Goal: Task Accomplishment & Management: Manage account settings

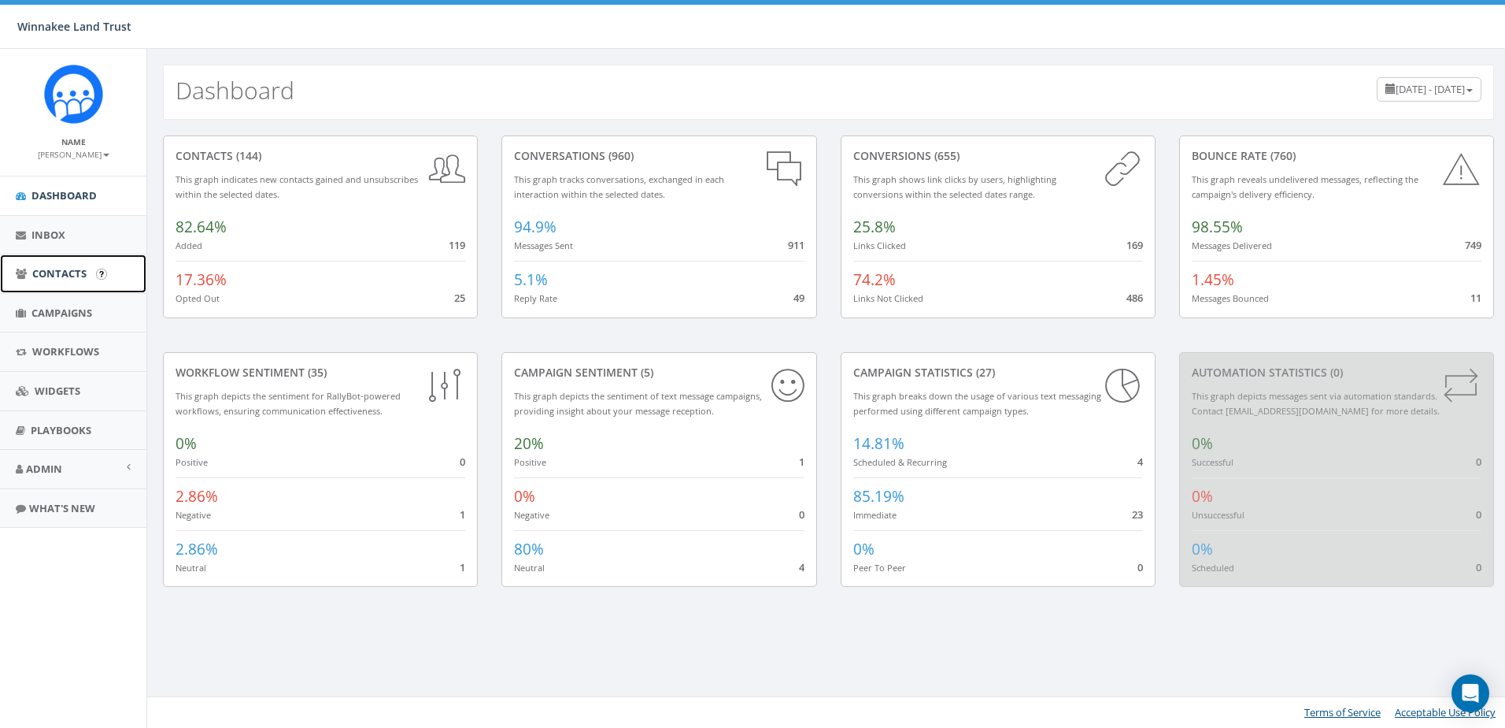
click at [64, 273] on span "Contacts" at bounding box center [59, 273] width 54 height 14
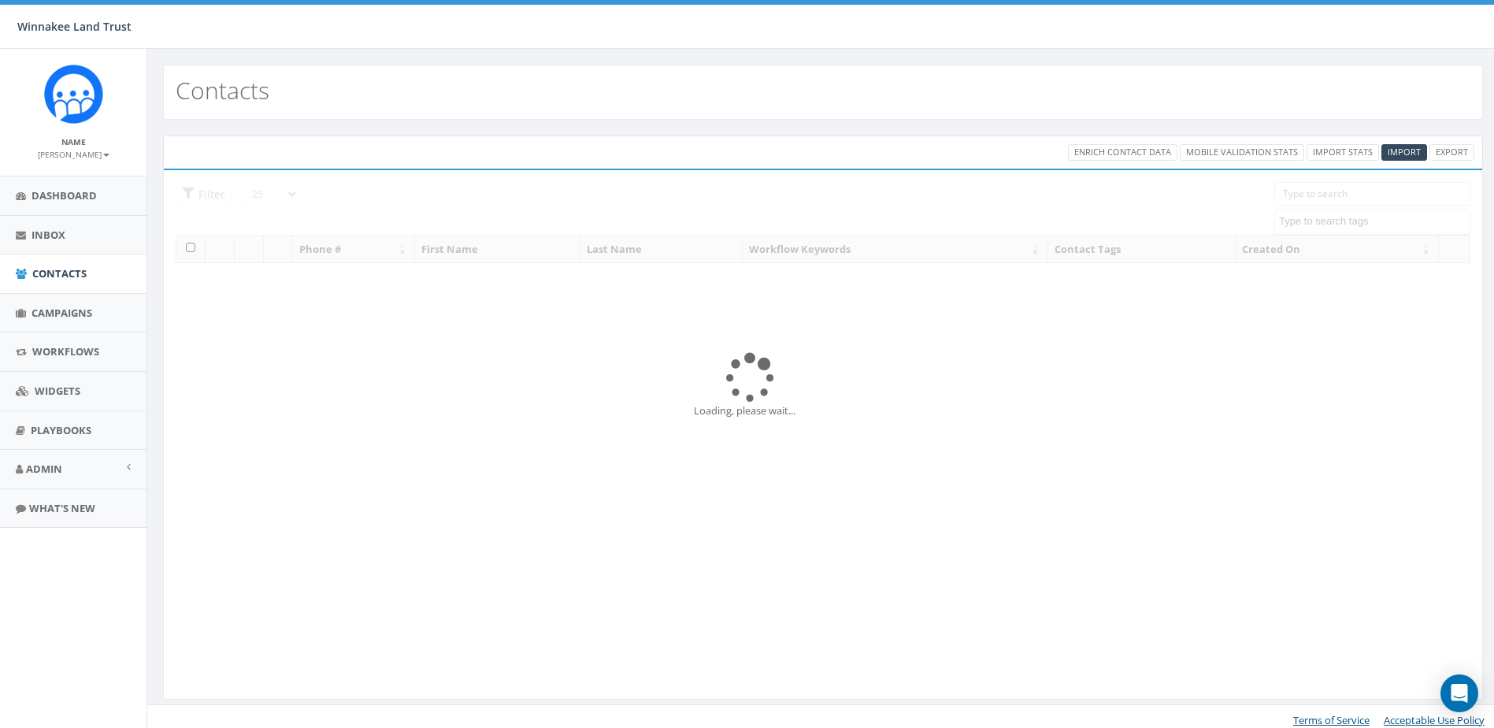
select select
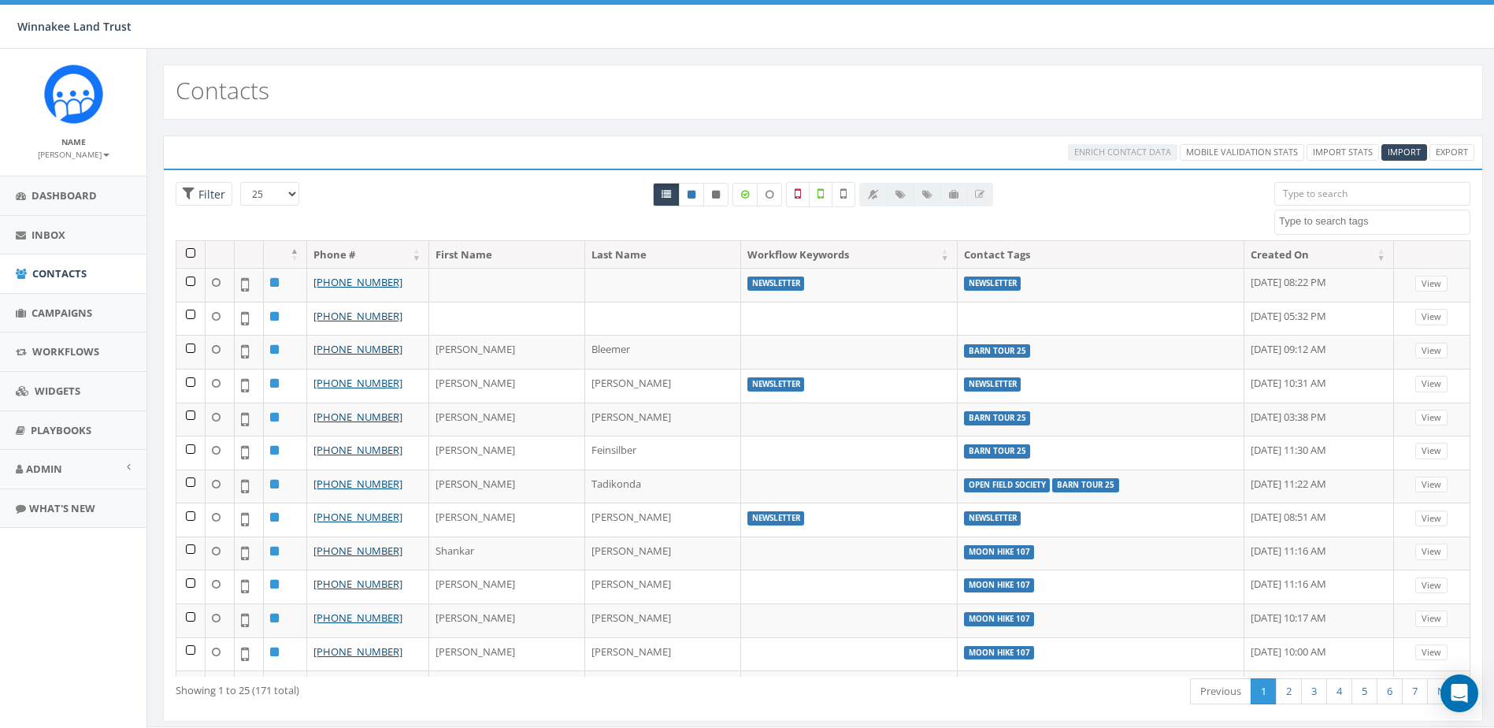
click at [1350, 195] on input "search" at bounding box center [1372, 194] width 196 height 24
type input "j"
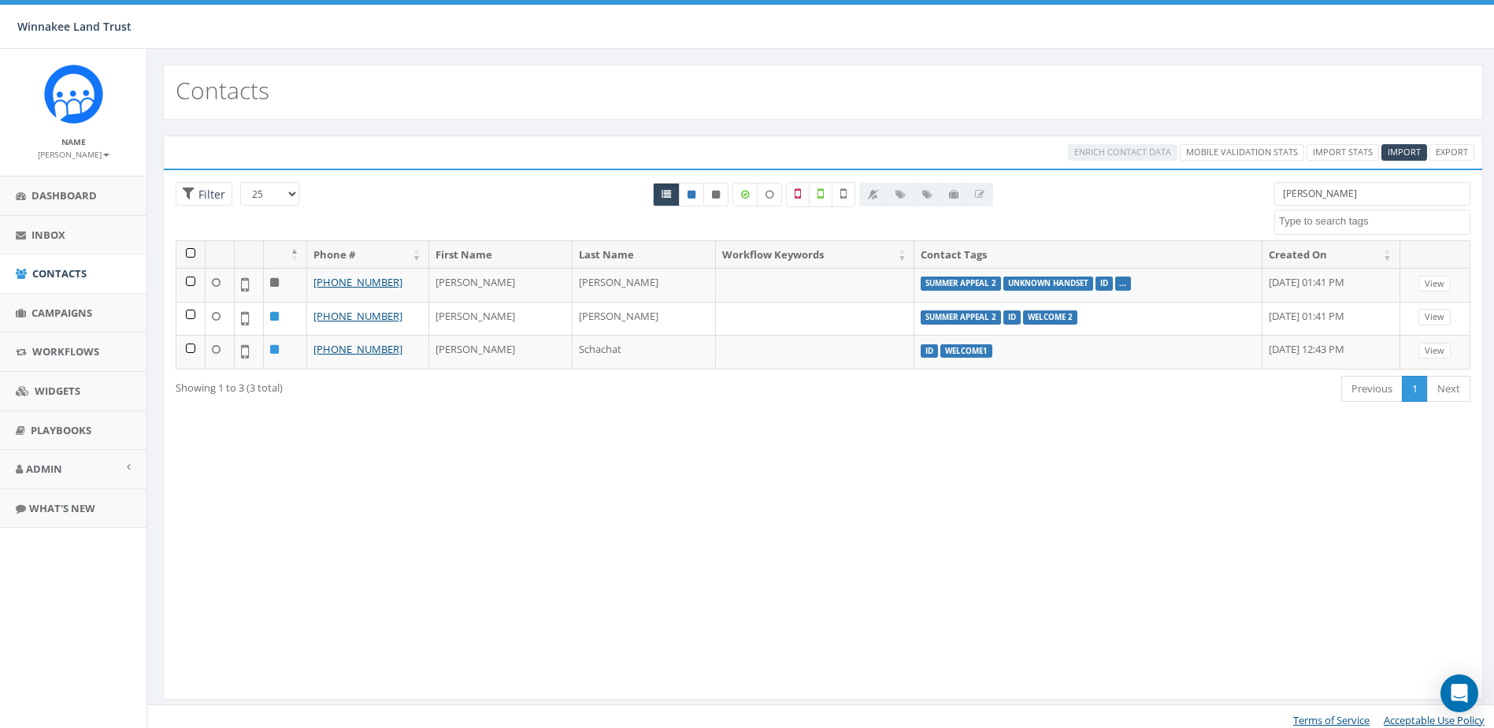
type input "jane"
click at [67, 317] on span "Campaigns" at bounding box center [61, 313] width 61 height 14
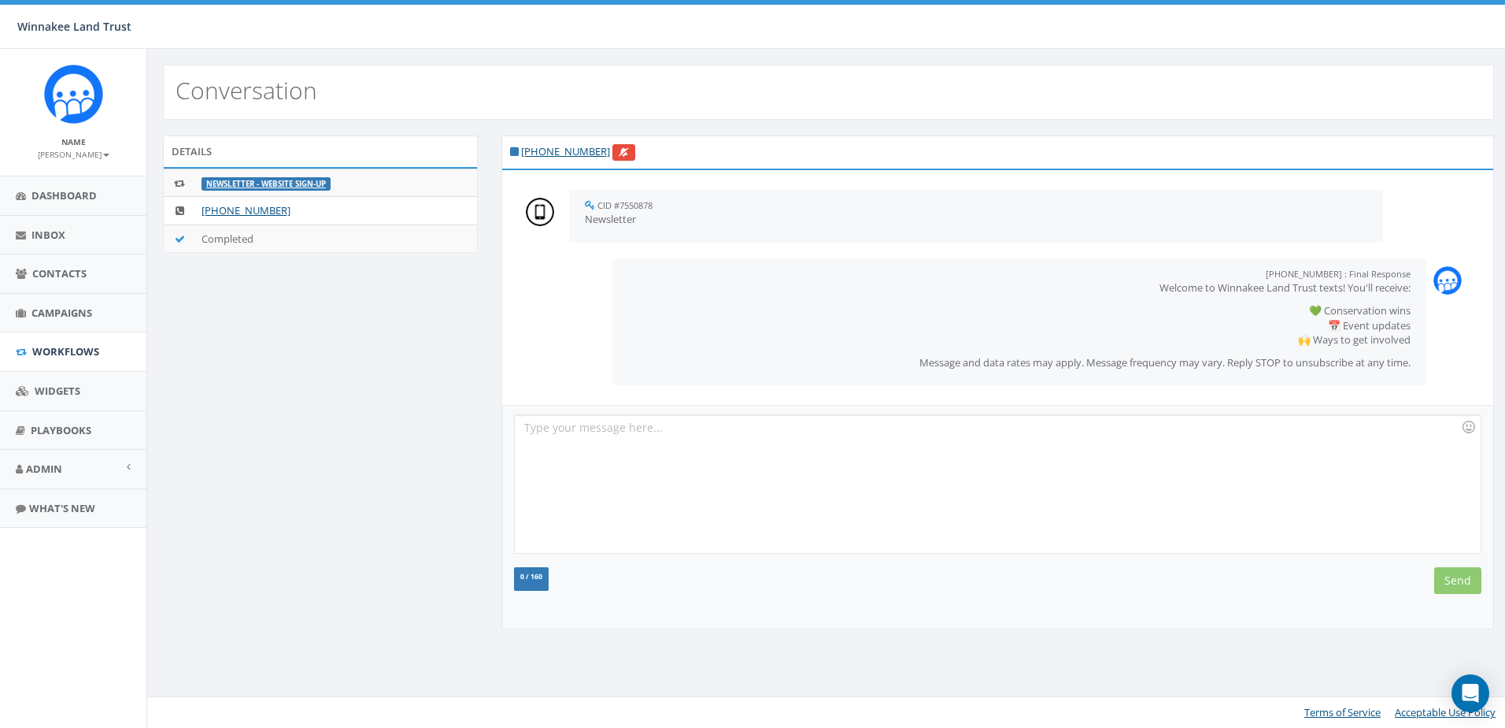
drag, startPoint x: 521, startPoint y: 141, endPoint x: 602, endPoint y: 146, distance: 81.3
click at [602, 146] on div "+1 914-489-9887" at bounding box center [998, 151] width 993 height 33
copy link "+1 914-489-9887"
click at [561, 150] on link "+1 914-489-9887" at bounding box center [565, 151] width 89 height 14
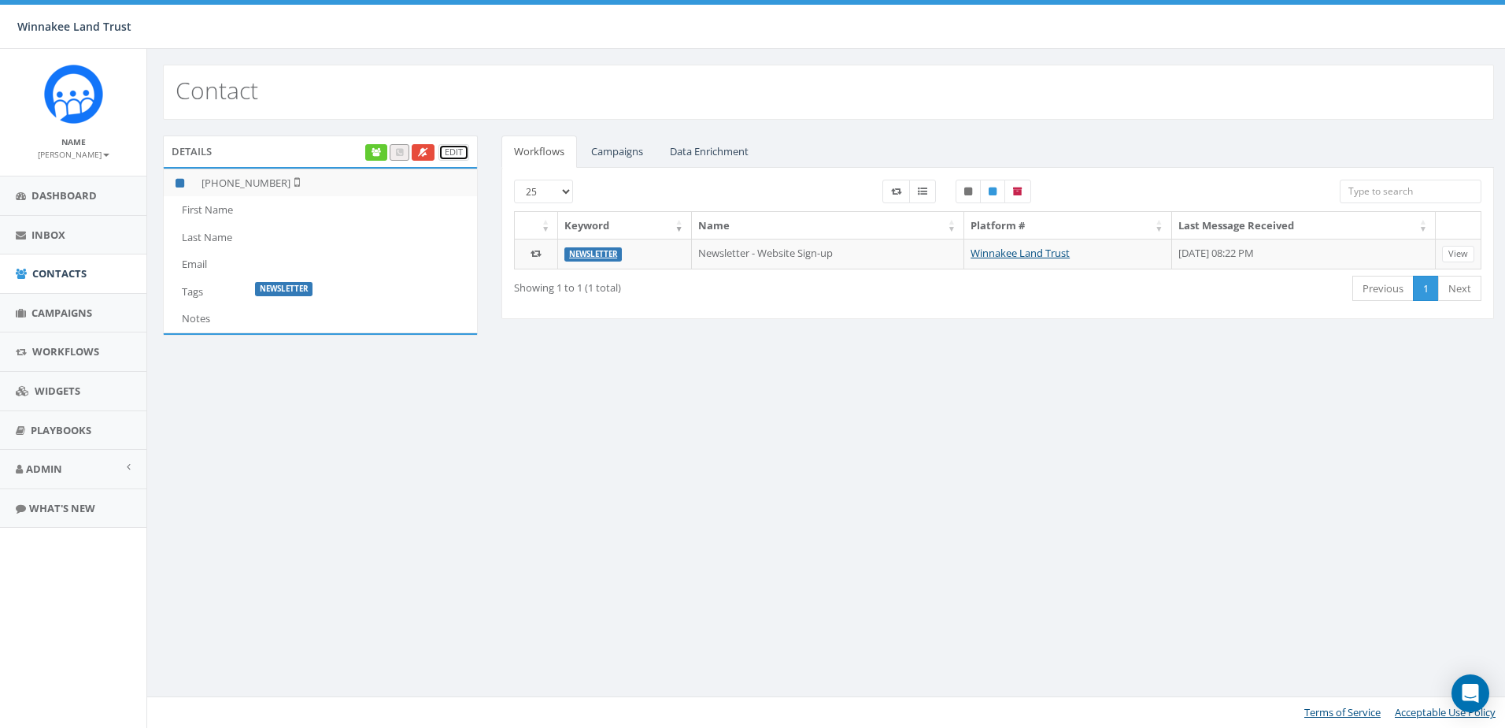
click at [454, 148] on link "Edit" at bounding box center [454, 152] width 31 height 17
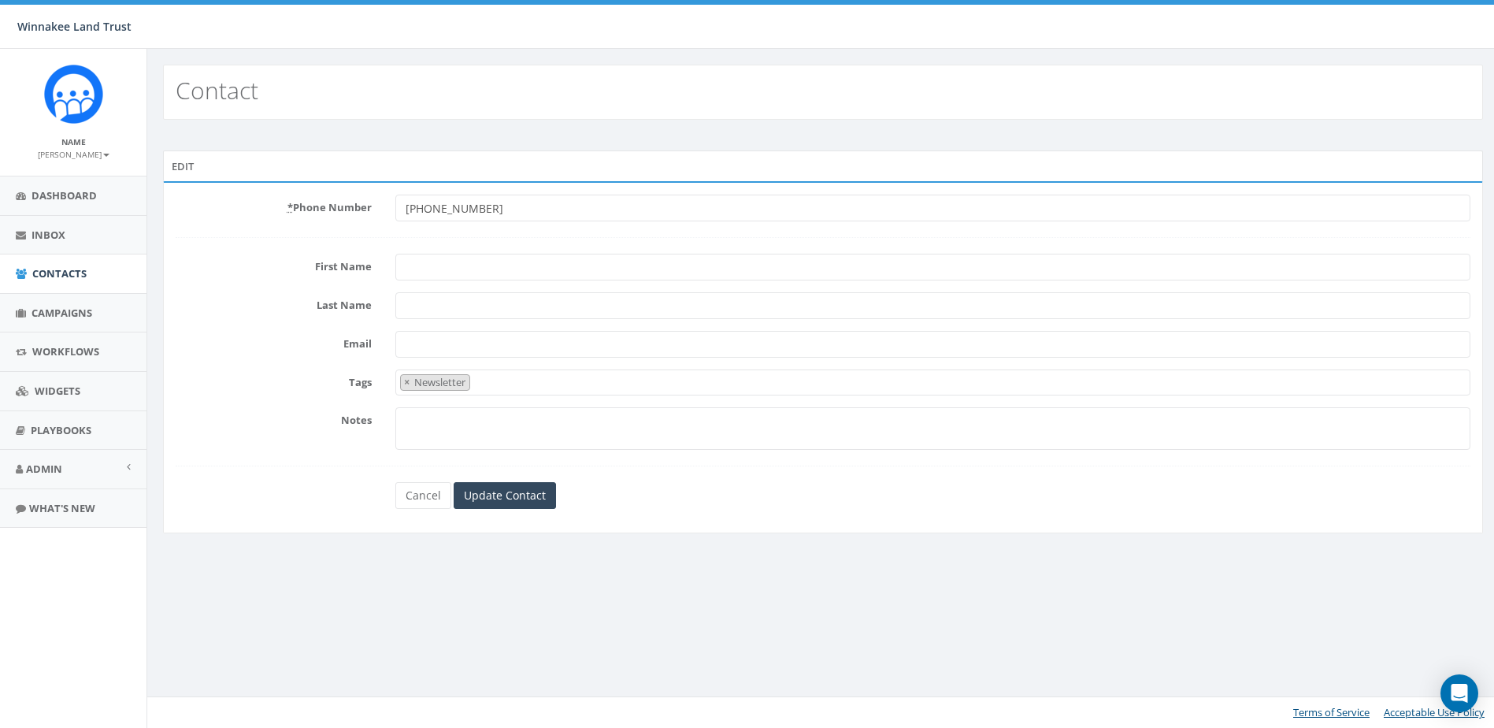
select select "Newsletter"
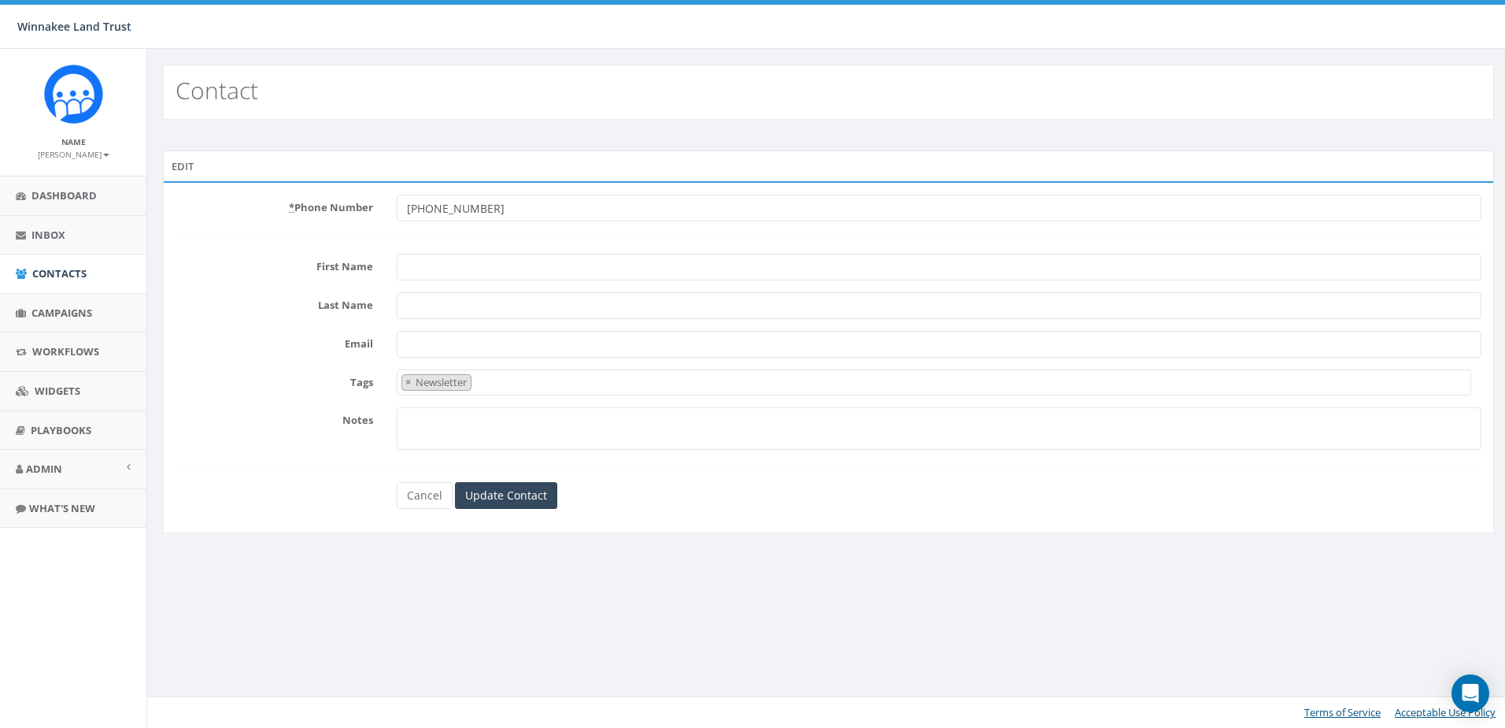
click at [439, 272] on input "First Name" at bounding box center [939, 267] width 1085 height 27
paste input "Carl Last name Grabala"
drag, startPoint x: 428, startPoint y: 268, endPoint x: 491, endPoint y: 265, distance: 63.1
click at [491, 265] on input "Carl Last name Grabala" at bounding box center [939, 267] width 1085 height 27
drag, startPoint x: 475, startPoint y: 267, endPoint x: 428, endPoint y: 272, distance: 46.8
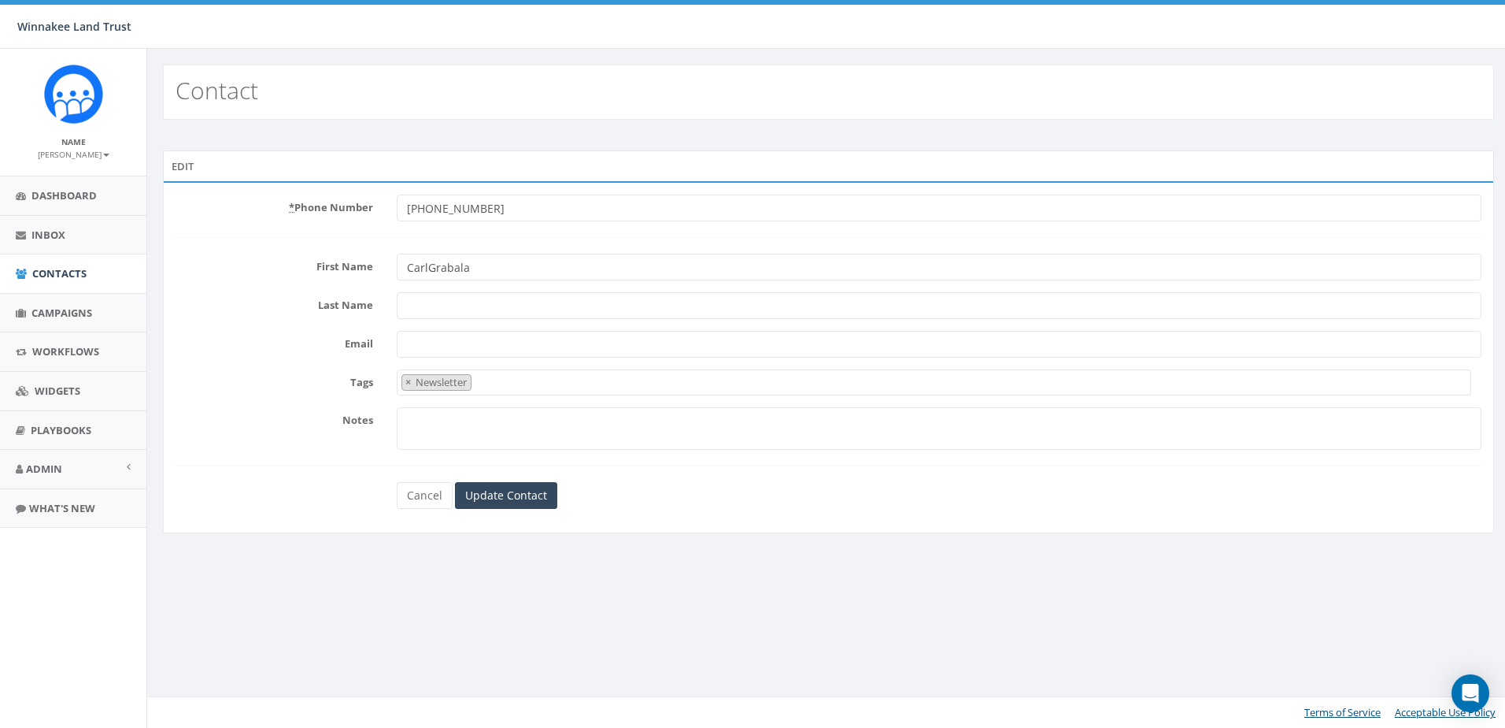
click at [428, 272] on input "CarlGrabala" at bounding box center [939, 267] width 1085 height 27
type input "[PERSON_NAME]"
click at [410, 303] on input "Last Name" at bounding box center [939, 305] width 1085 height 27
paste input "Grabala"
type input "Grabala"
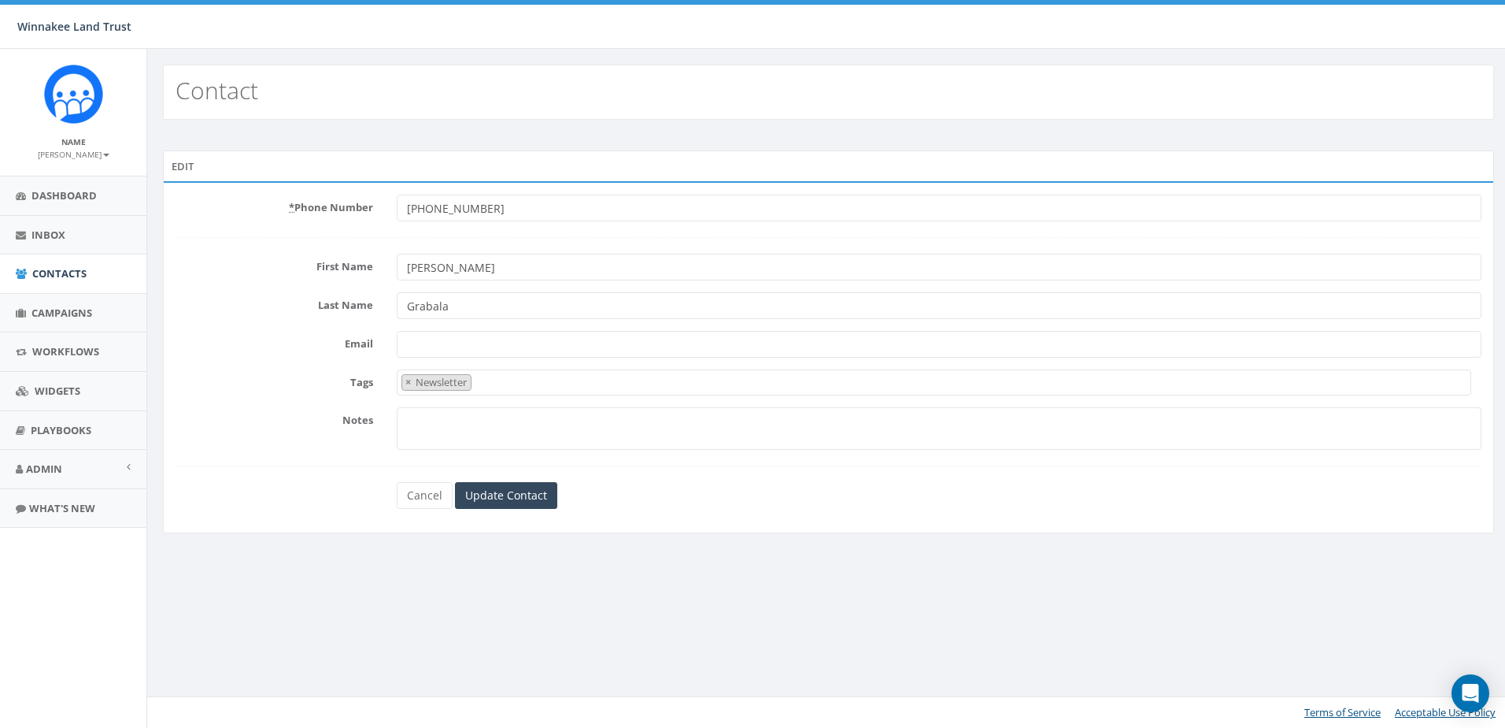
click at [268, 320] on form "* Phone Number +19144899887 First Name Carl Last Name Grabala Email Tags Newsle…" at bounding box center [829, 351] width 1306 height 314
click at [486, 497] on input "Update Contact" at bounding box center [506, 495] width 102 height 27
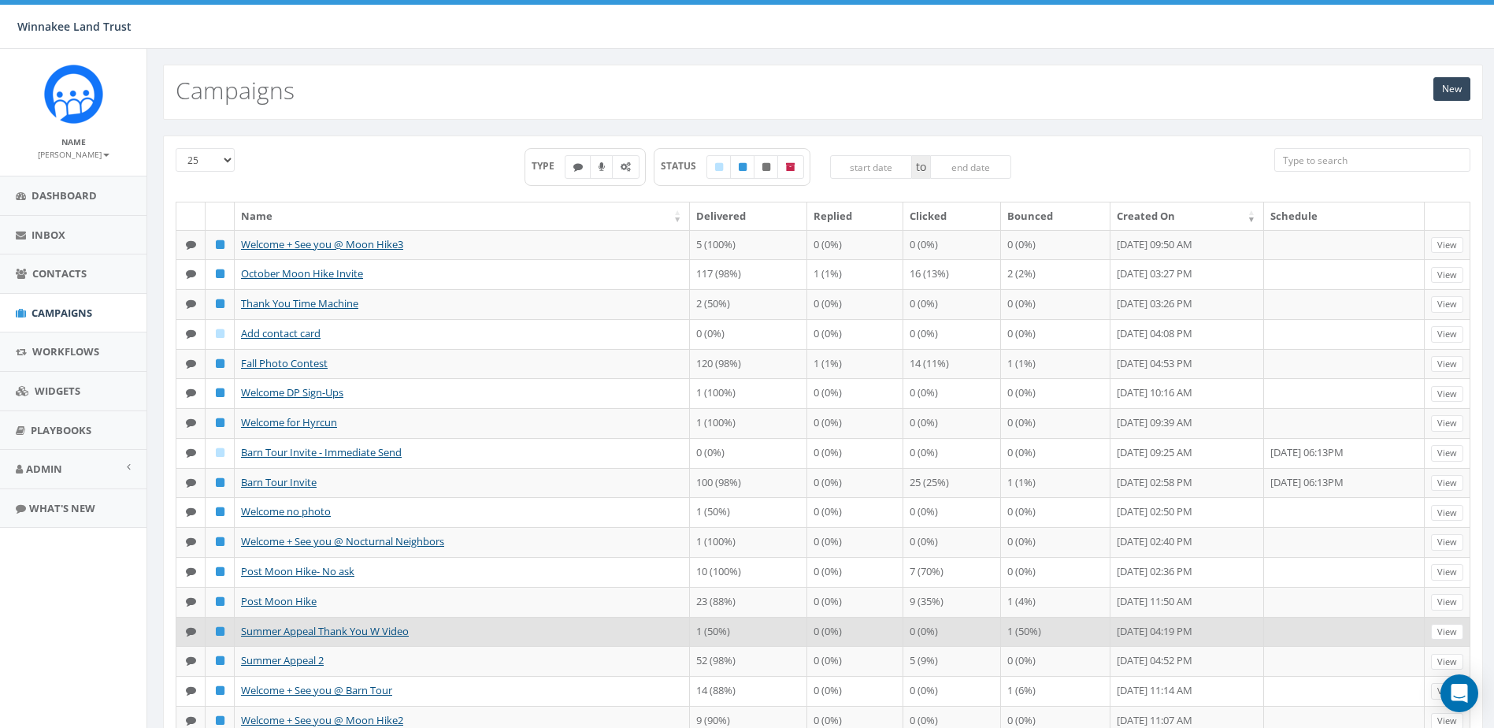
scroll to position [354, 0]
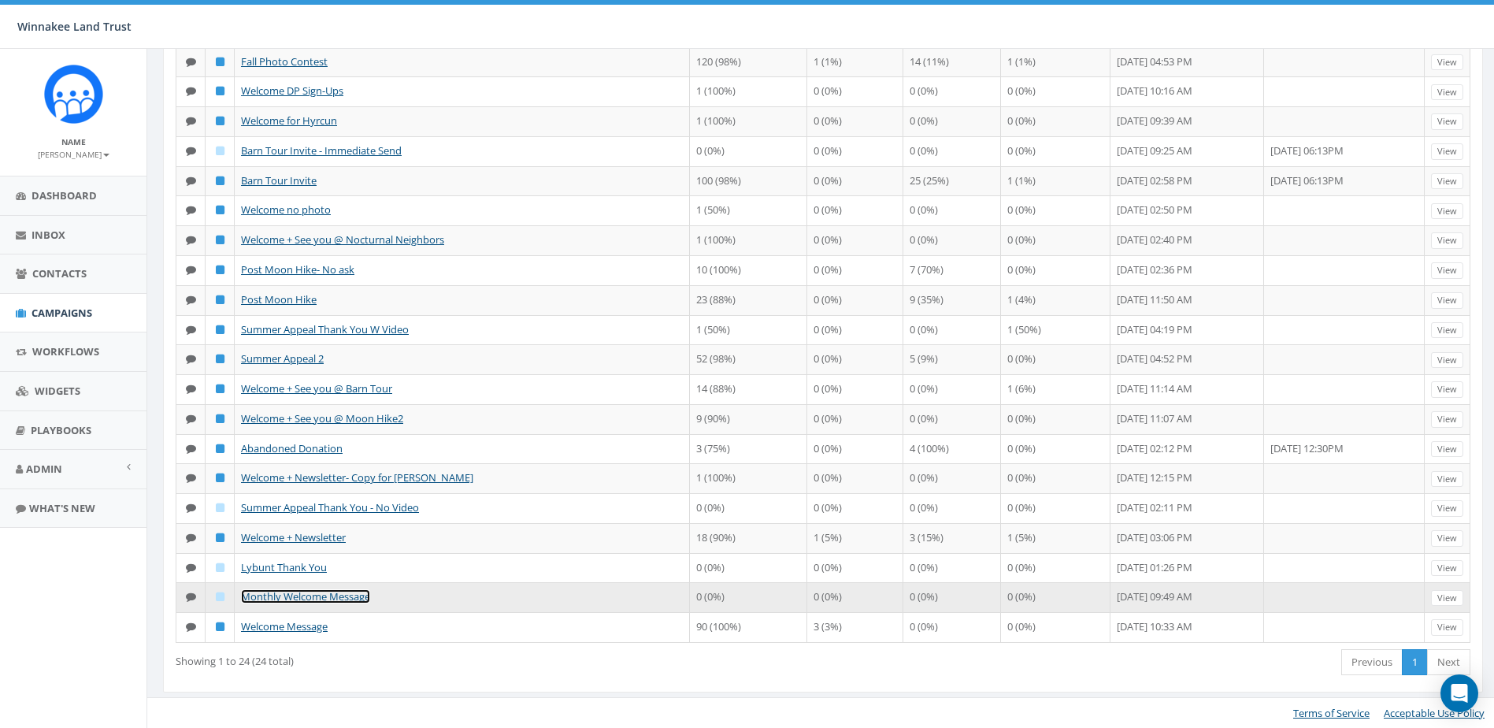
click at [306, 591] on link "Monthly Welcome Message" at bounding box center [305, 596] width 129 height 14
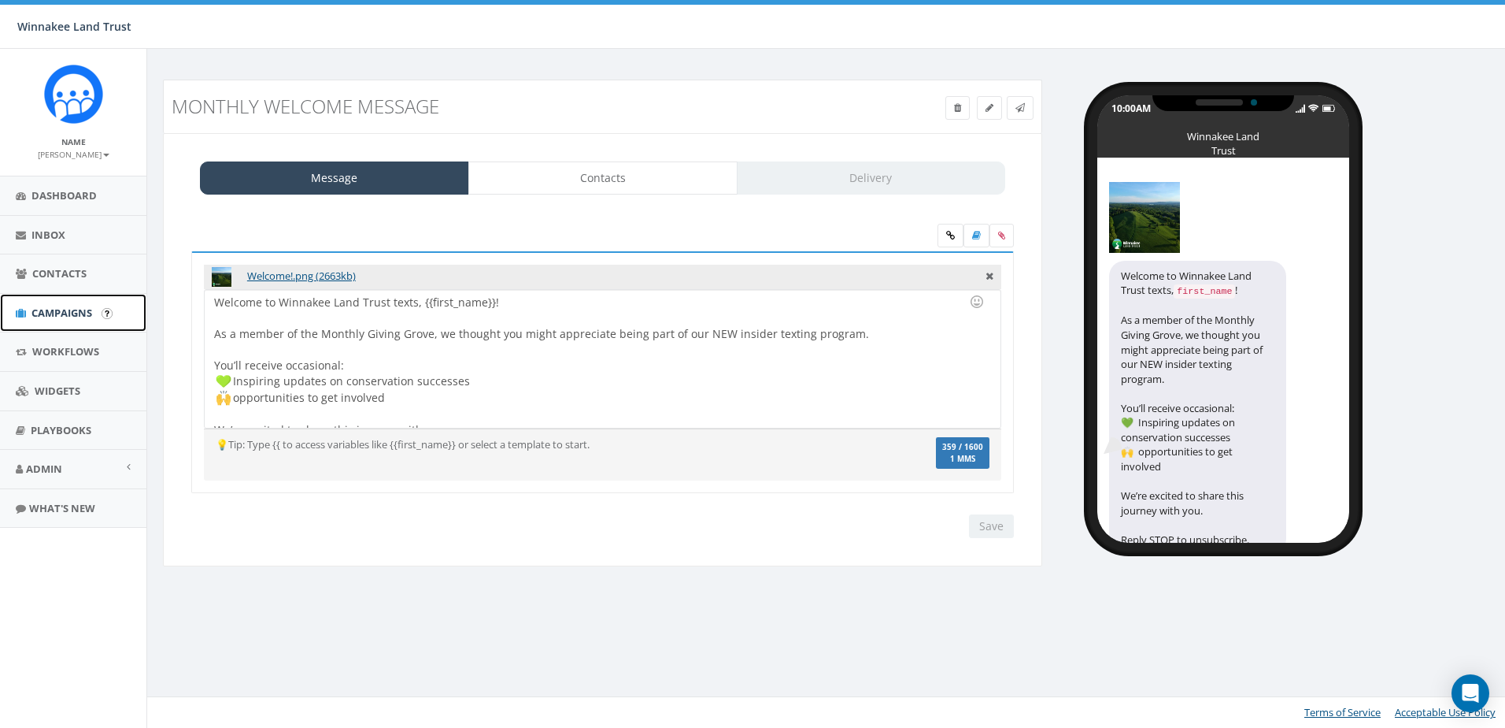
click at [14, 314] on link "Campaigns" at bounding box center [73, 313] width 146 height 39
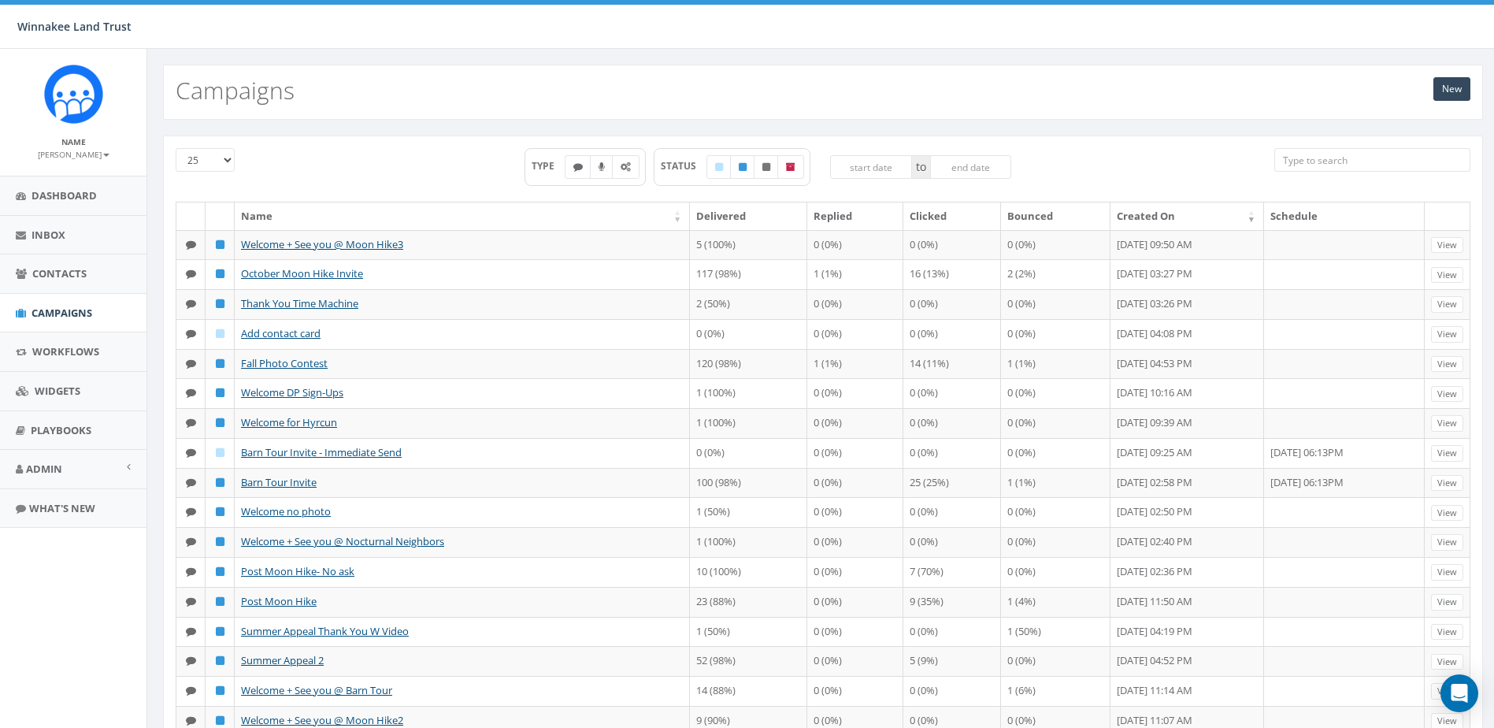
click at [676, 91] on div "New Campaigns" at bounding box center [823, 92] width 1320 height 55
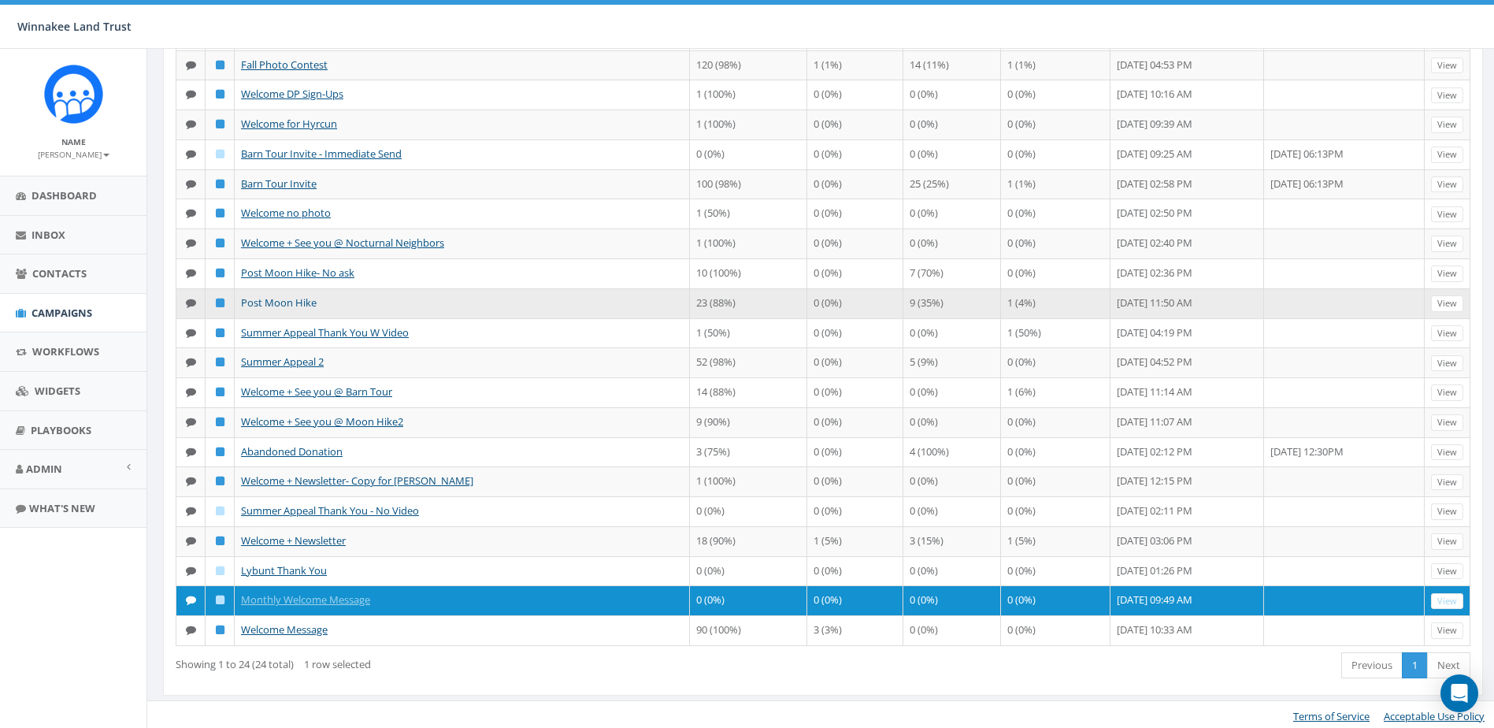
scroll to position [315, 0]
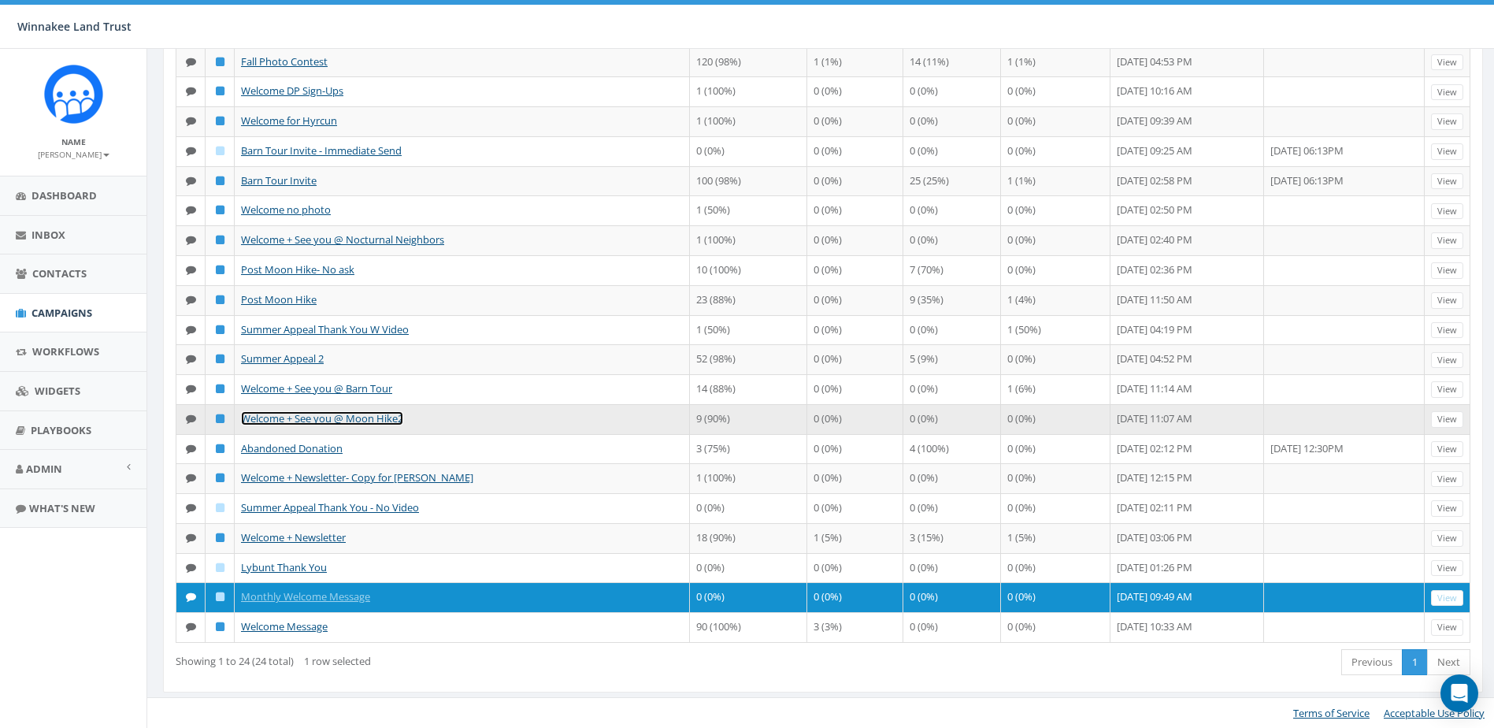
click at [339, 425] on link "Welcome + See you @ Moon Hike2" at bounding box center [322, 418] width 162 height 14
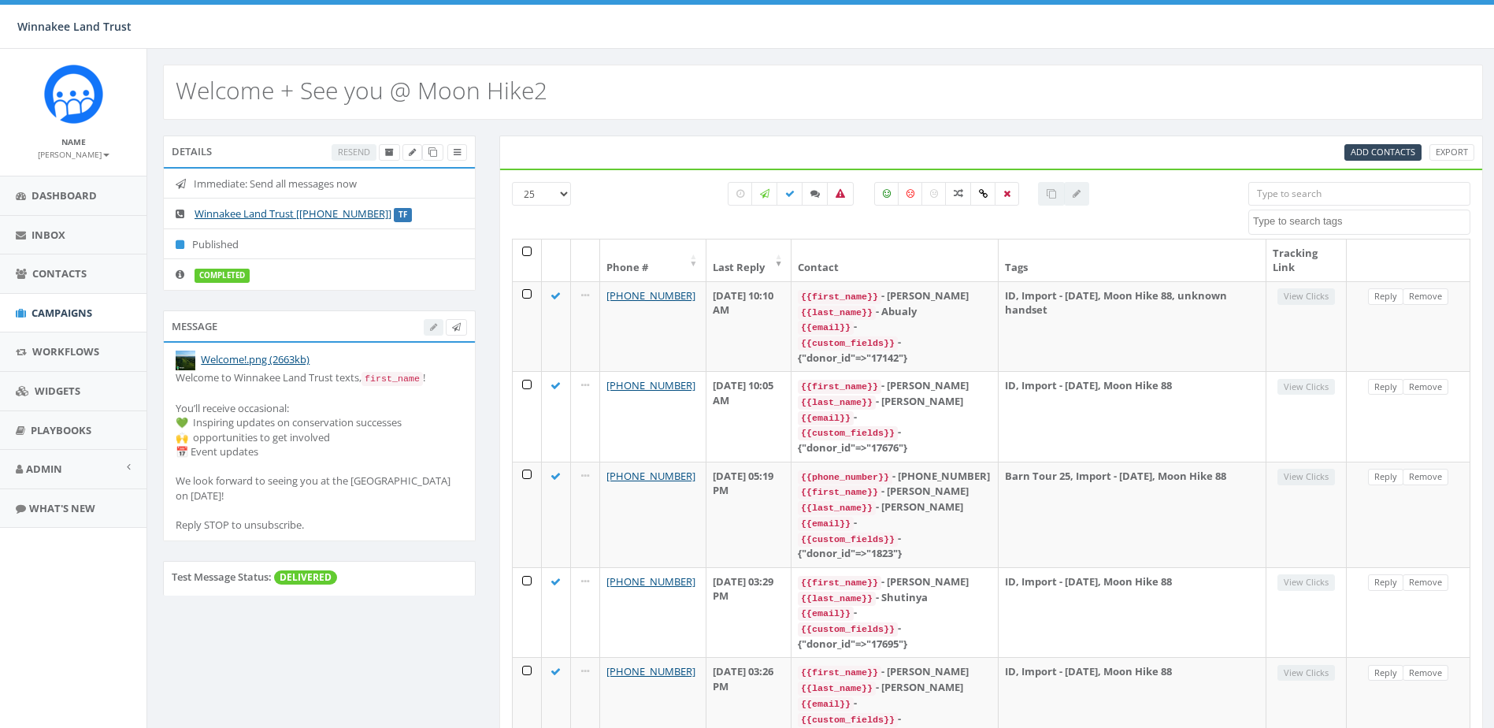
select select
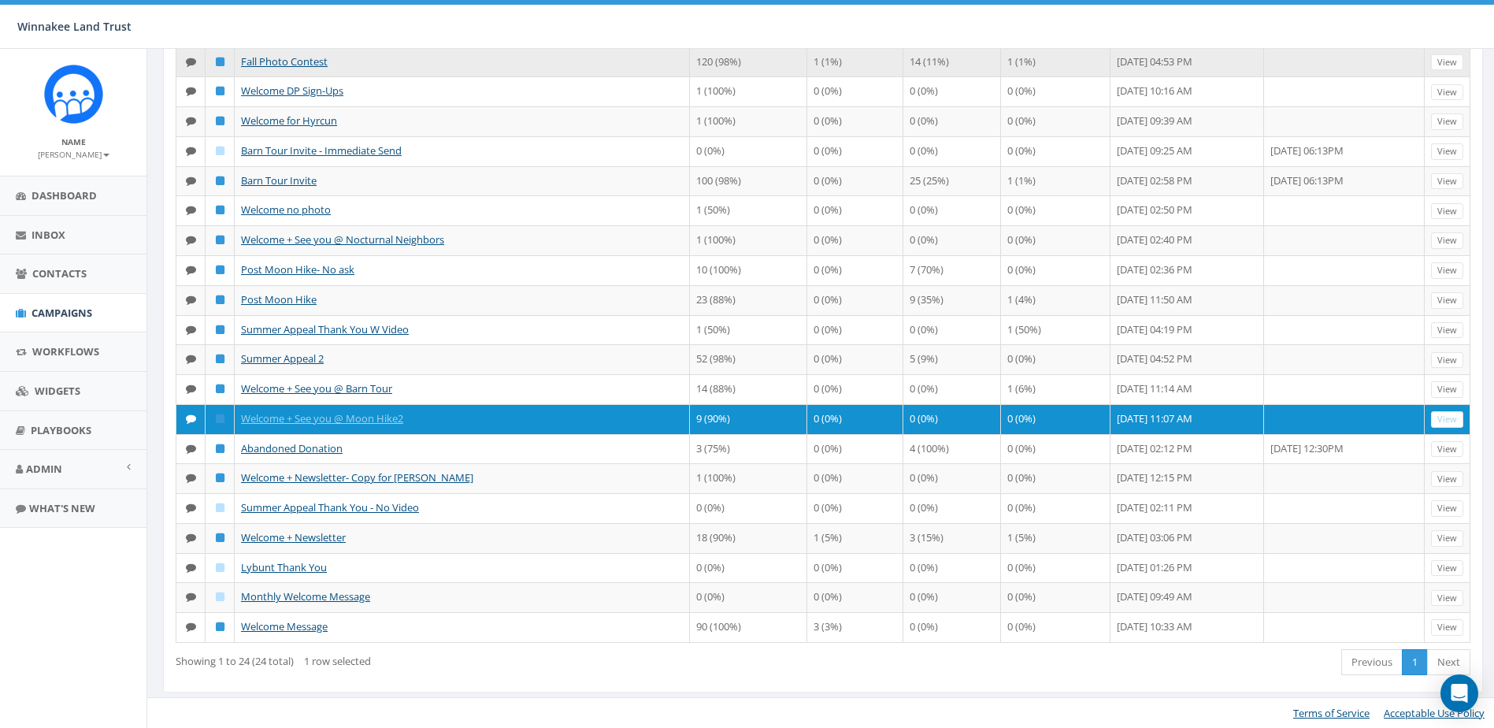
scroll to position [315, 0]
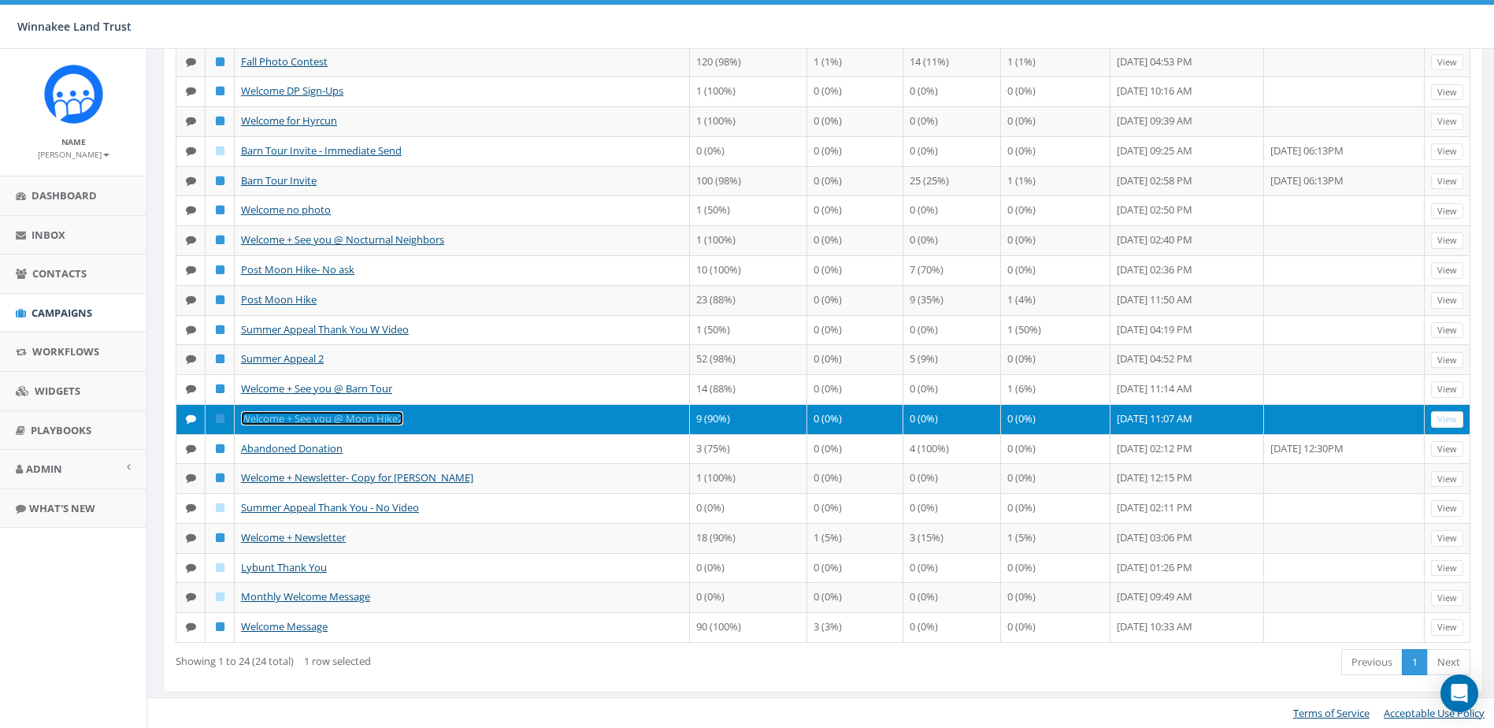
click at [321, 425] on link "Welcome + See you @ Moon Hike2" at bounding box center [322, 418] width 162 height 14
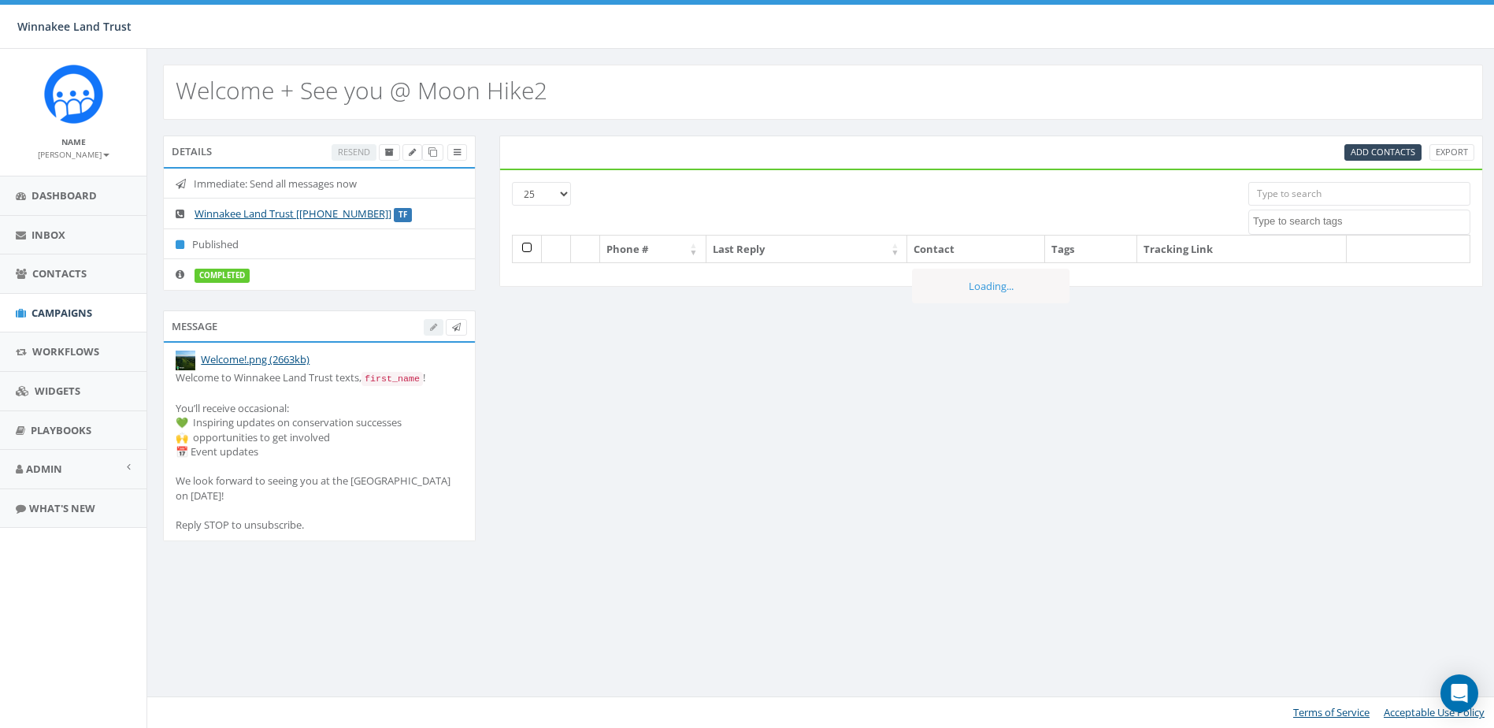
select select
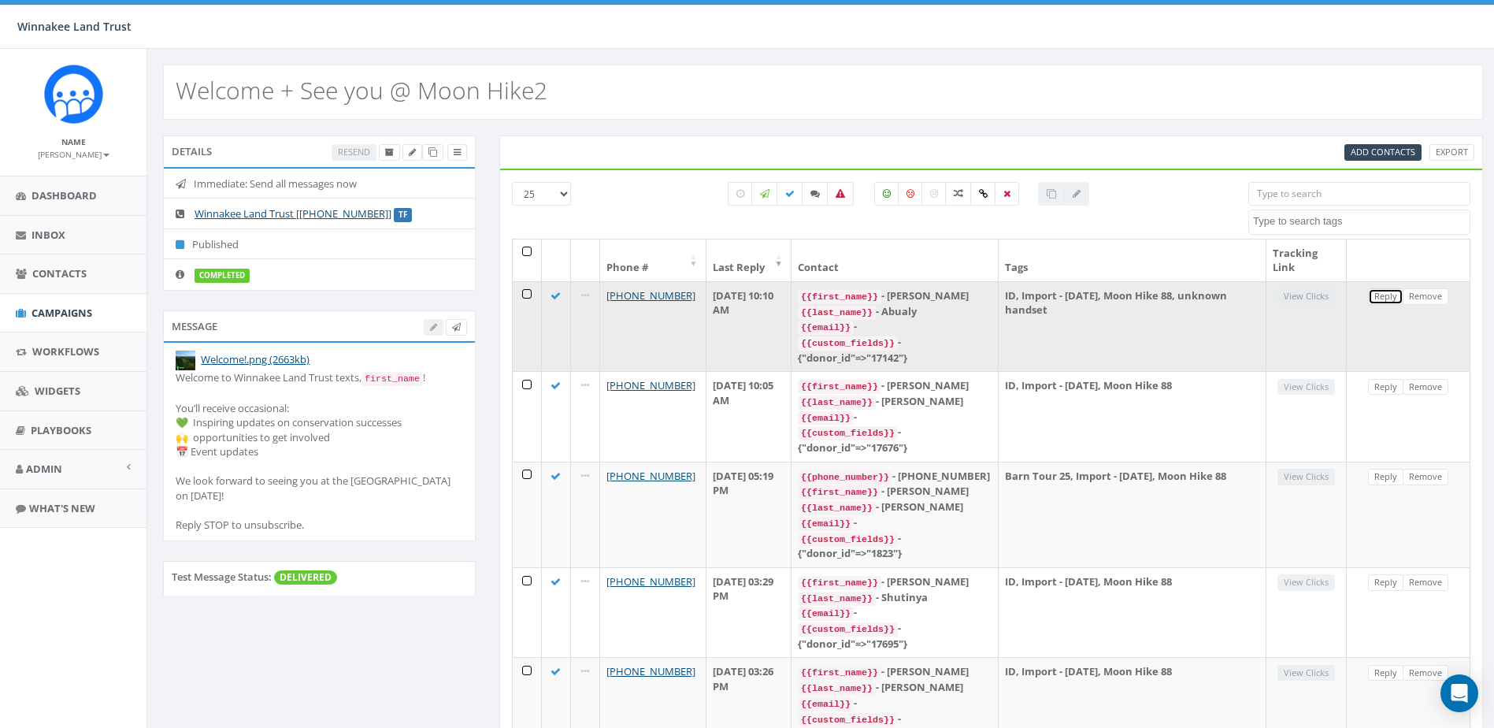
click at [1383, 298] on link "Reply" at bounding box center [1385, 296] width 35 height 17
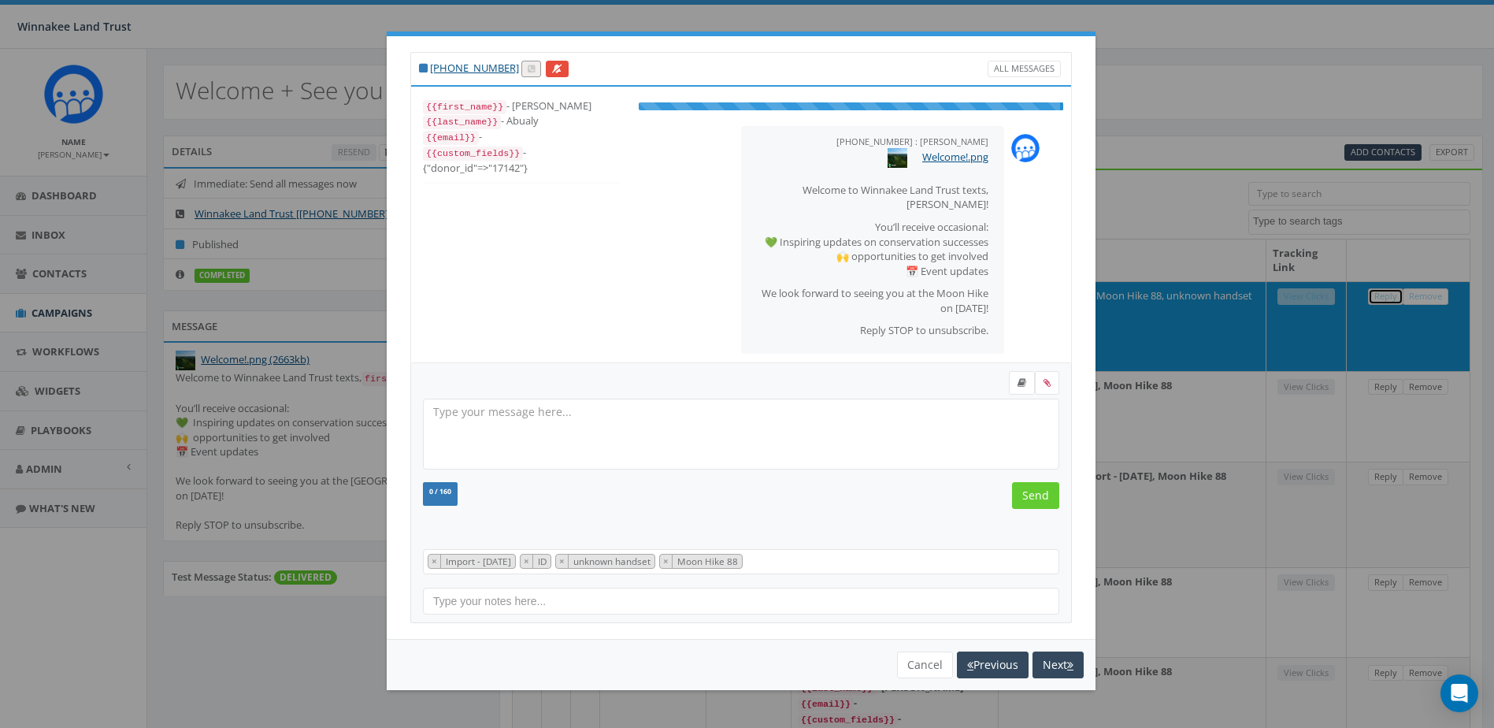
scroll to position [47, 0]
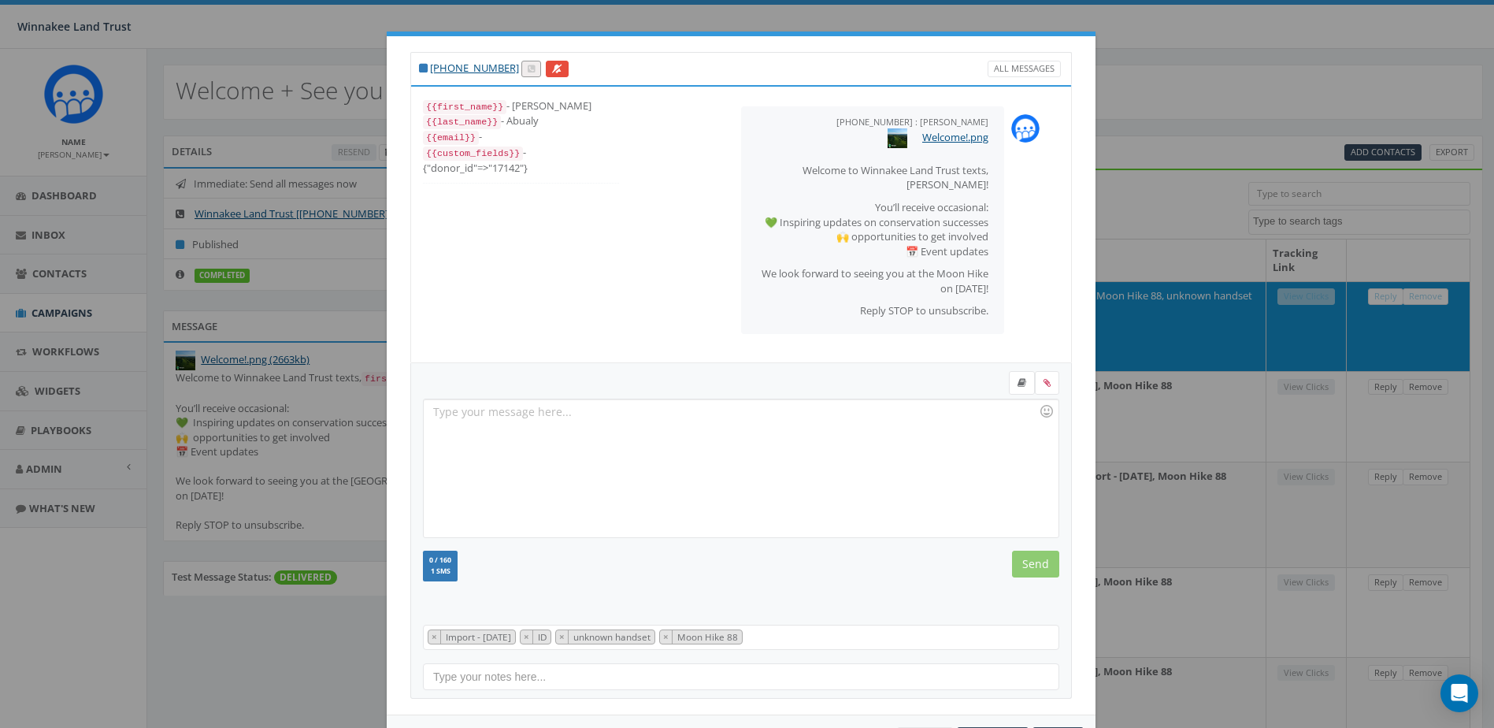
click at [1216, 102] on div "+1 631-796-4165 All Messages {{first_name}} - Gerald {{last_name}} - Abualy {{e…" at bounding box center [747, 364] width 1494 height 728
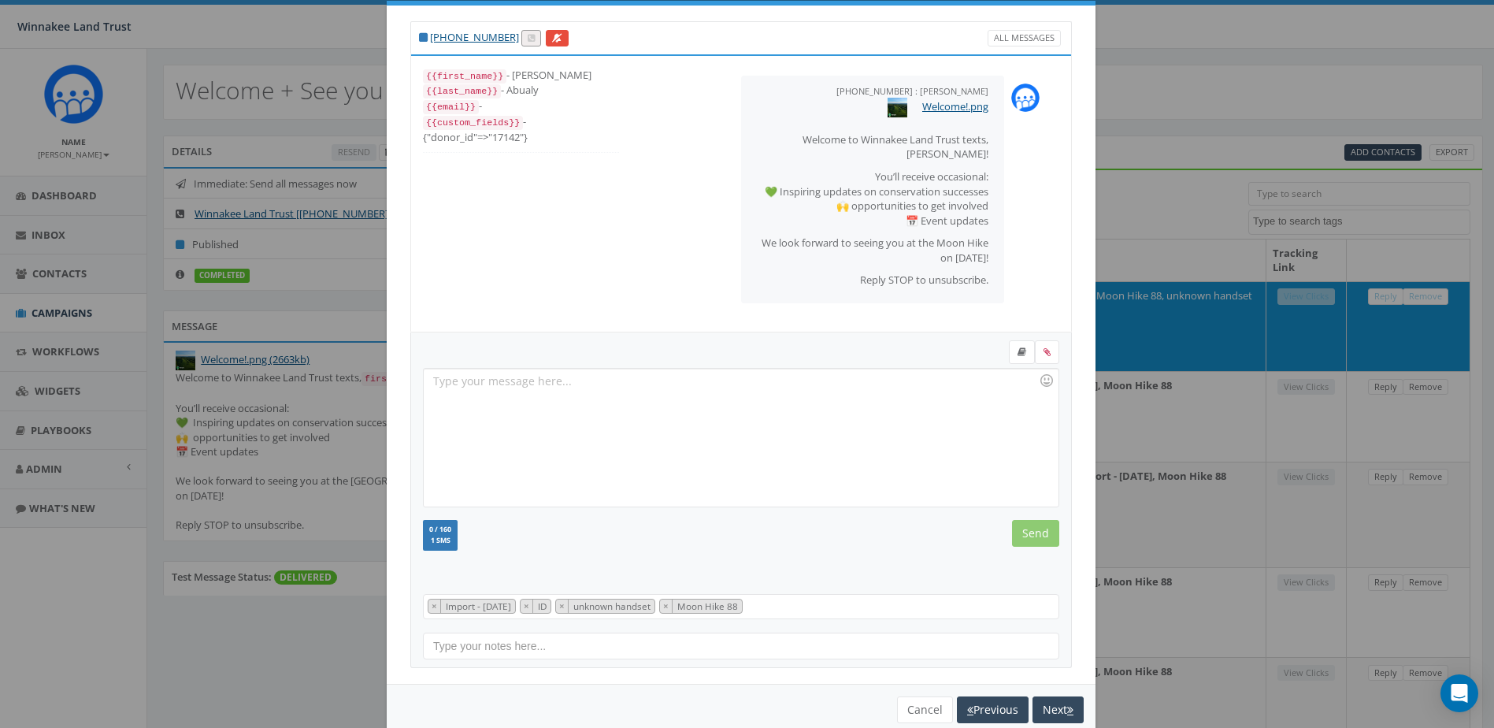
scroll to position [61, 0]
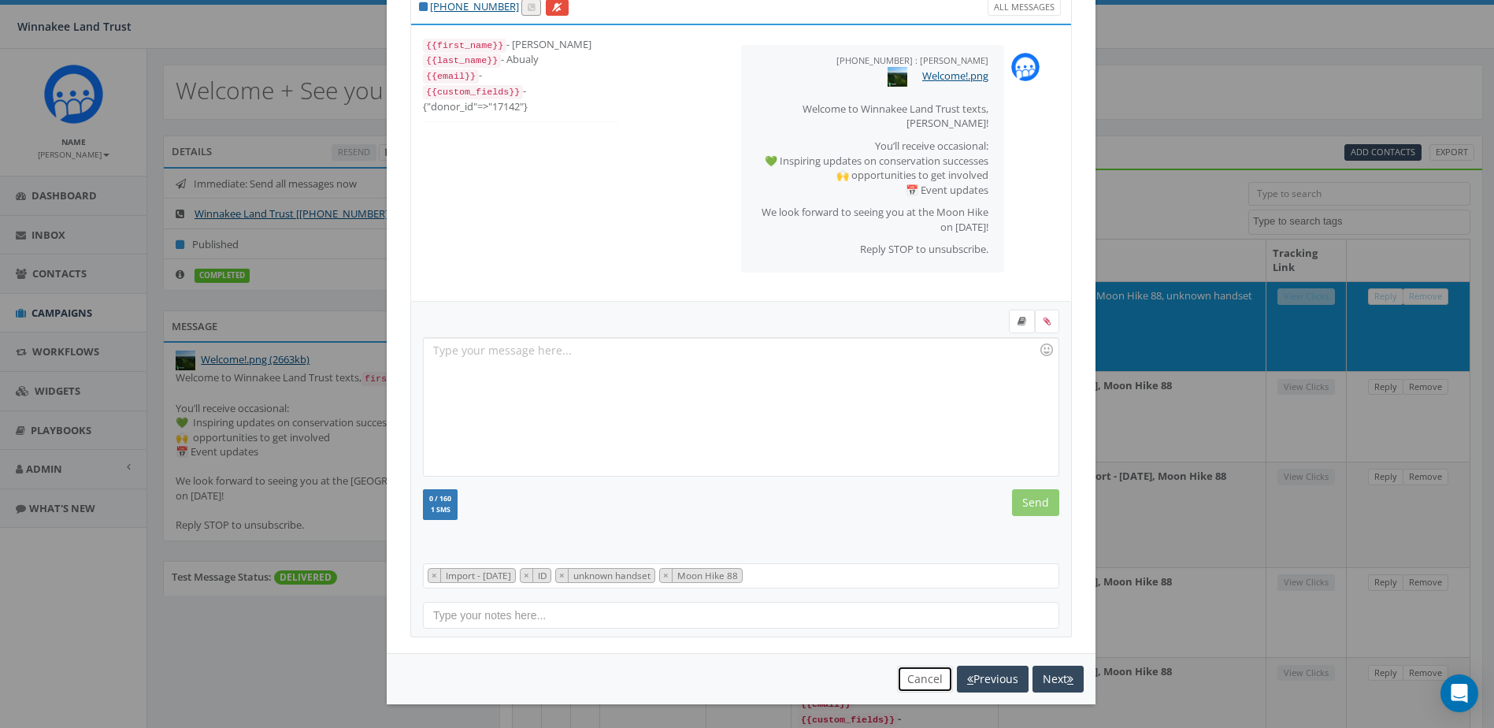
click at [899, 681] on button "Cancel" at bounding box center [925, 678] width 56 height 27
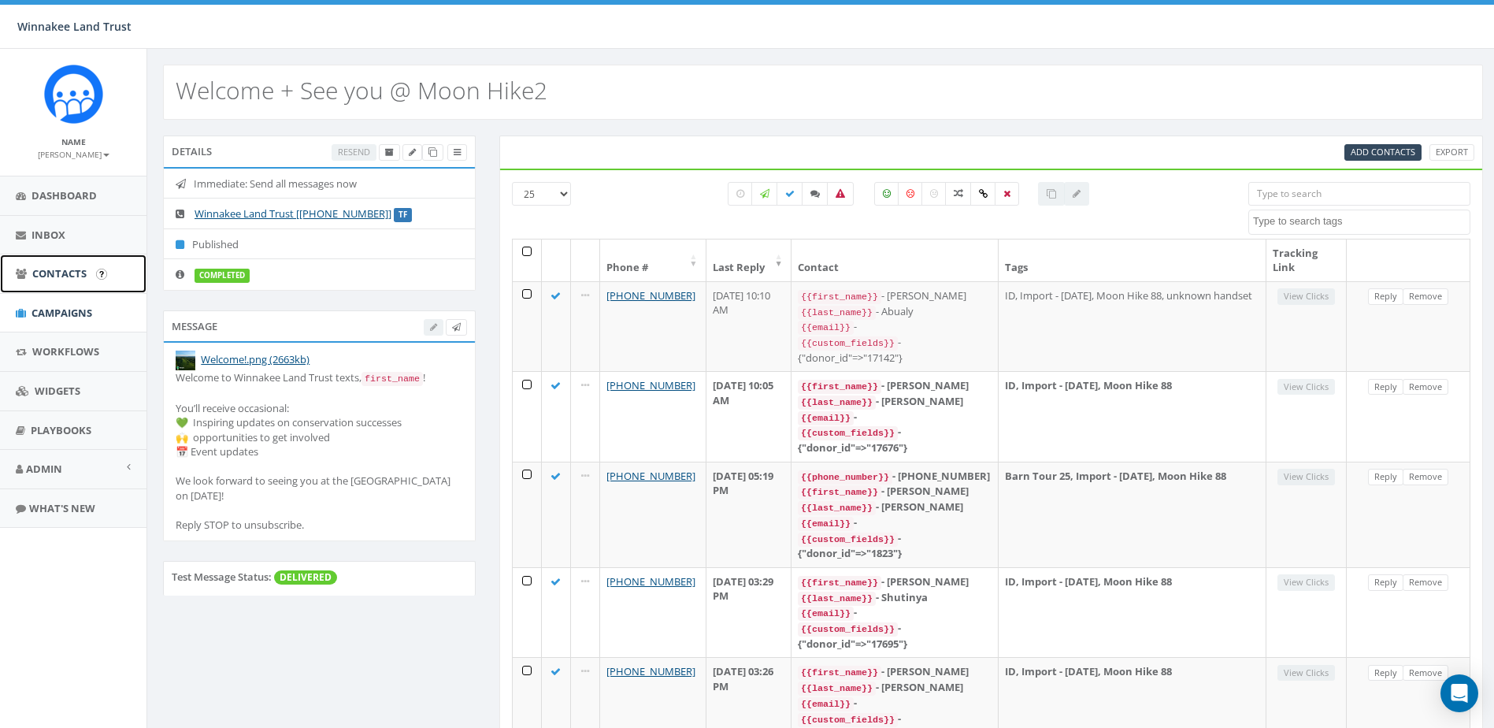
click at [62, 282] on link "Contacts" at bounding box center [73, 273] width 146 height 39
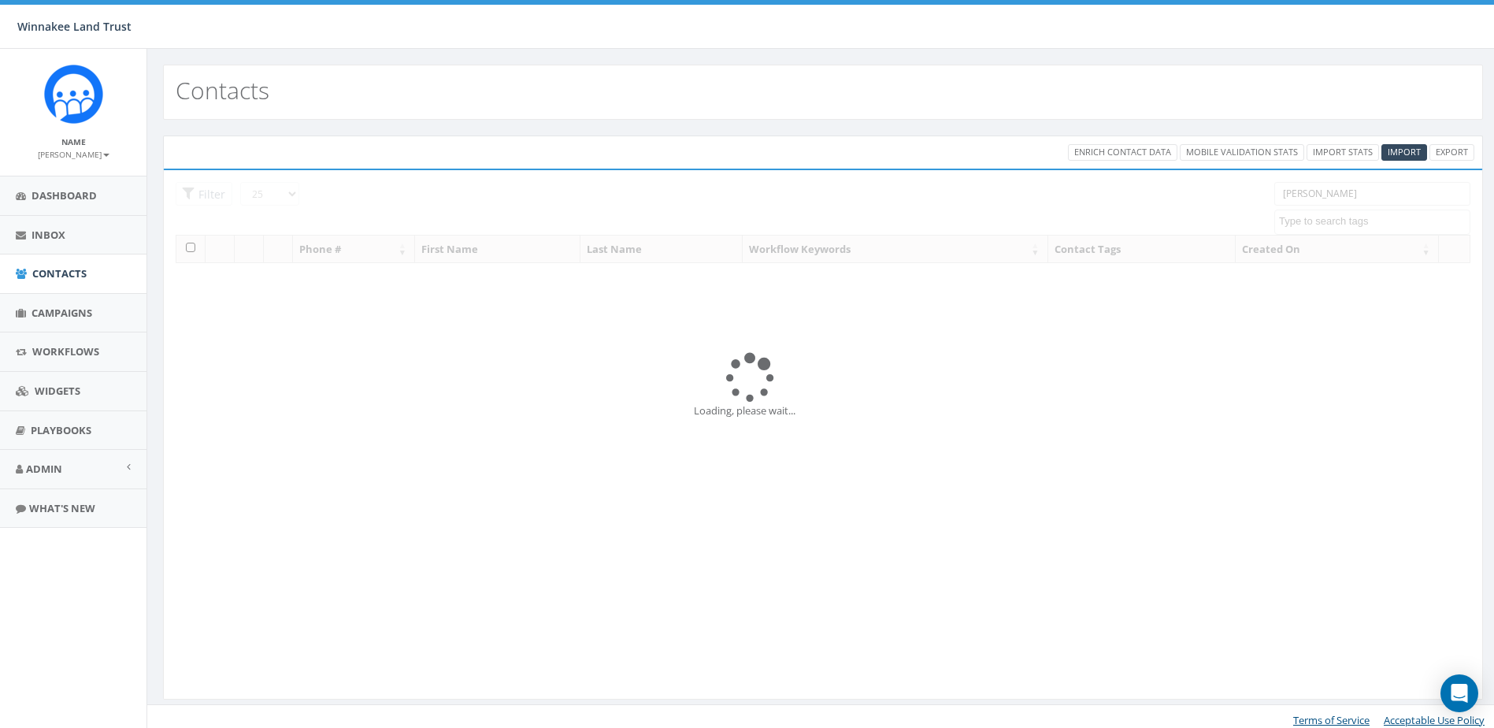
select select
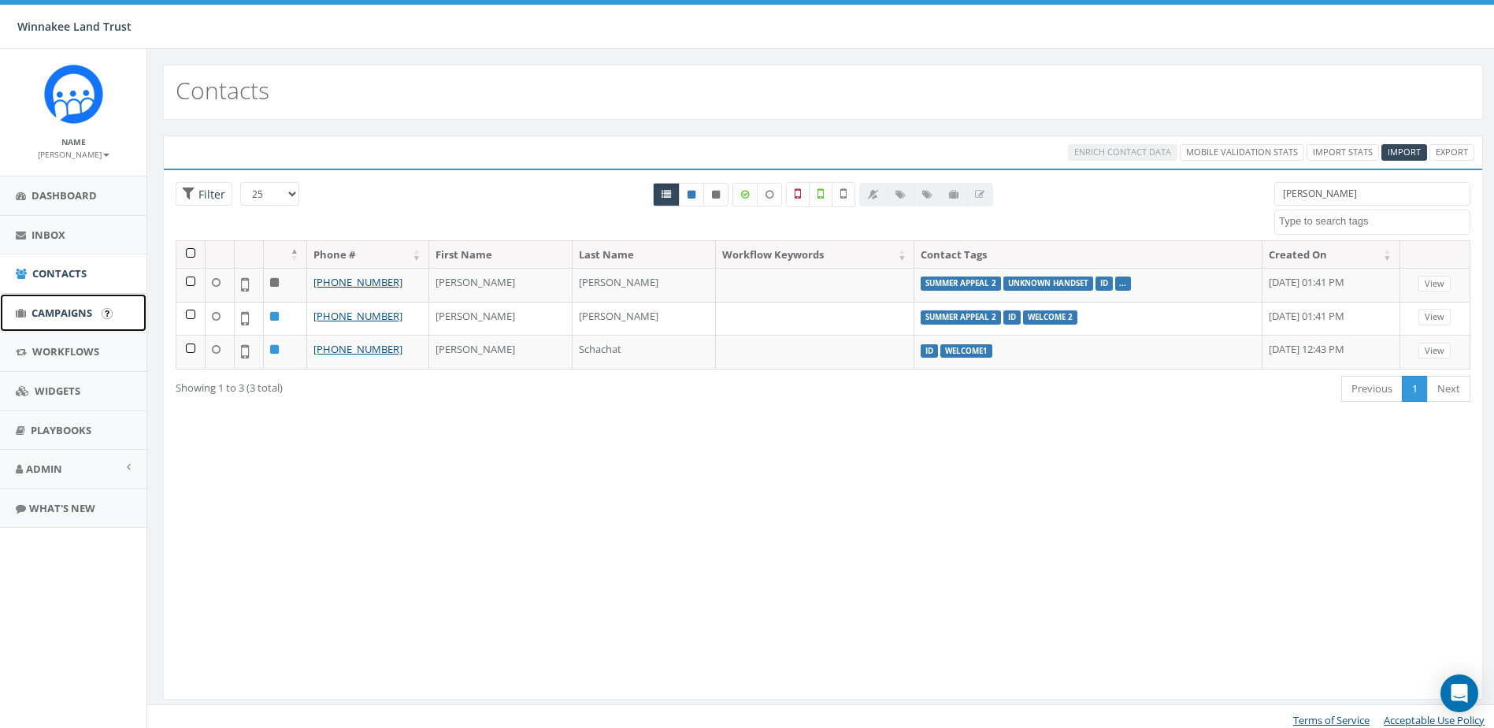
click at [47, 306] on span "Campaigns" at bounding box center [61, 313] width 61 height 14
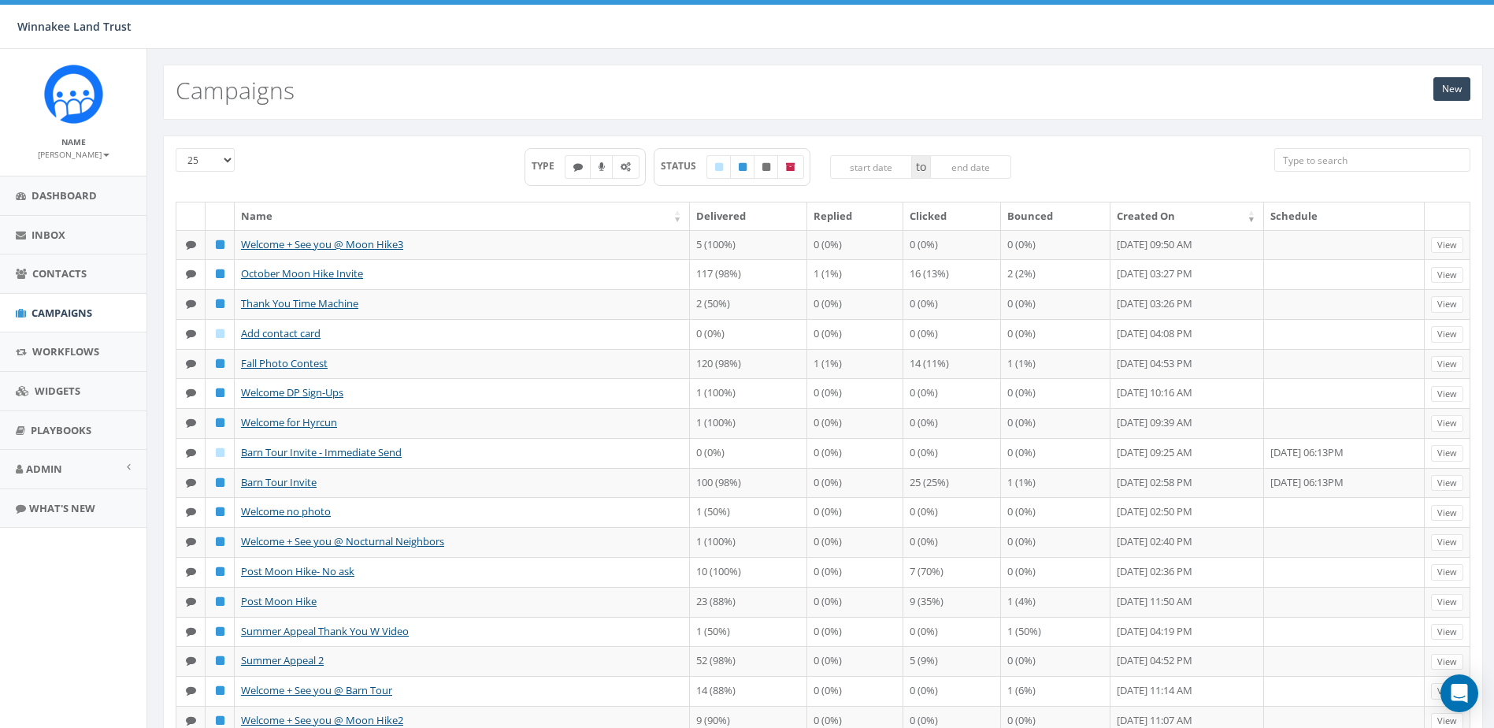
click at [1403, 154] on input "search" at bounding box center [1372, 160] width 196 height 24
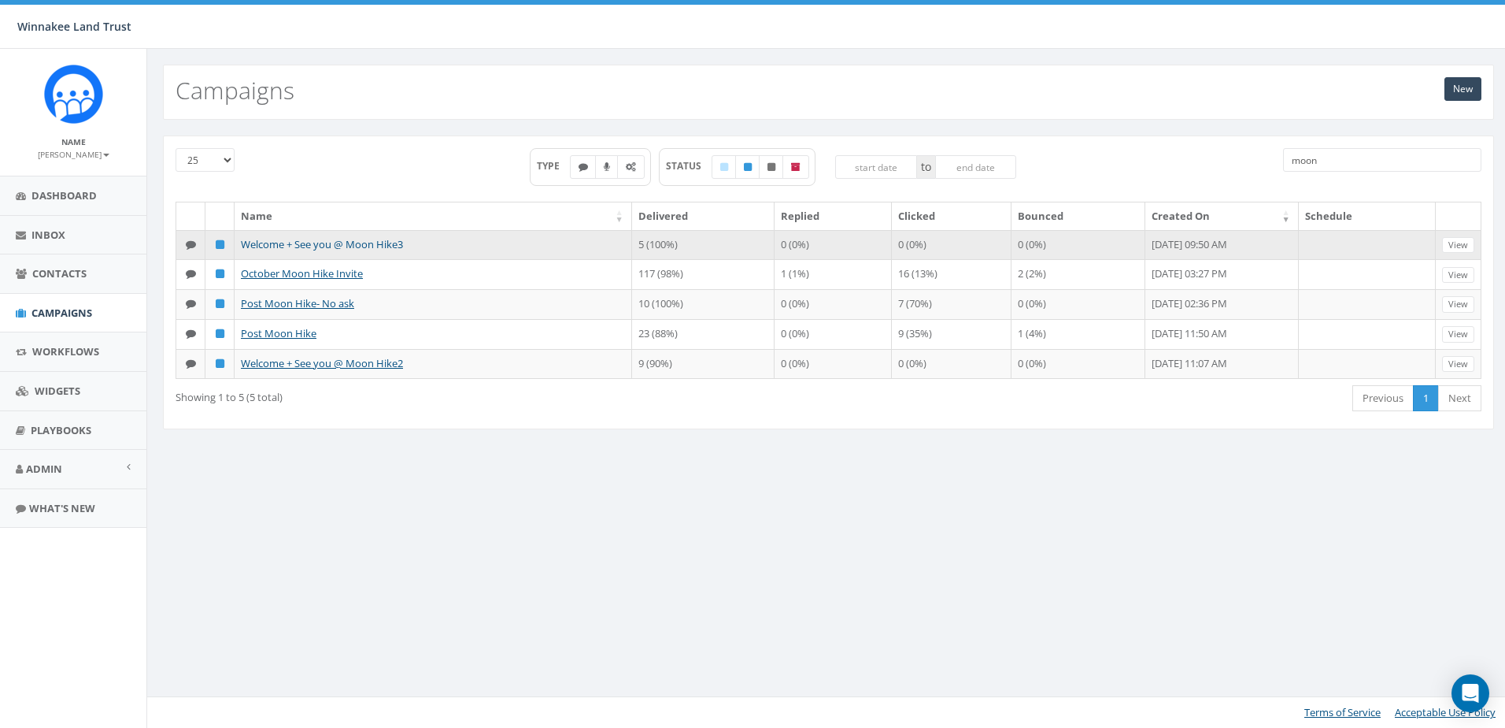
type input "moon"
click at [382, 244] on link "Welcome + See you @ Moon Hike3" at bounding box center [322, 244] width 162 height 14
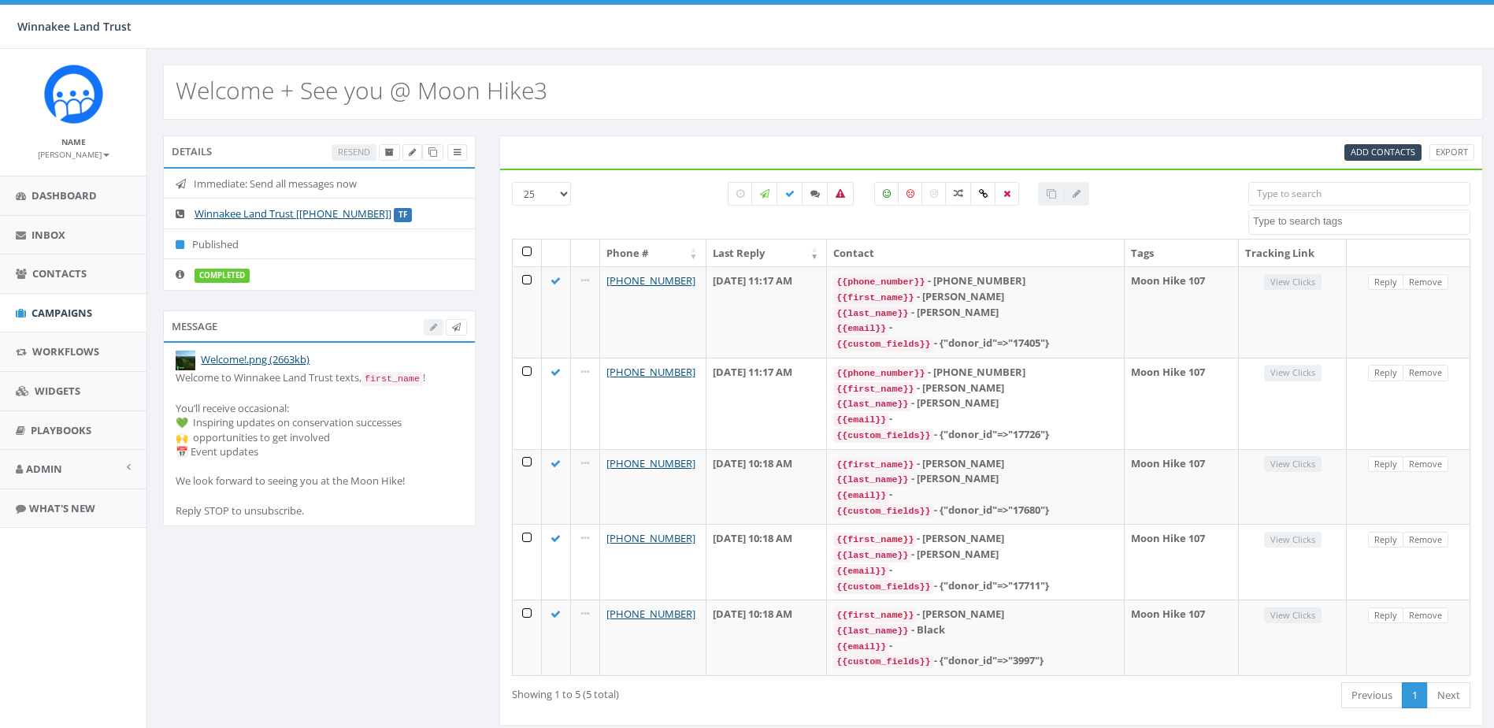
select select
click at [1409, 150] on span "Add Contacts" at bounding box center [1382, 152] width 65 height 12
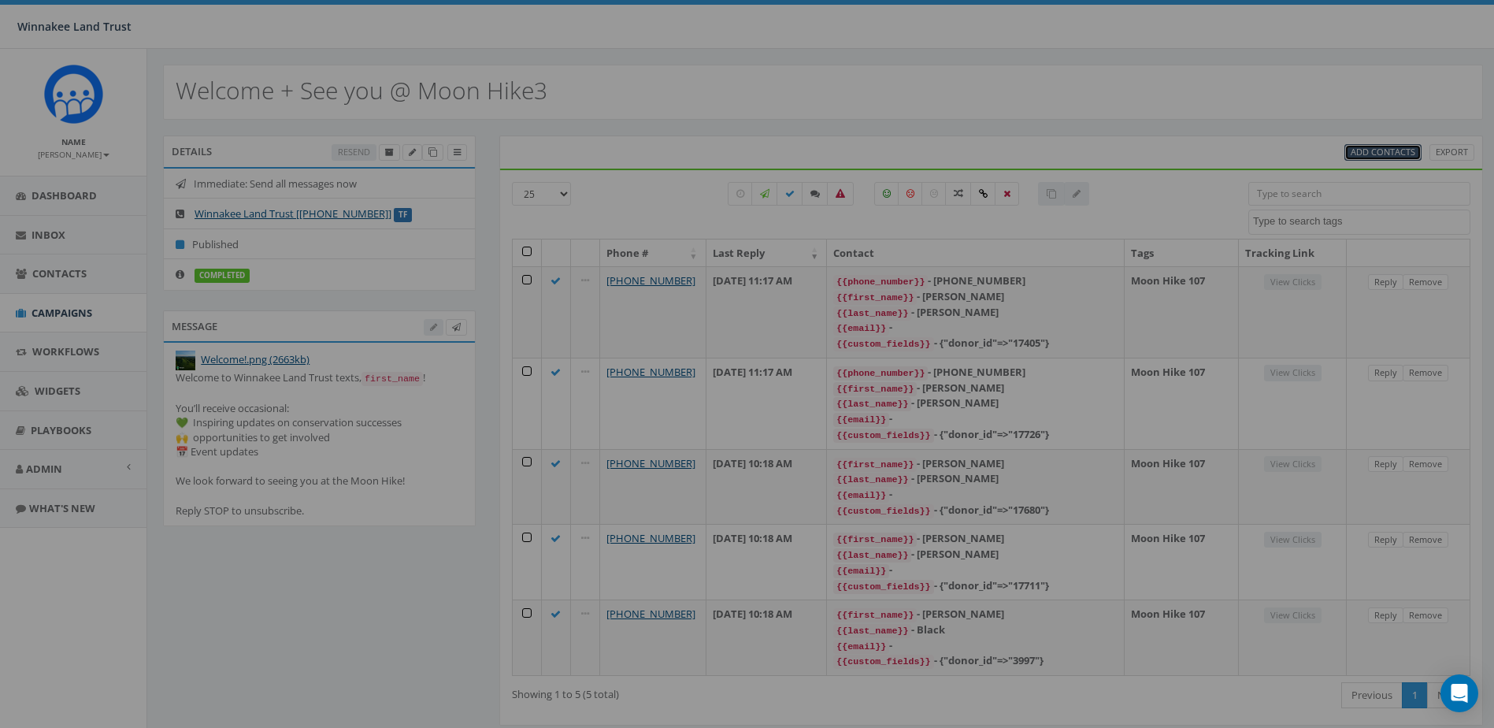
select select
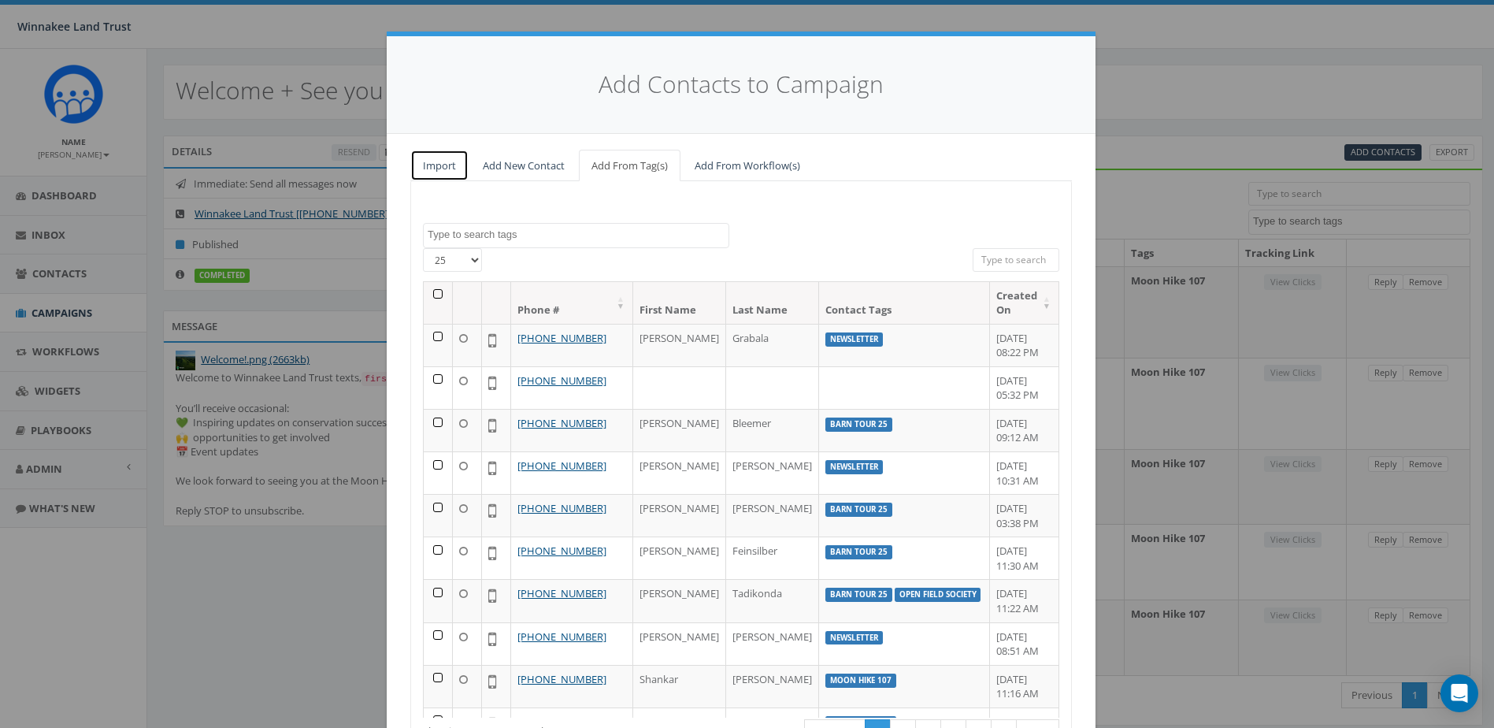
click at [424, 160] on link "Import" at bounding box center [439, 166] width 58 height 32
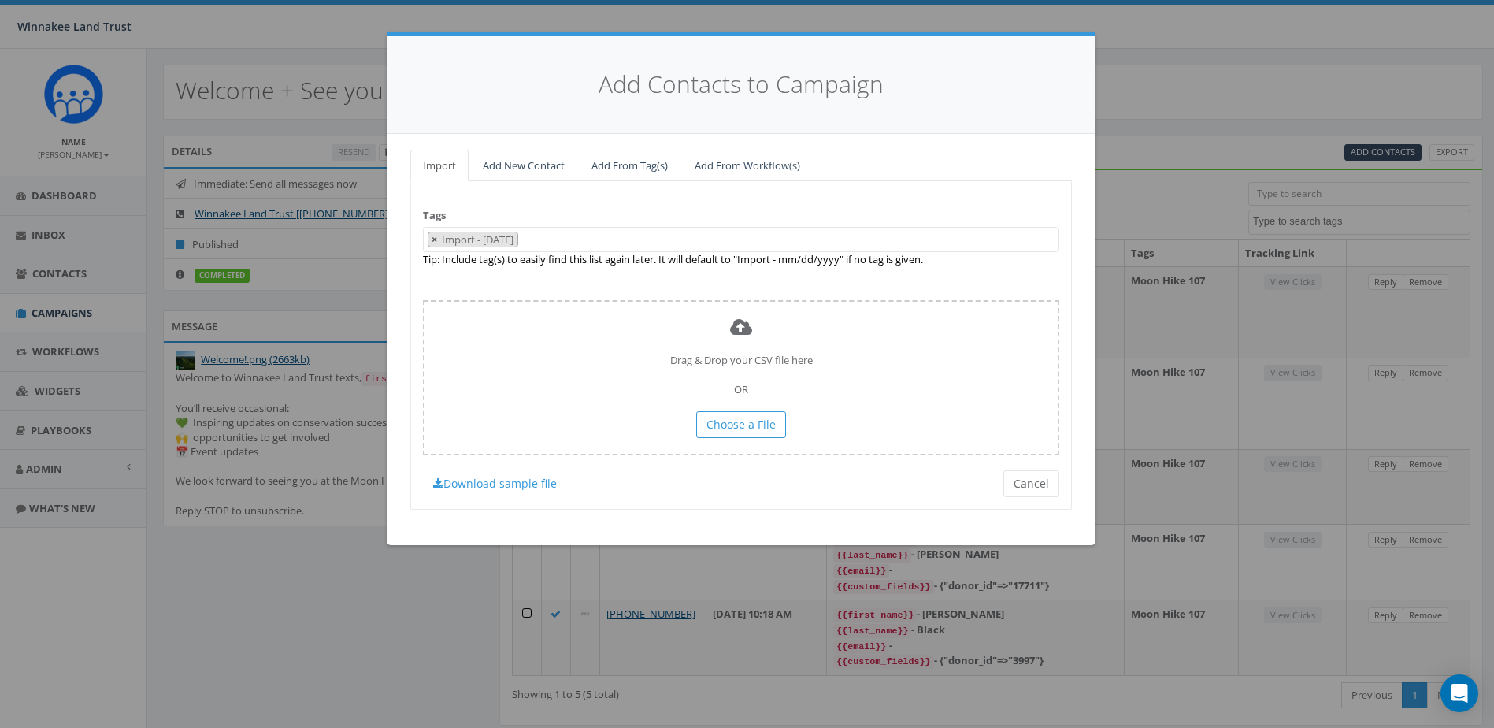
click at [429, 240] on button "×" at bounding box center [434, 239] width 12 height 15
select select
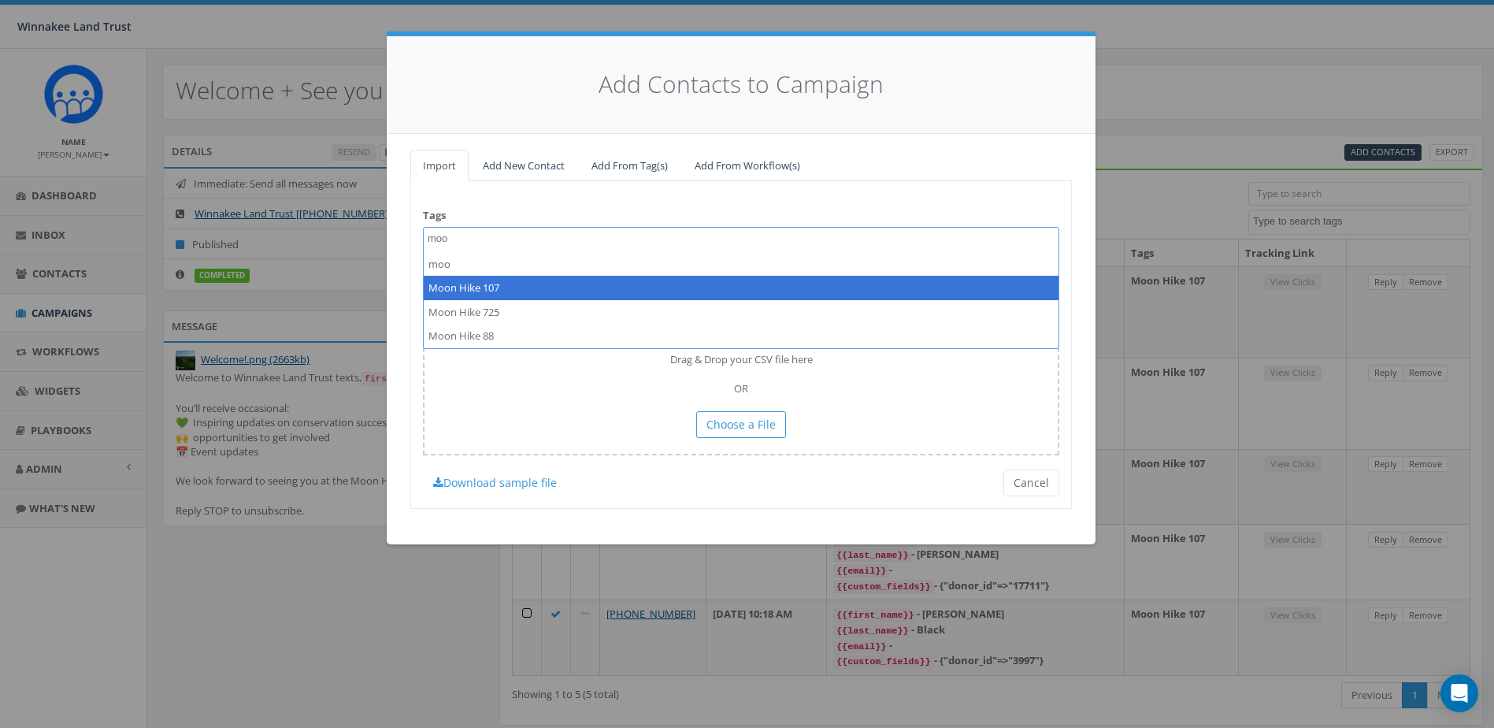
type textarea "moo"
select select "Moon Hike 107"
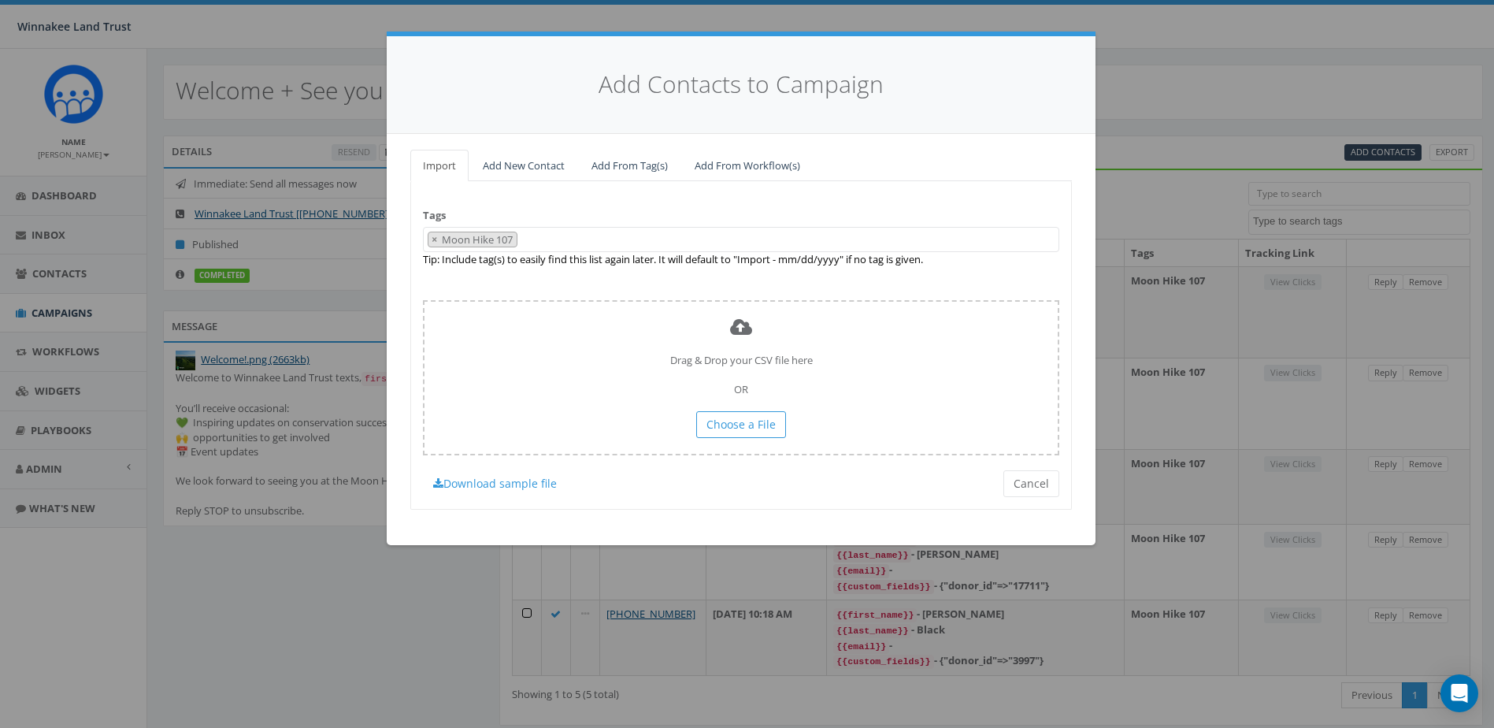
click at [646, 206] on div "Tags Import - 09/29/2025 2025/07/01 Barn Tour 25 DP opt-in EOY2024 Form Give HV…" at bounding box center [740, 345] width 661 height 328
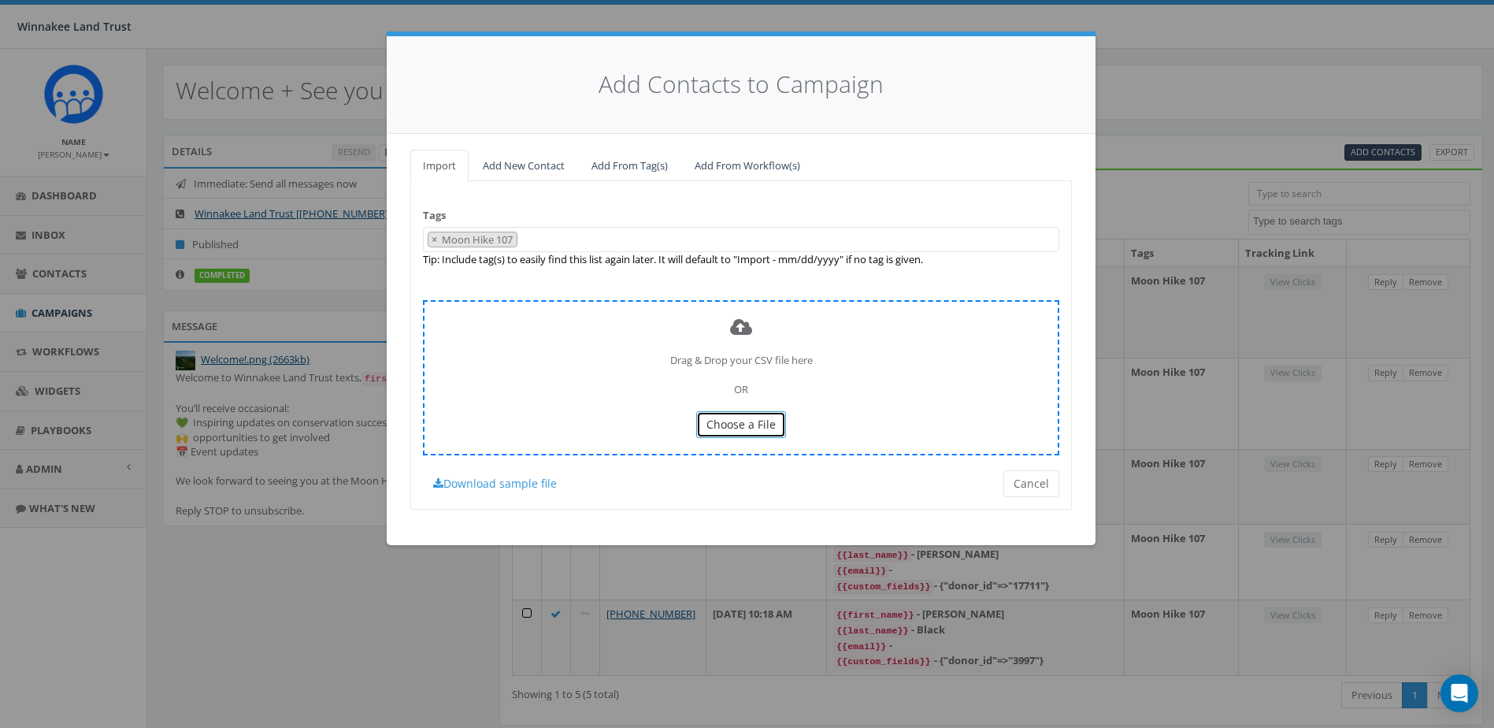
click at [746, 413] on button "Choose a File" at bounding box center [741, 424] width 90 height 27
click at [756, 421] on span "Choose a File" at bounding box center [740, 424] width 69 height 15
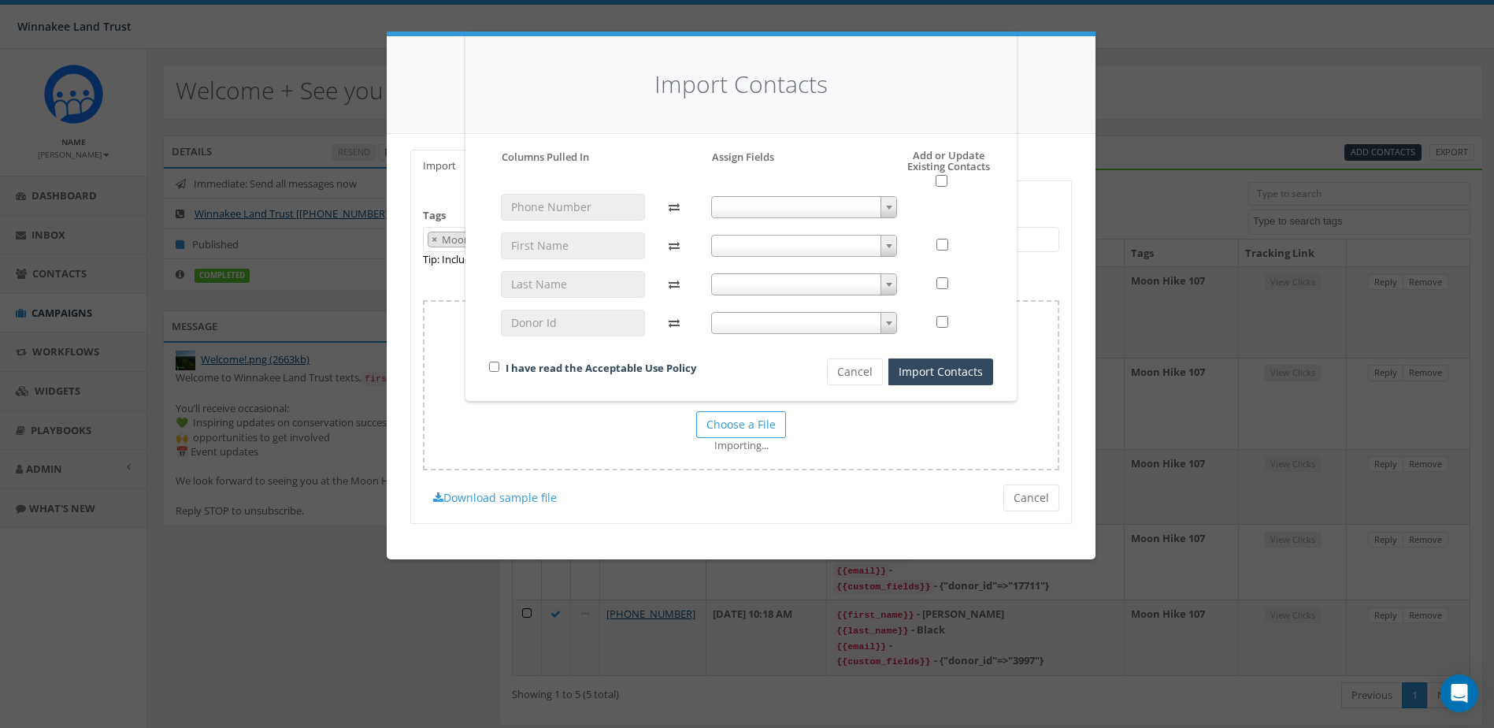
click at [765, 208] on span at bounding box center [804, 207] width 187 height 22
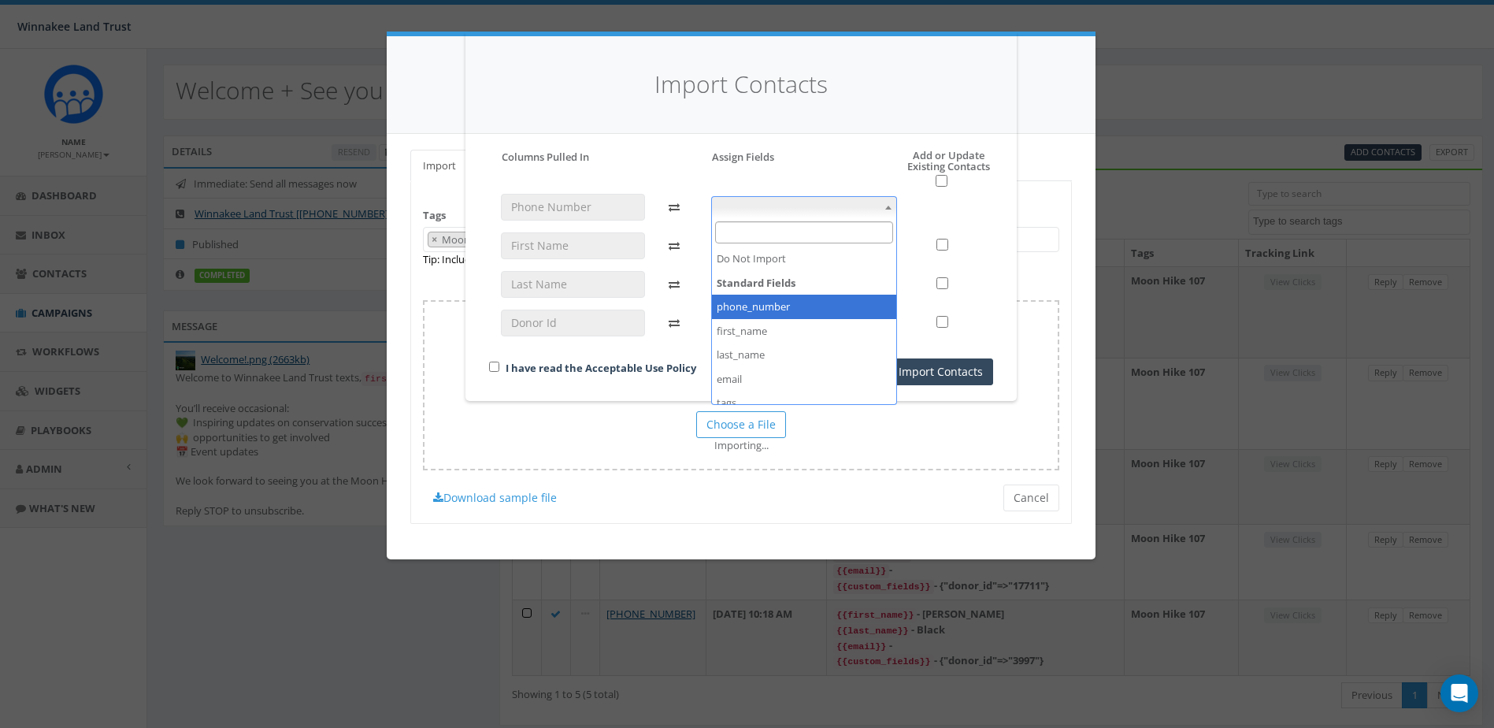
select select "phone_number"
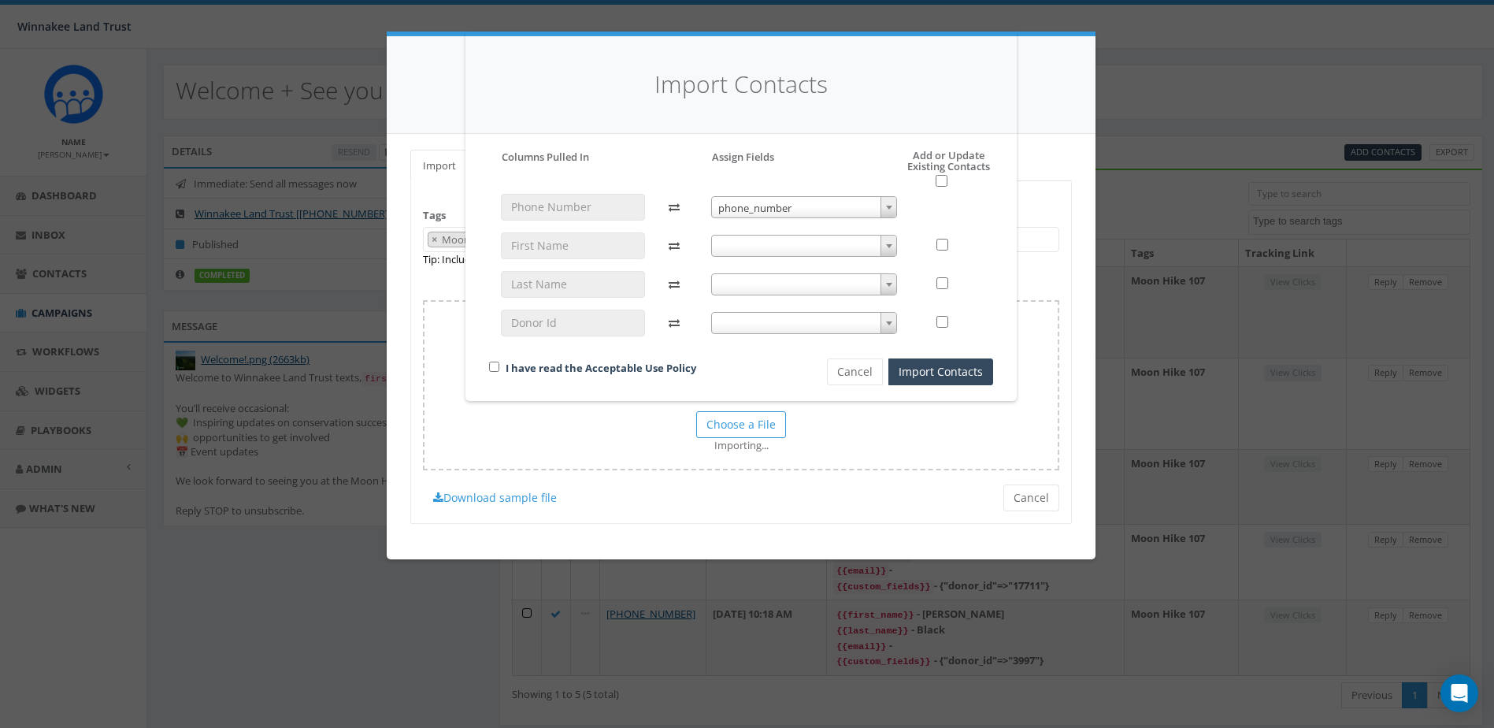
click at [772, 251] on span at bounding box center [804, 246] width 187 height 22
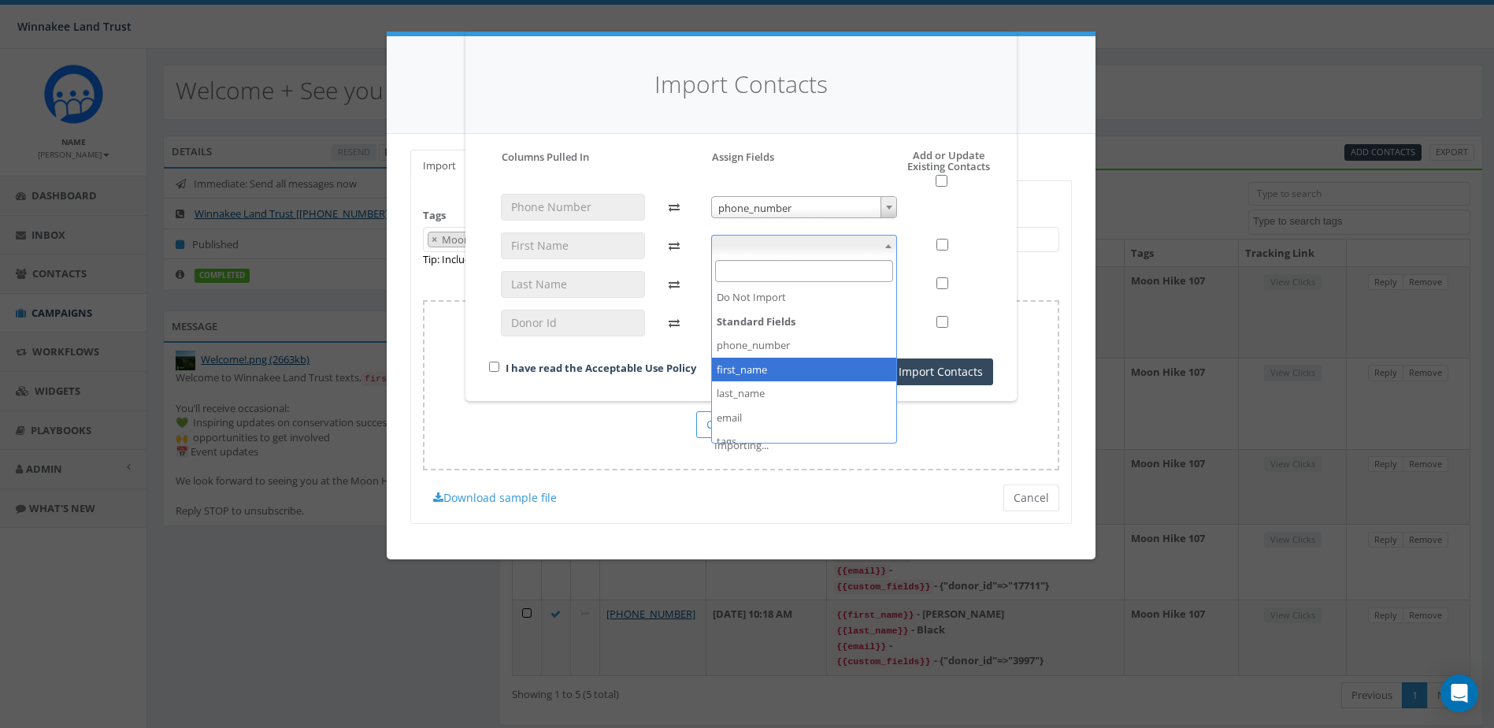
select select "first_name"
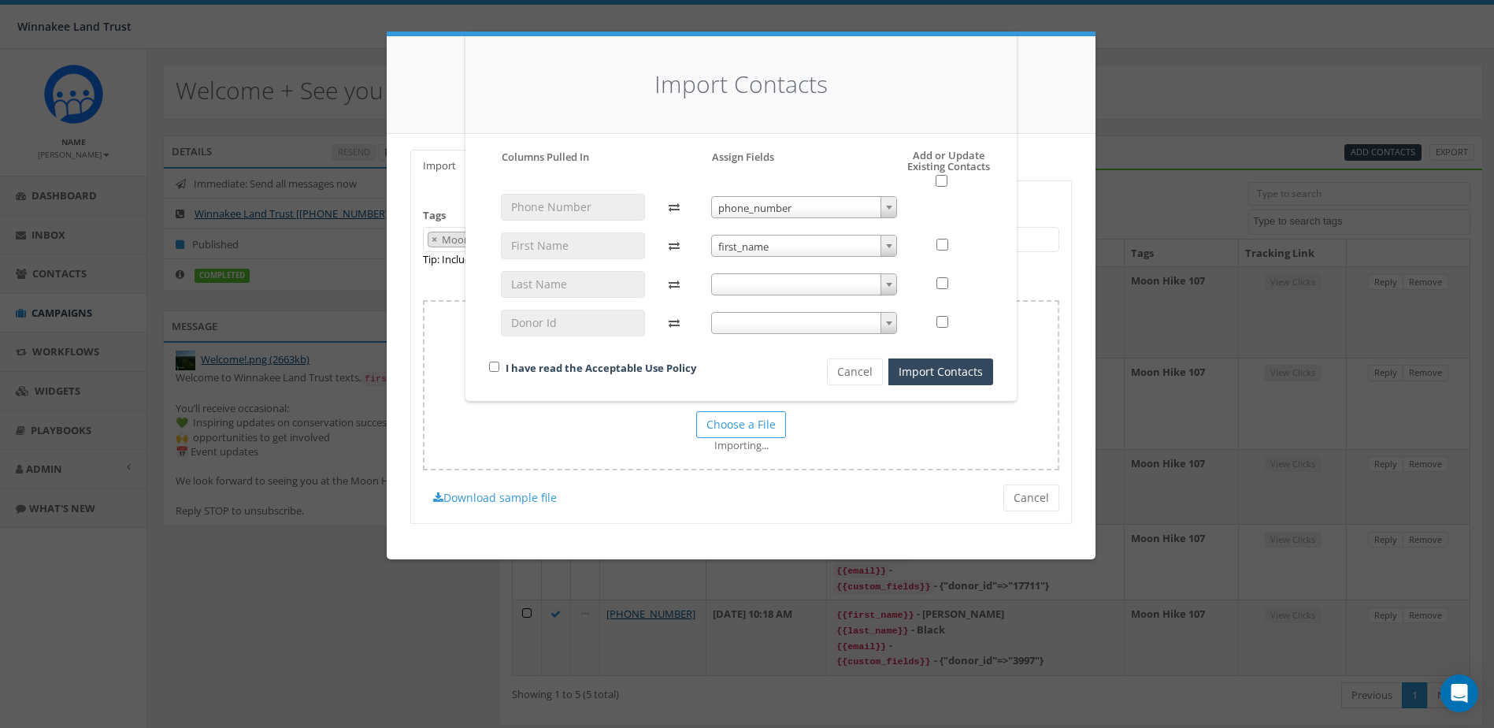
click at [779, 287] on span at bounding box center [804, 284] width 187 height 22
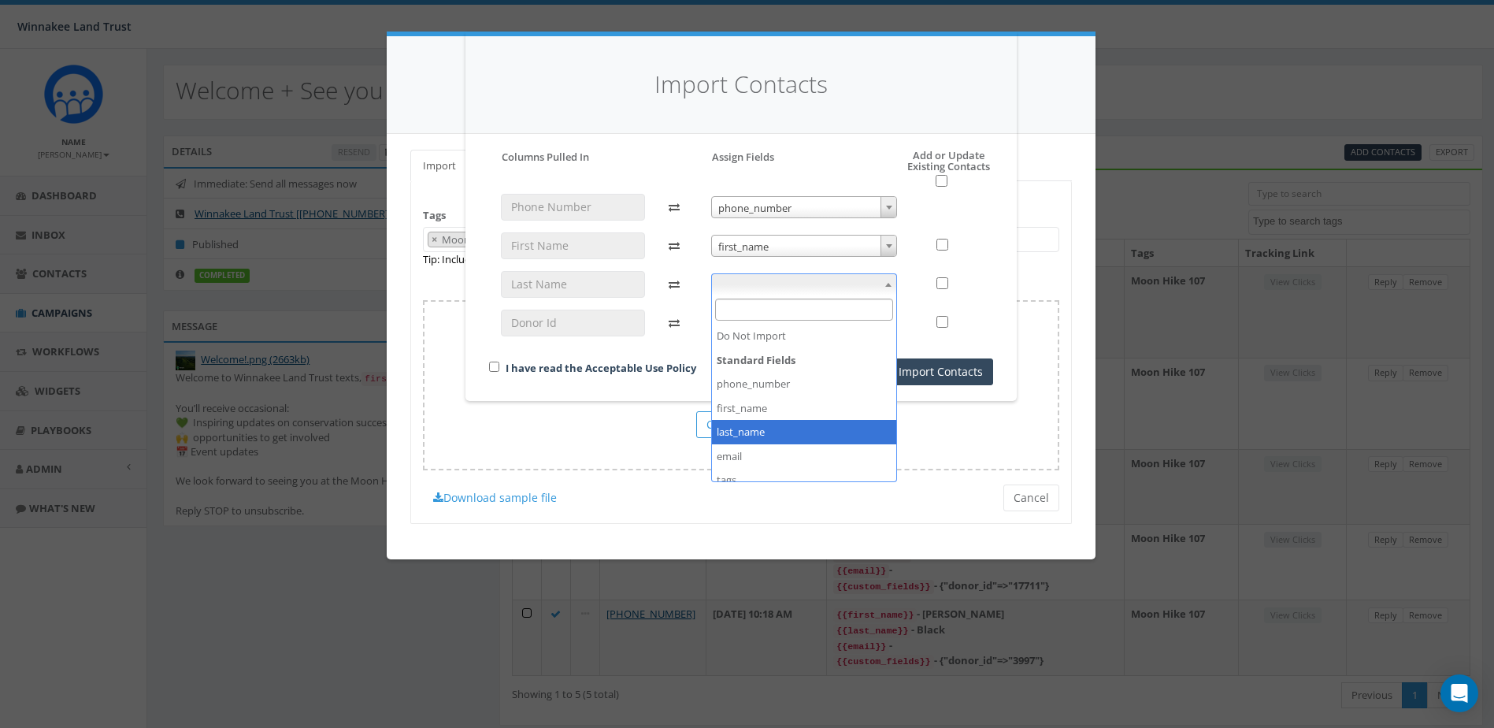
select select "last_name"
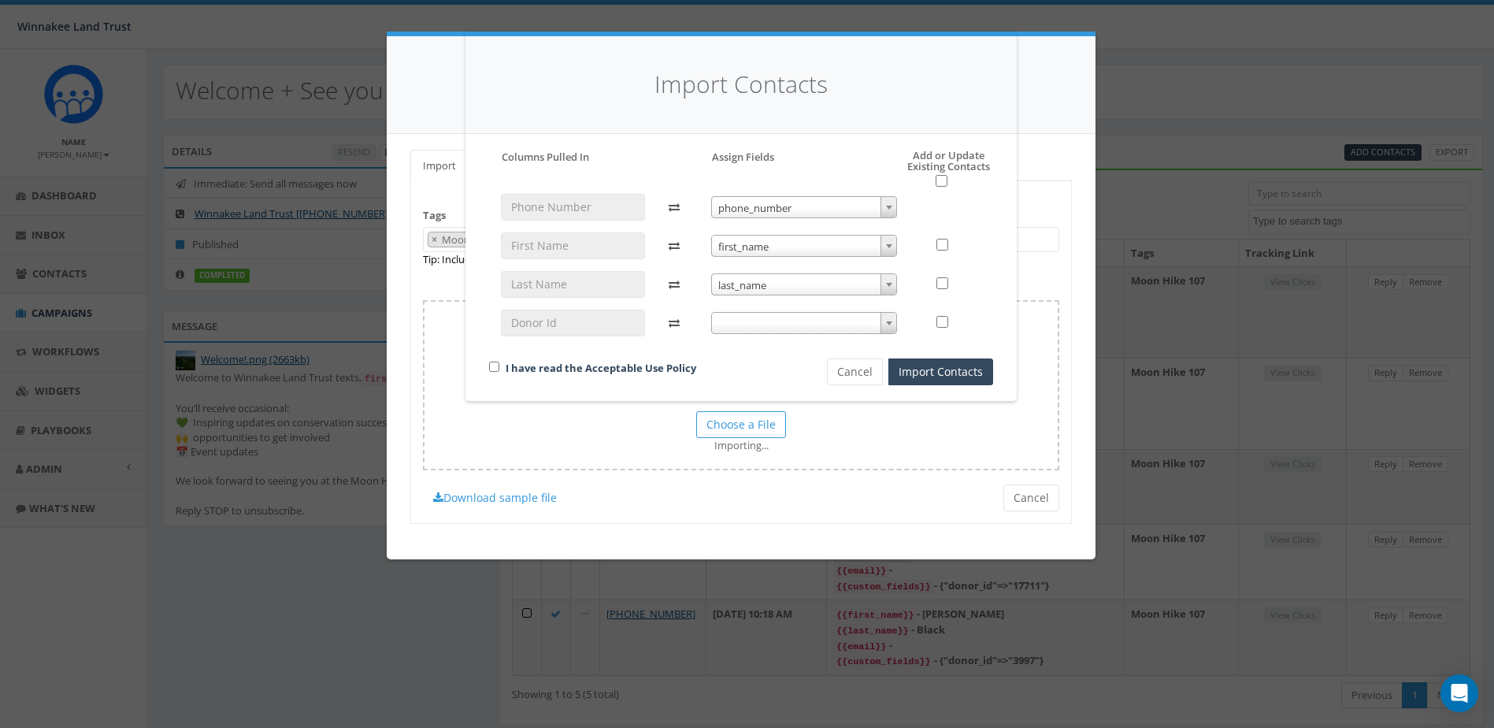
click at [769, 326] on span at bounding box center [804, 323] width 187 height 22
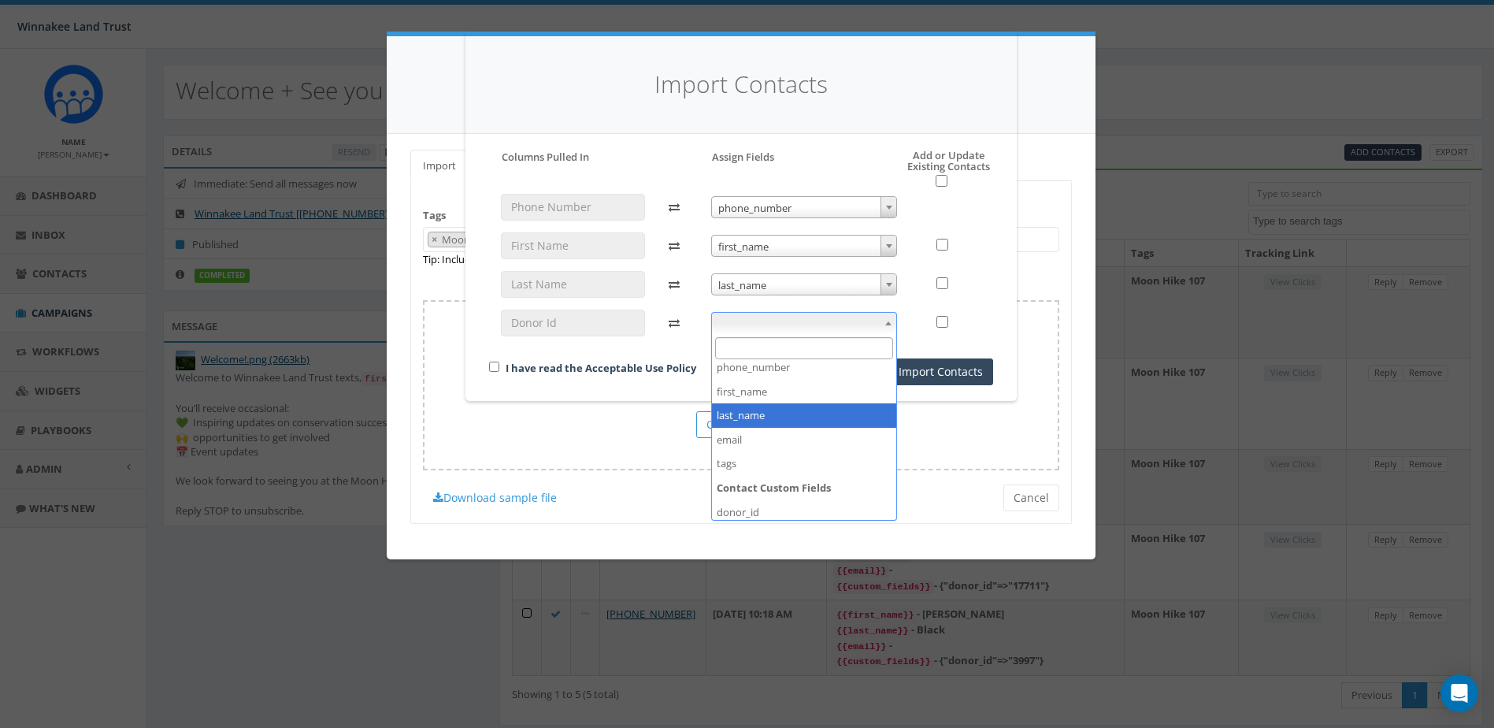
scroll to position [83, 0]
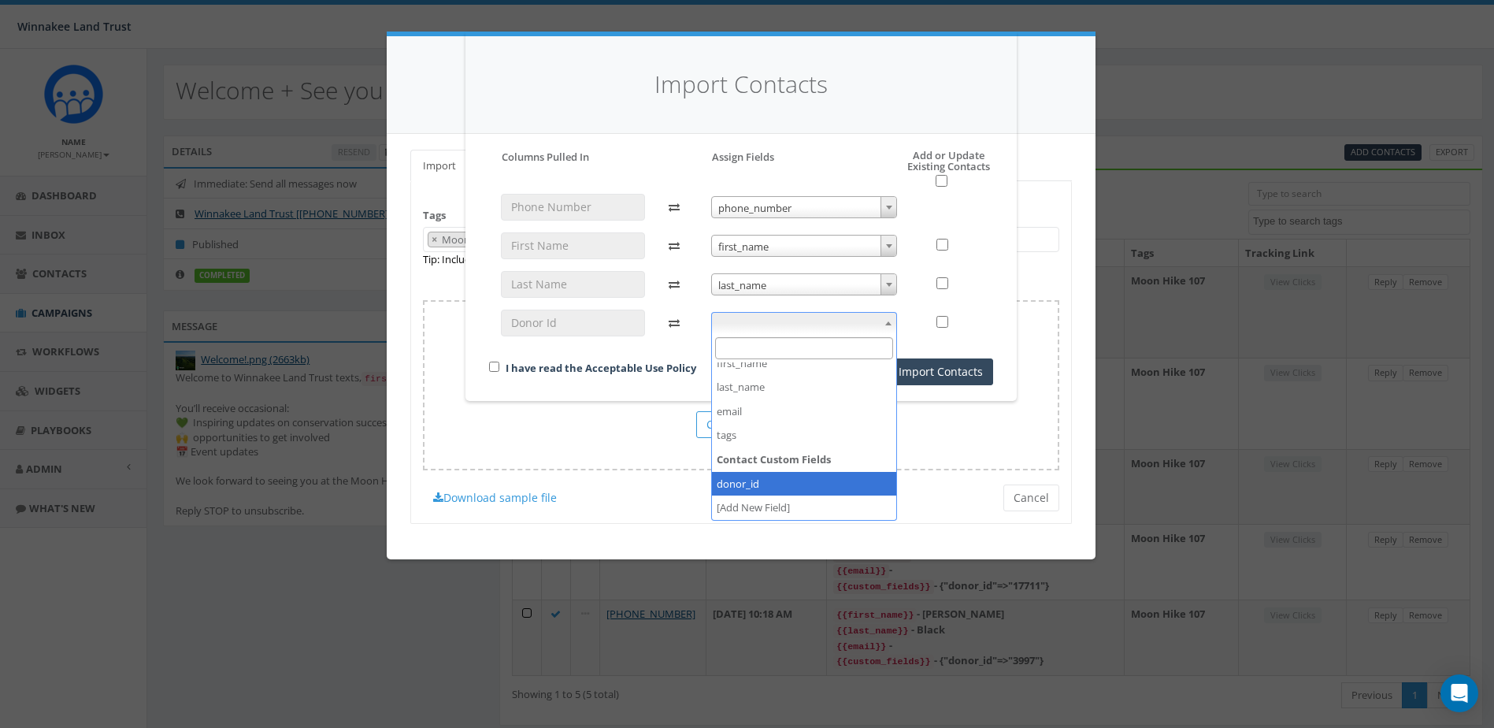
select select "donor_id"
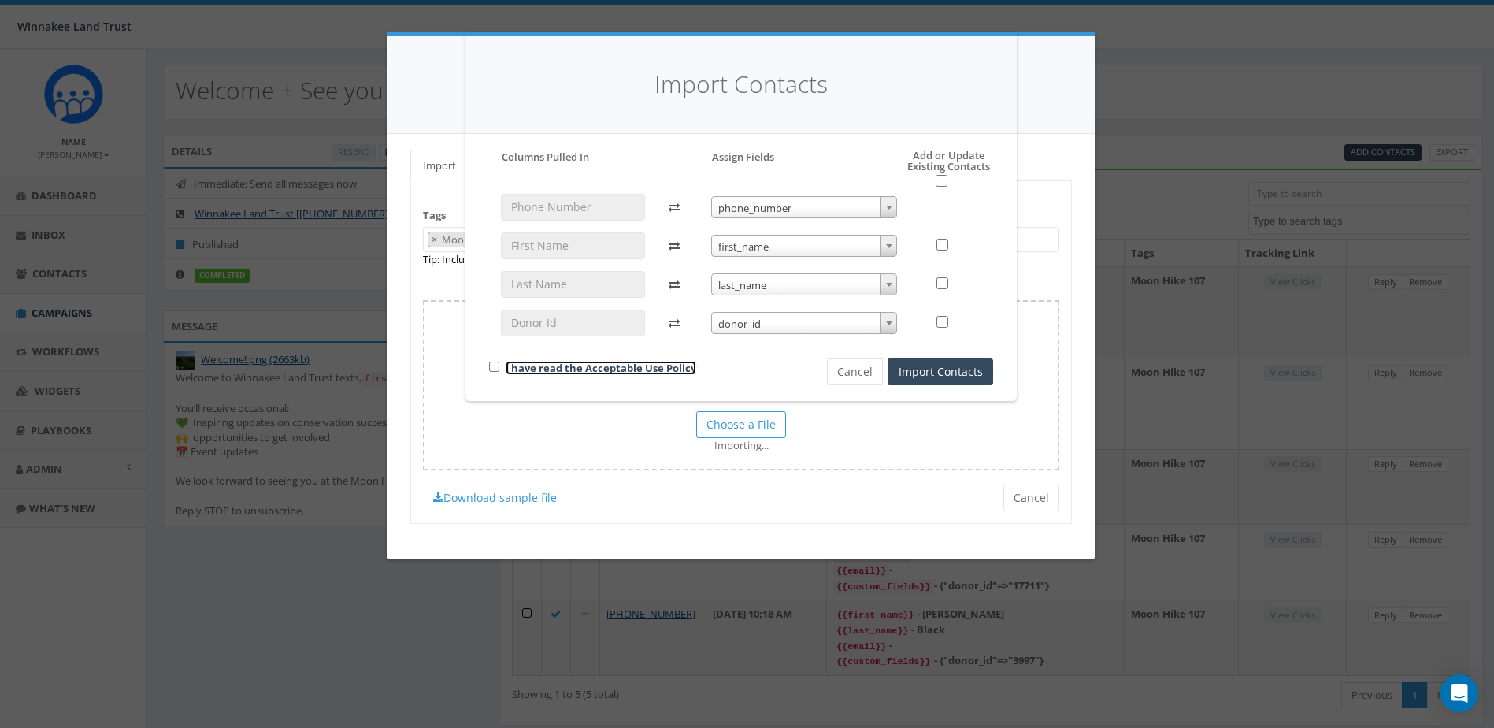
click at [635, 364] on link "I have read the Acceptable Use Policy" at bounding box center [601, 368] width 191 height 14
click at [494, 366] on input "checkbox" at bounding box center [494, 366] width 10 height 10
checkbox input "true"
click at [968, 365] on button "Import Contacts" at bounding box center [940, 371] width 105 height 27
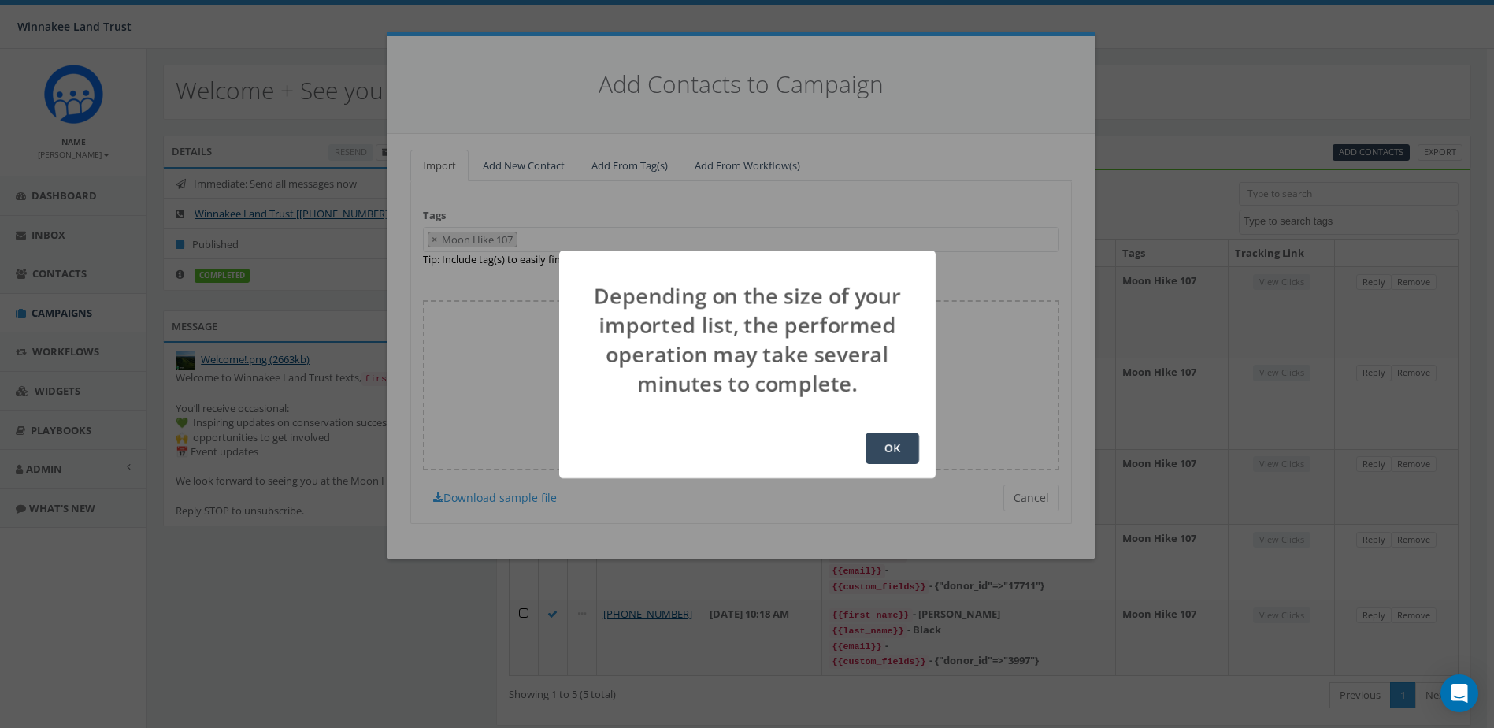
click at [906, 450] on button "OK" at bounding box center [892, 447] width 54 height 31
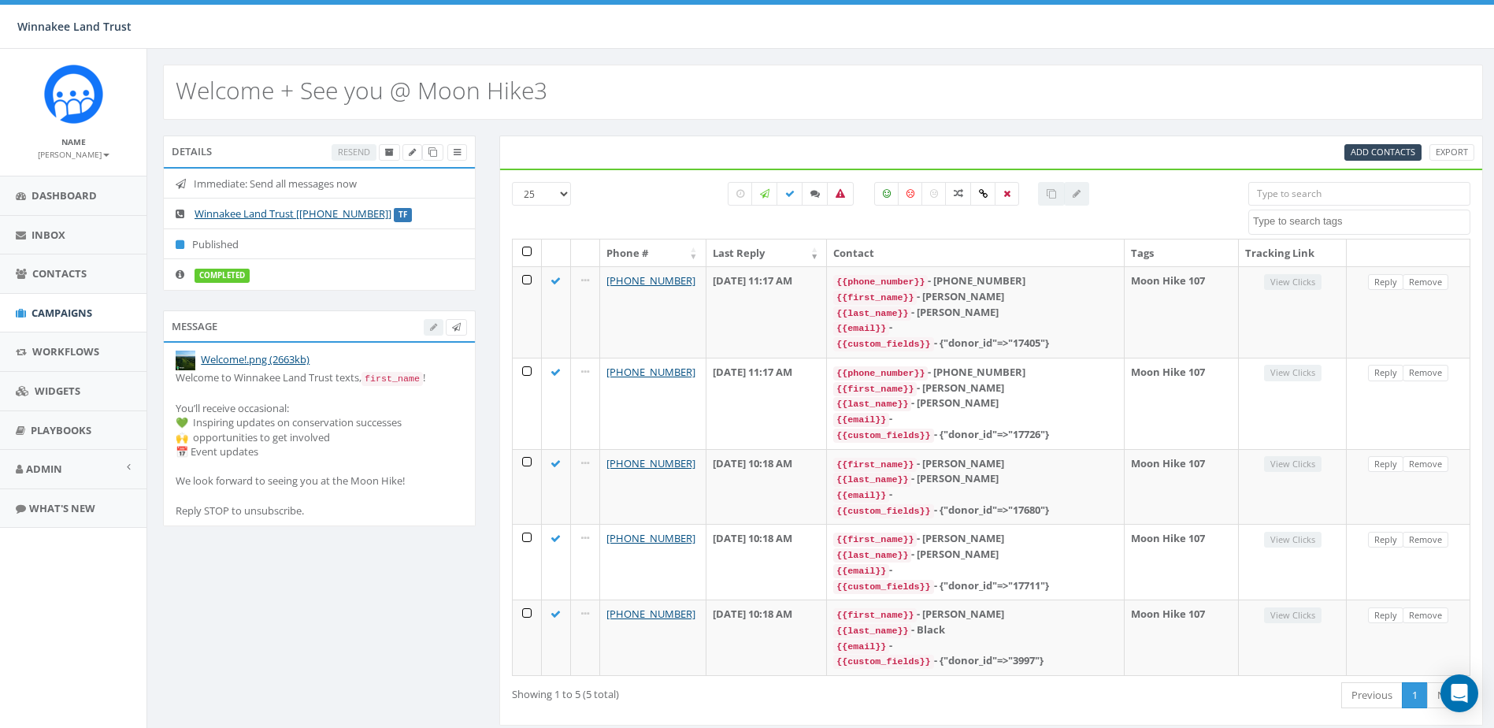
select select
click at [61, 280] on span "Contacts" at bounding box center [59, 273] width 54 height 14
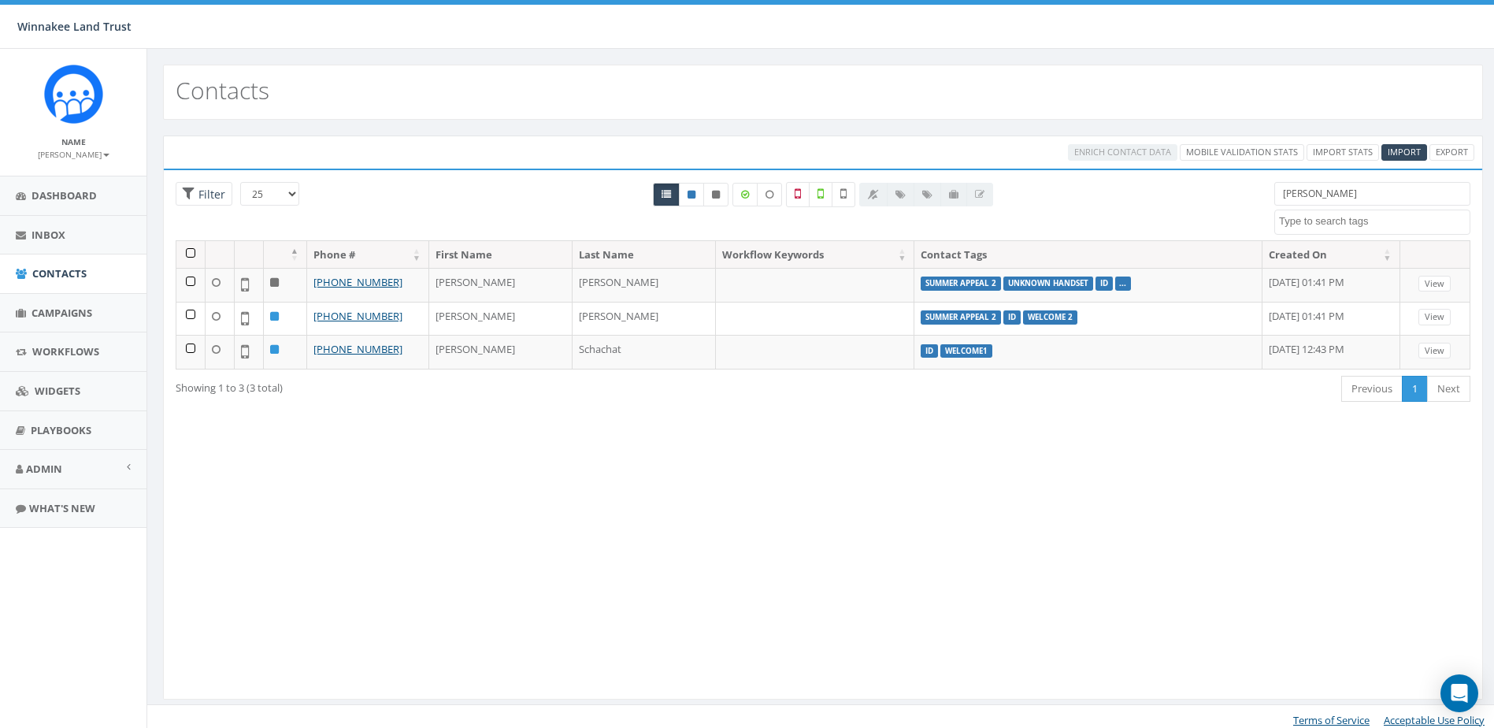
select select
drag, startPoint x: 1324, startPoint y: 197, endPoint x: 1211, endPoint y: 206, distance: 113.8
click at [1211, 206] on div "25 50 100 Filter [PERSON_NAME] [DATE] Barn Tour 25 DP opt-in EOY2024 Form Give …" at bounding box center [823, 211] width 1318 height 58
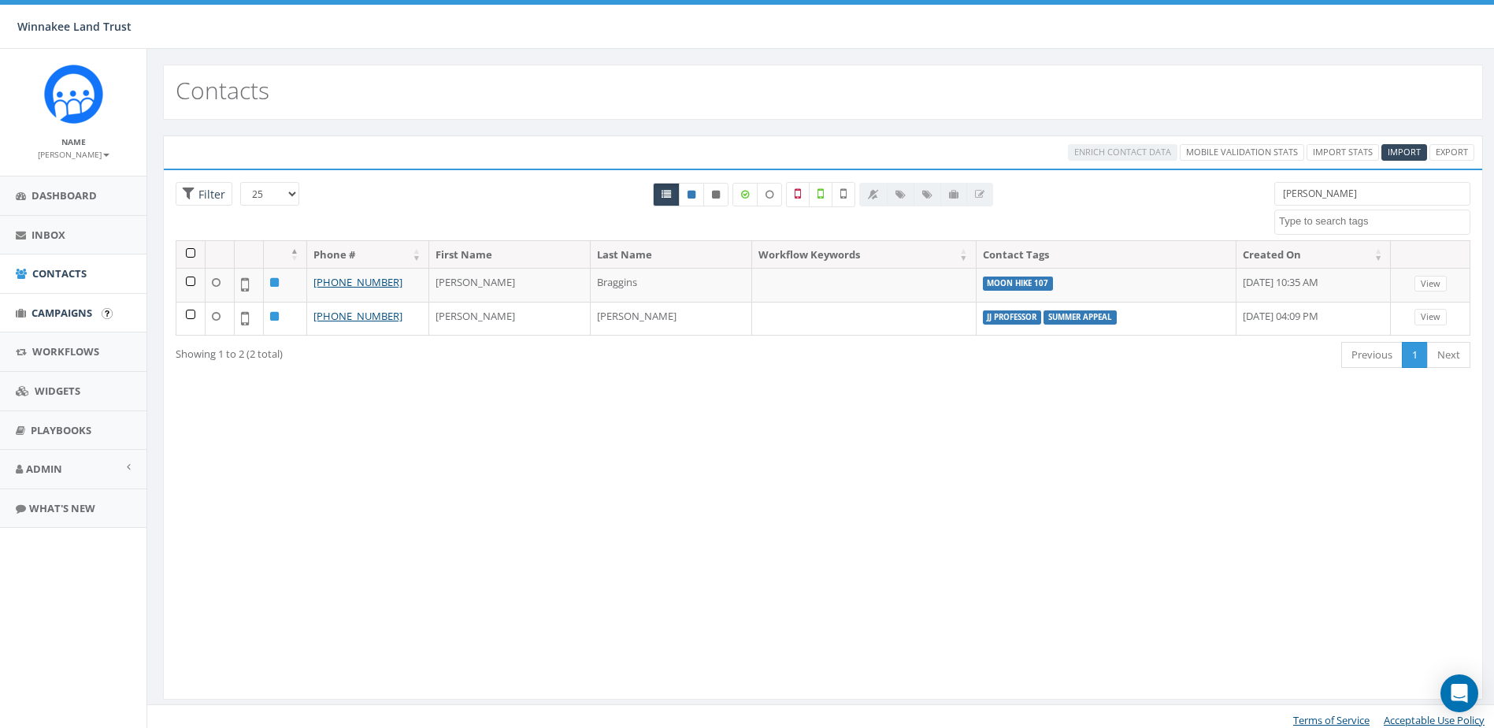
type input "[PERSON_NAME]"
click at [51, 324] on link "Campaigns" at bounding box center [73, 313] width 146 height 39
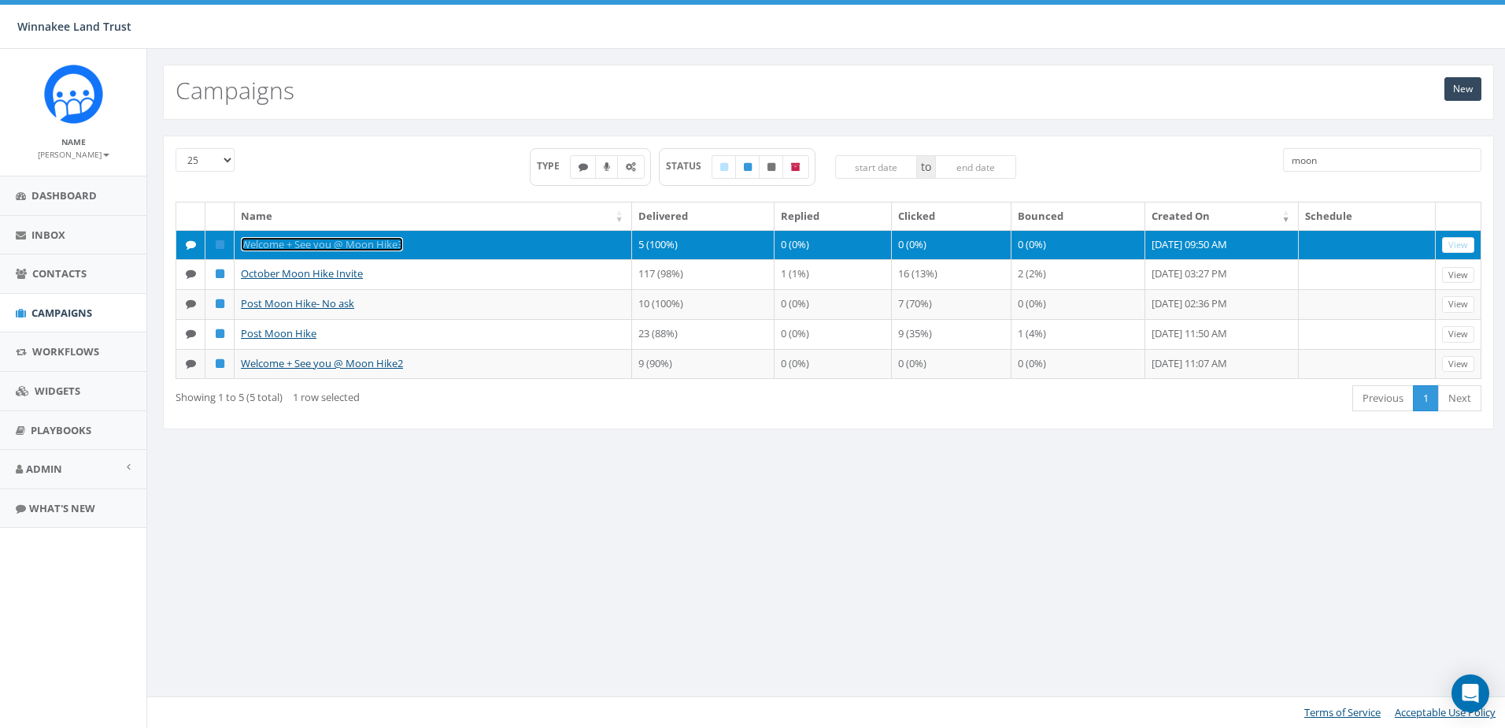
click at [335, 247] on link "Welcome + See you @ Moon Hike3" at bounding box center [322, 244] width 162 height 14
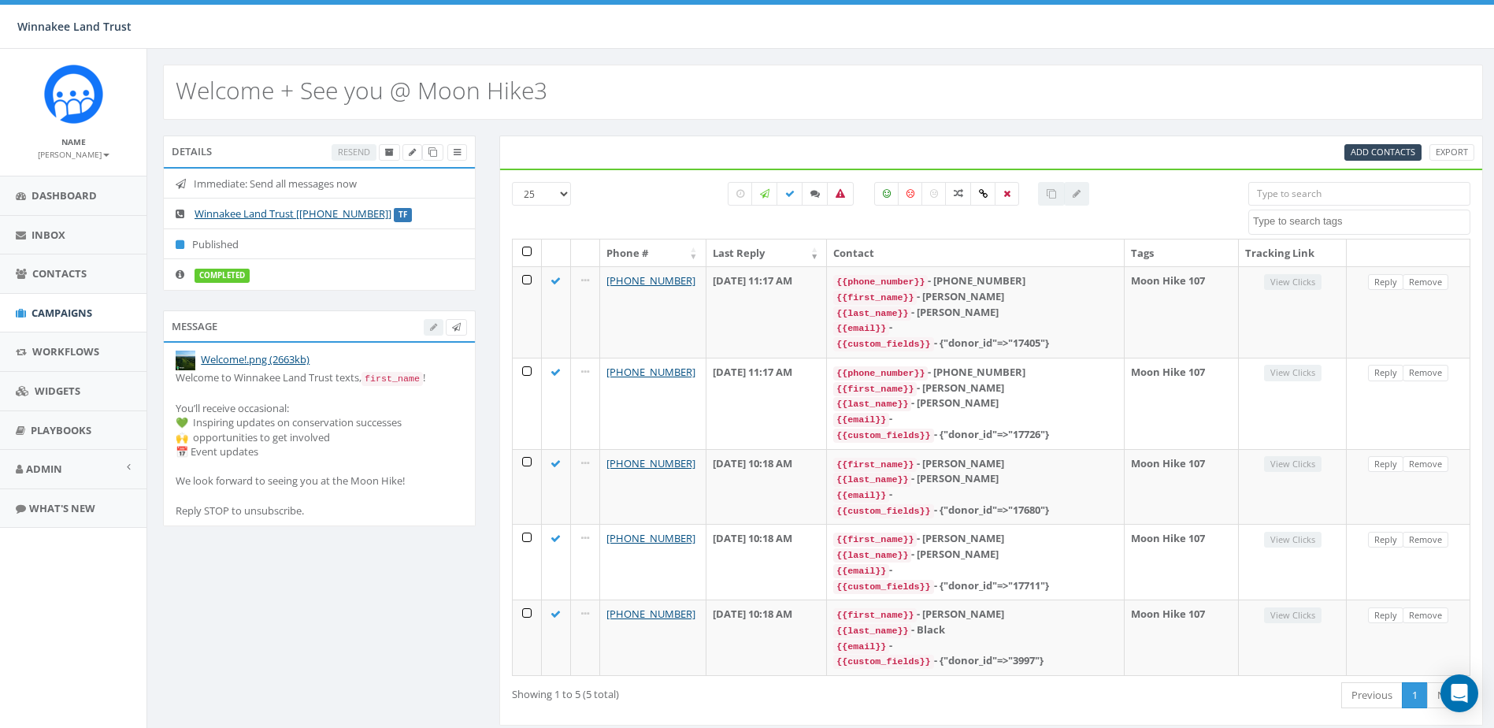
select select
click at [1357, 146] on span "Add Contacts" at bounding box center [1382, 152] width 65 height 12
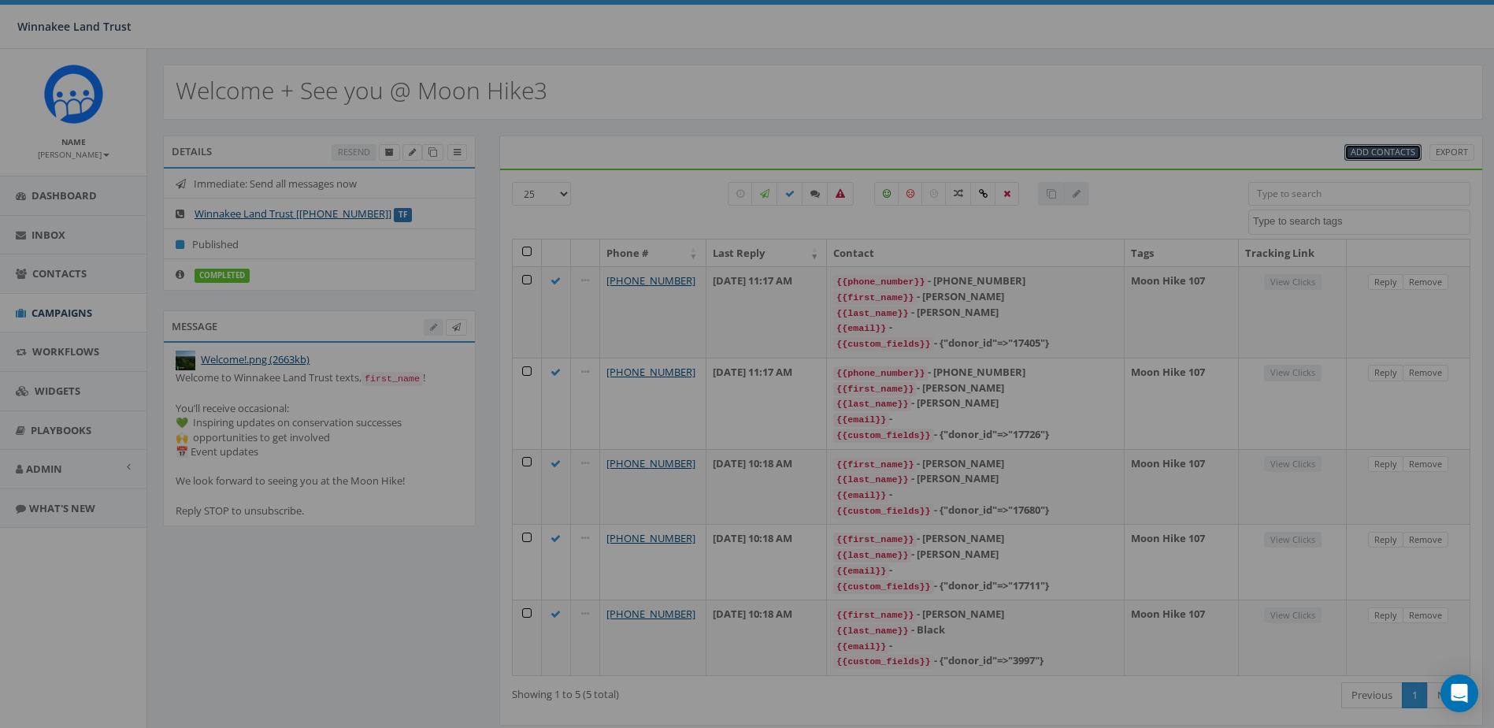
select select
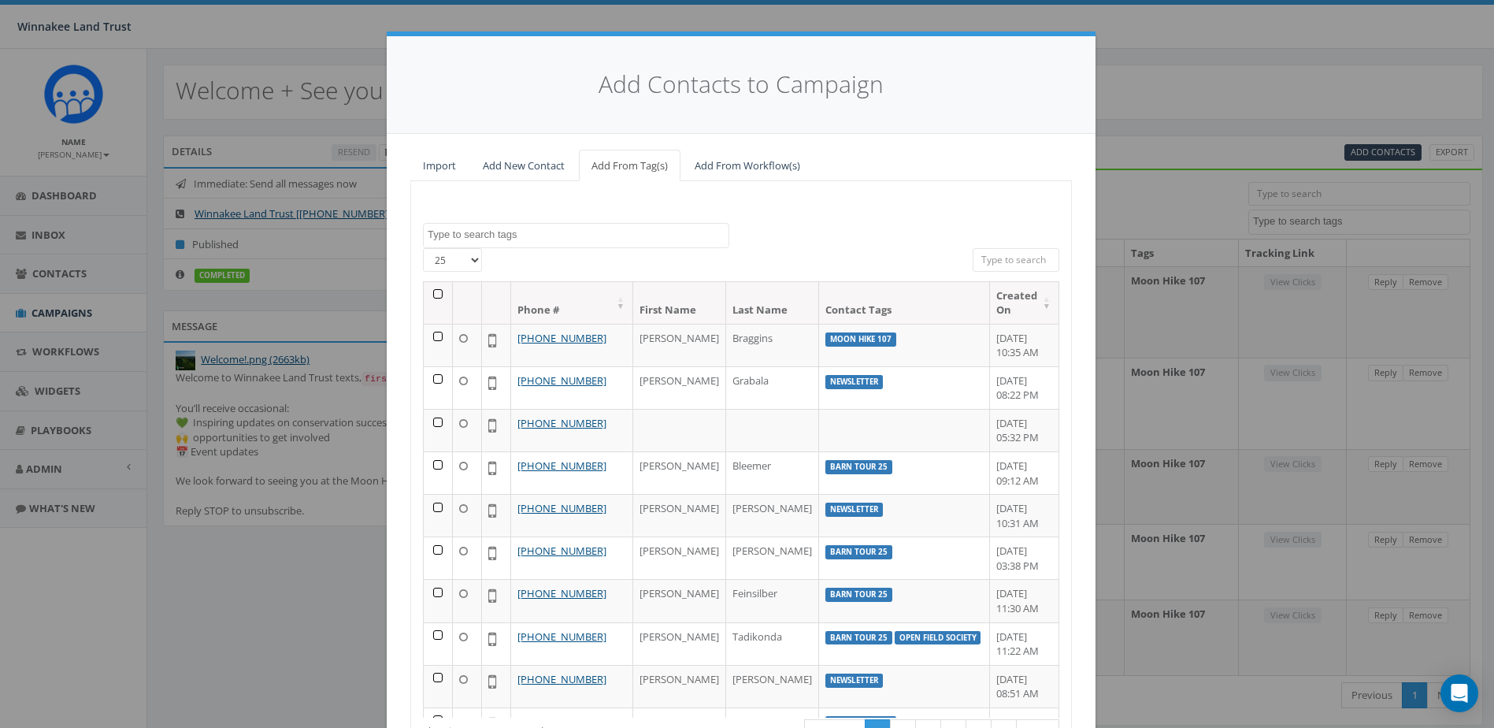
click at [1005, 250] on input "search" at bounding box center [1015, 260] width 87 height 24
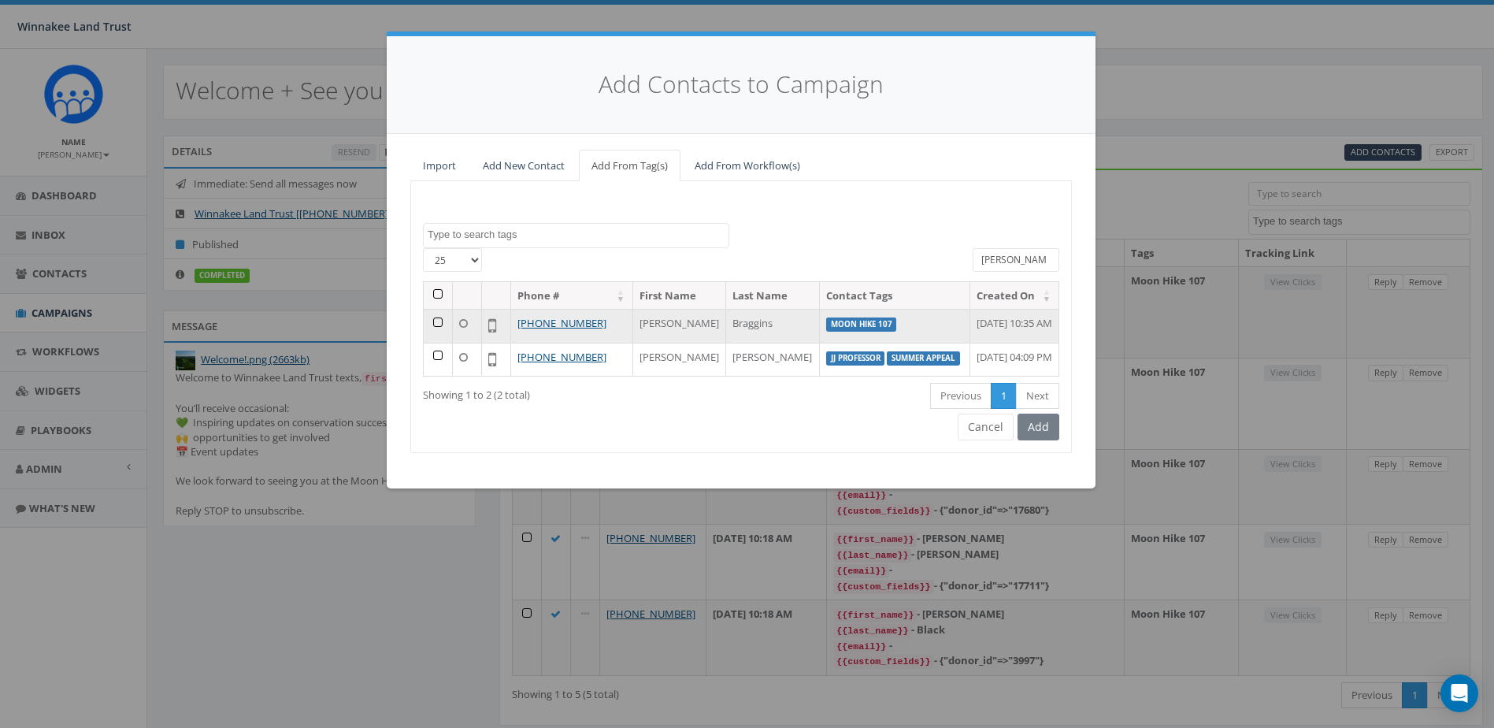
type input "ted"
click at [438, 333] on td at bounding box center [438, 326] width 29 height 34
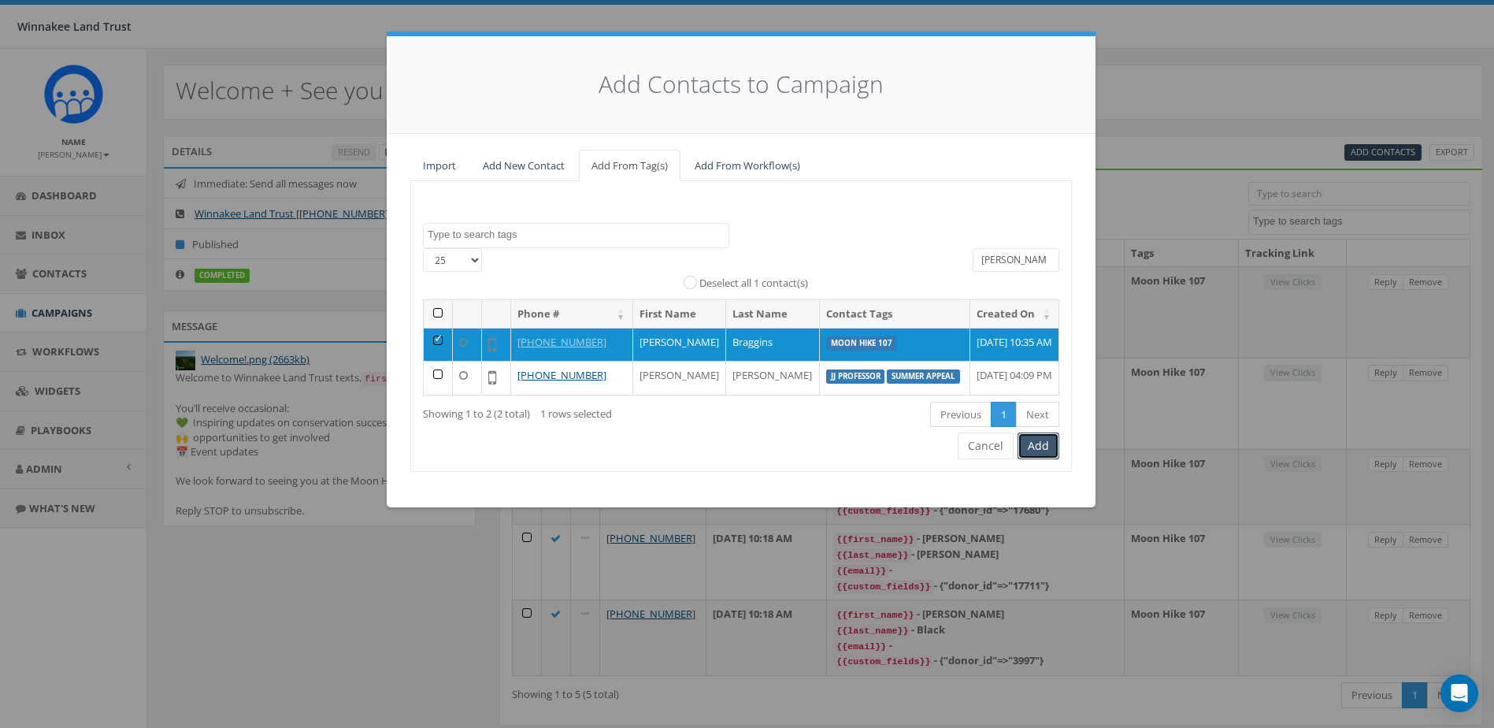
click at [1036, 459] on button "Add" at bounding box center [1038, 445] width 42 height 27
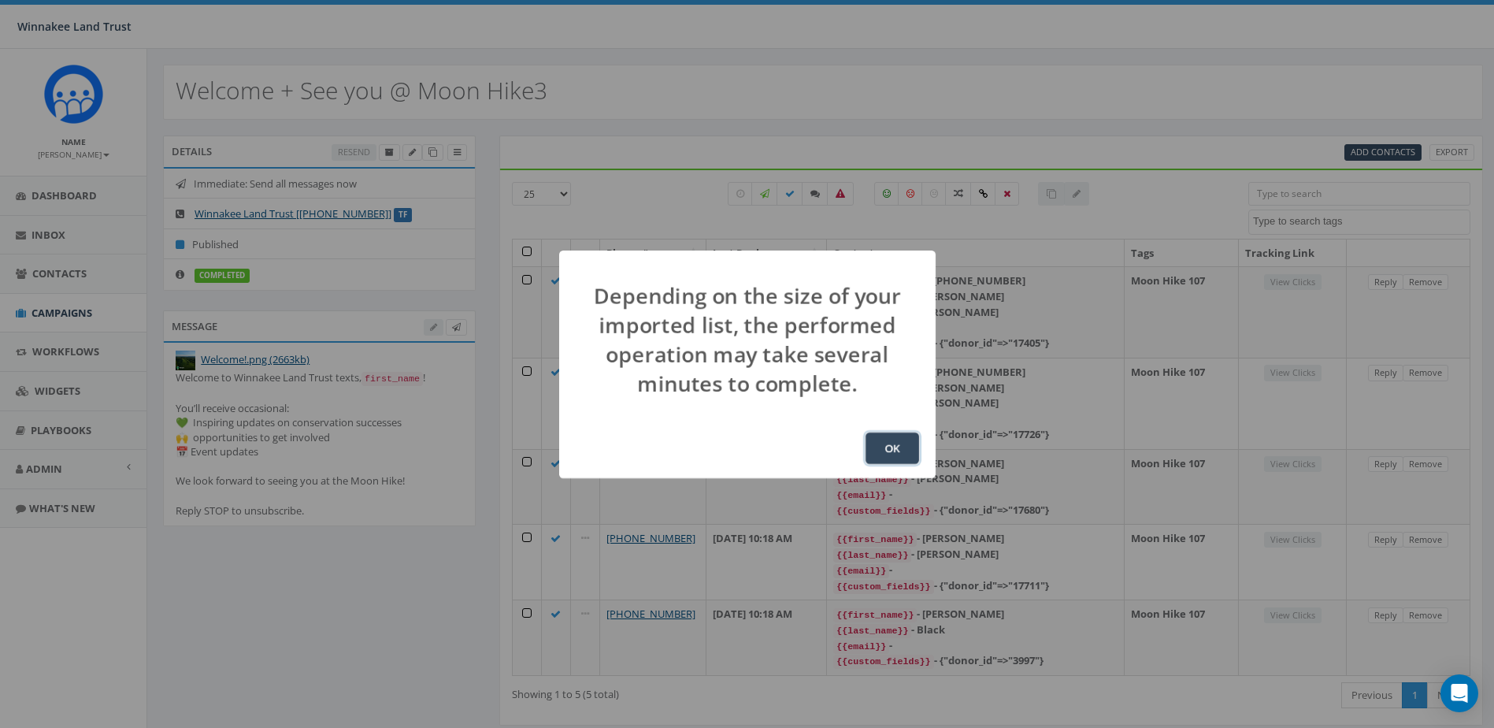
click at [891, 446] on button "OK" at bounding box center [892, 447] width 54 height 31
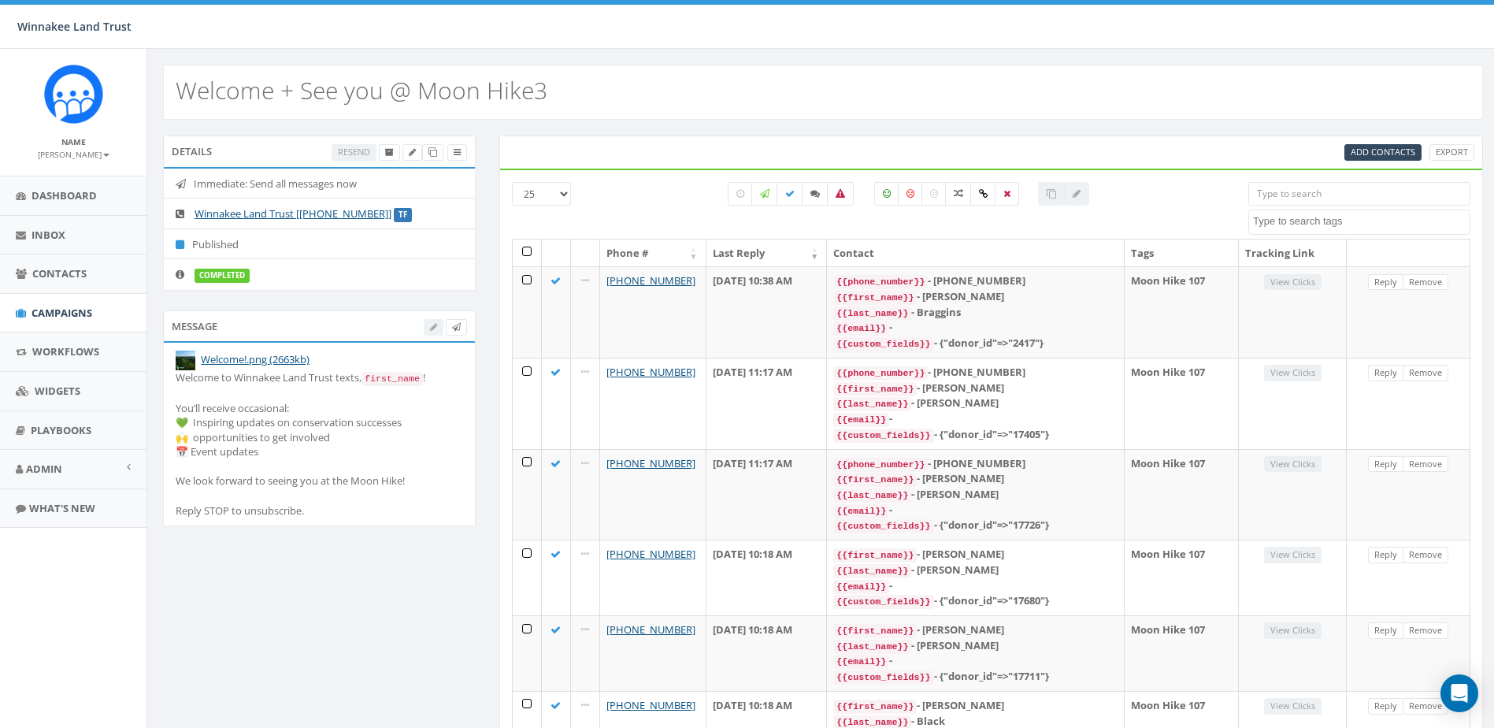
select select
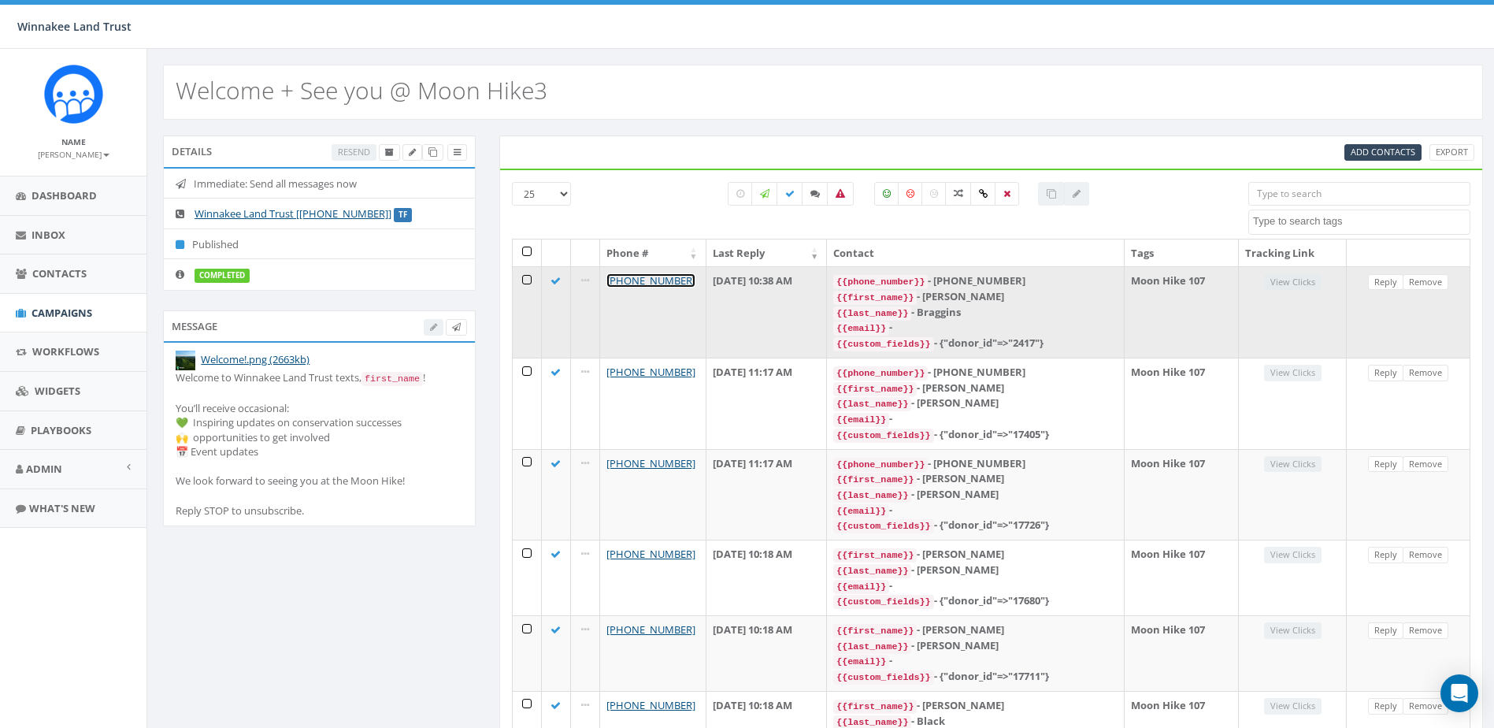
click at [645, 280] on link "[PHONE_NUMBER]" at bounding box center [650, 280] width 89 height 14
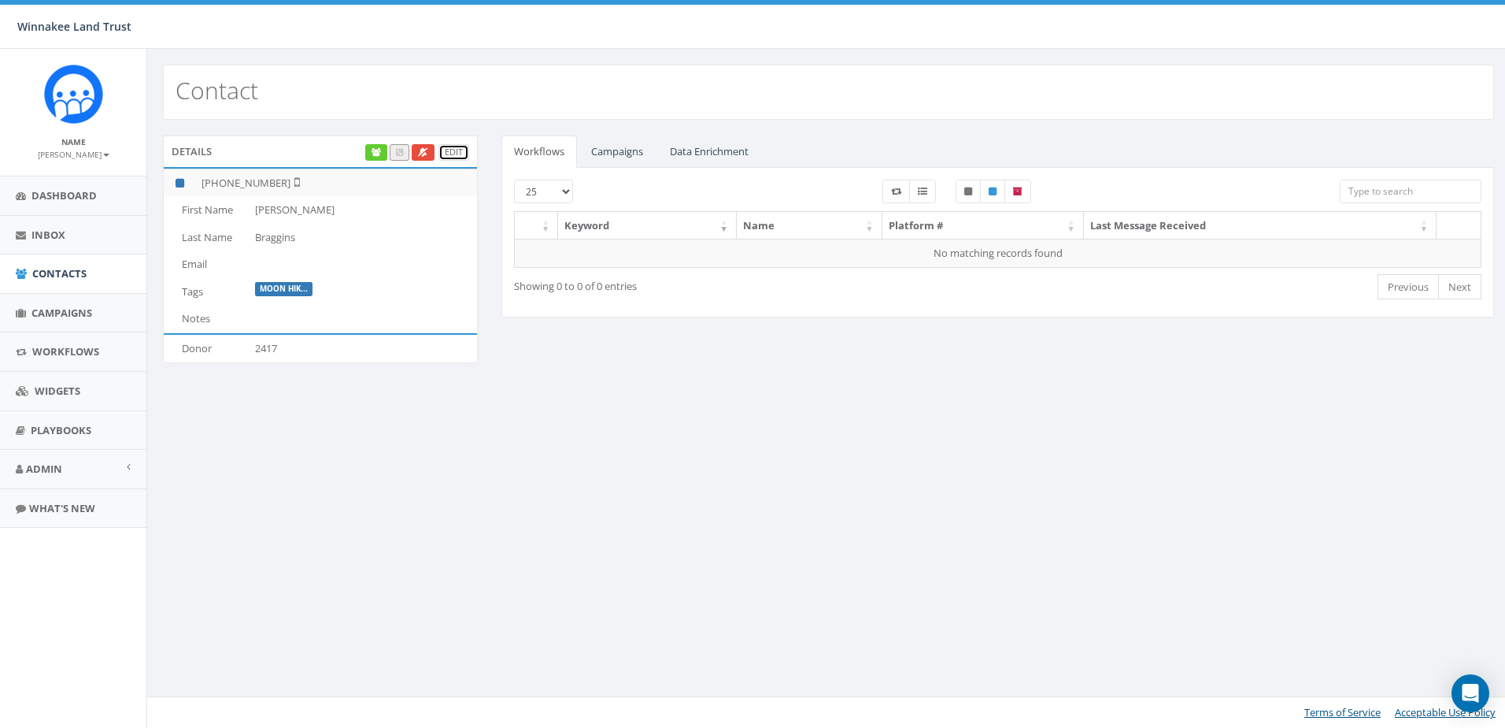
click at [461, 154] on link "Edit" at bounding box center [454, 152] width 31 height 17
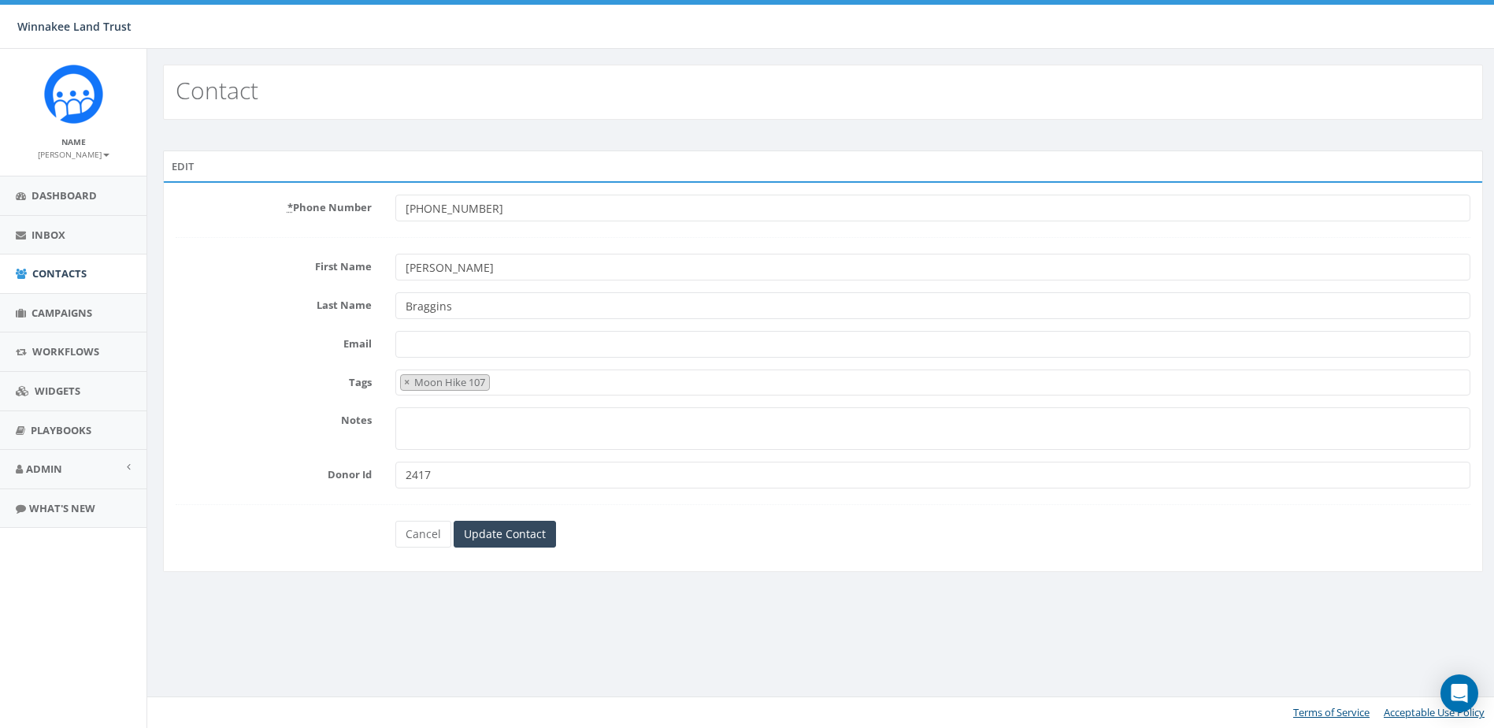
select select "Moon Hike 107"
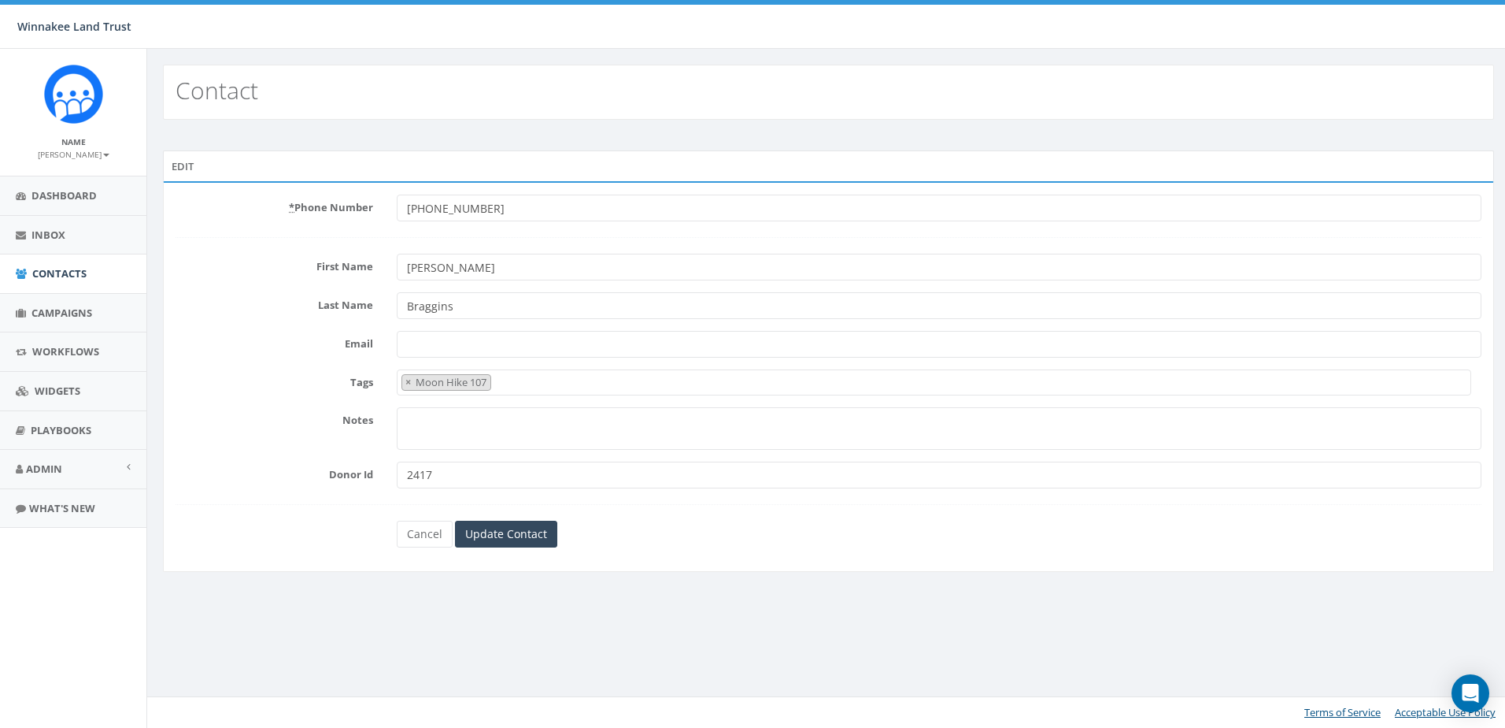
click at [554, 378] on span "× Moon Hike 107" at bounding box center [934, 382] width 1075 height 26
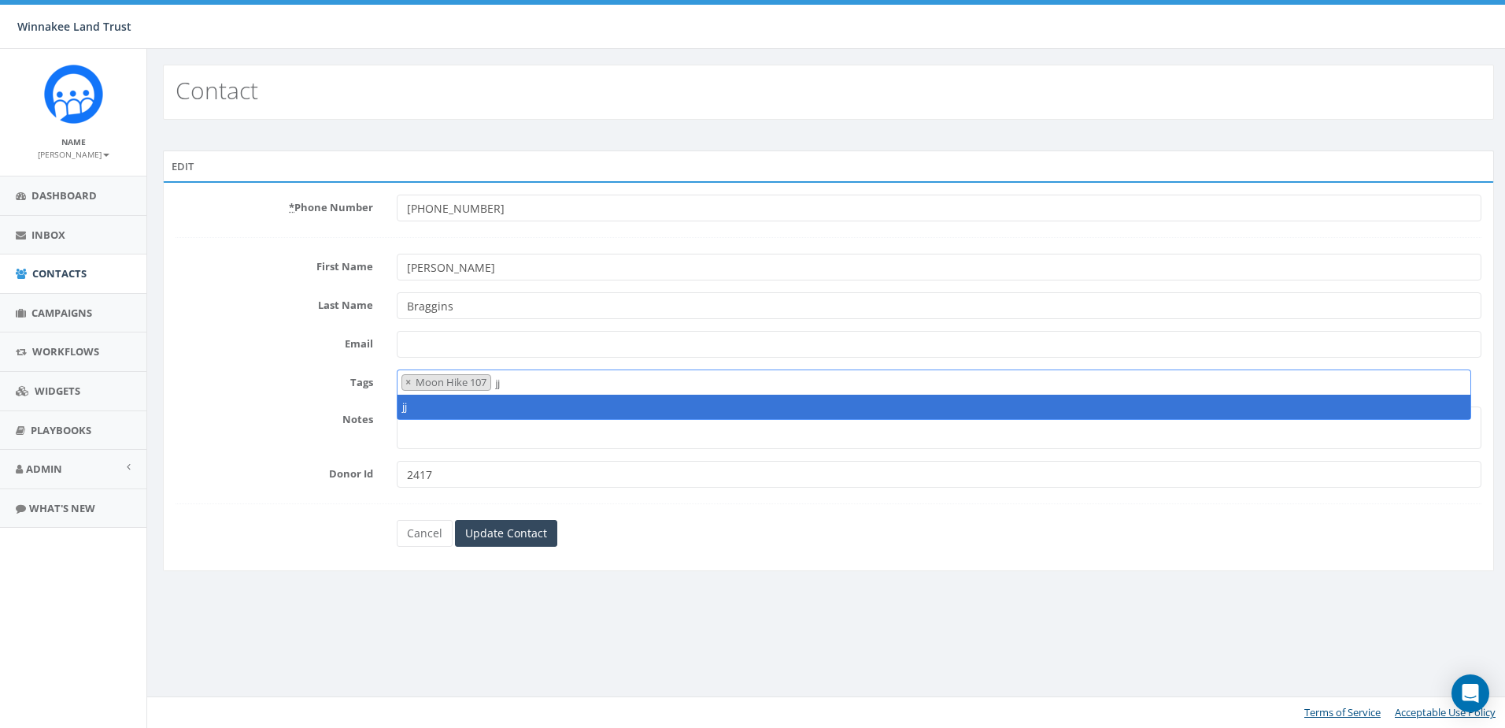
type textarea "j"
type textarea "p"
type textarea "j"
click at [406, 536] on link "Cancel" at bounding box center [425, 533] width 56 height 27
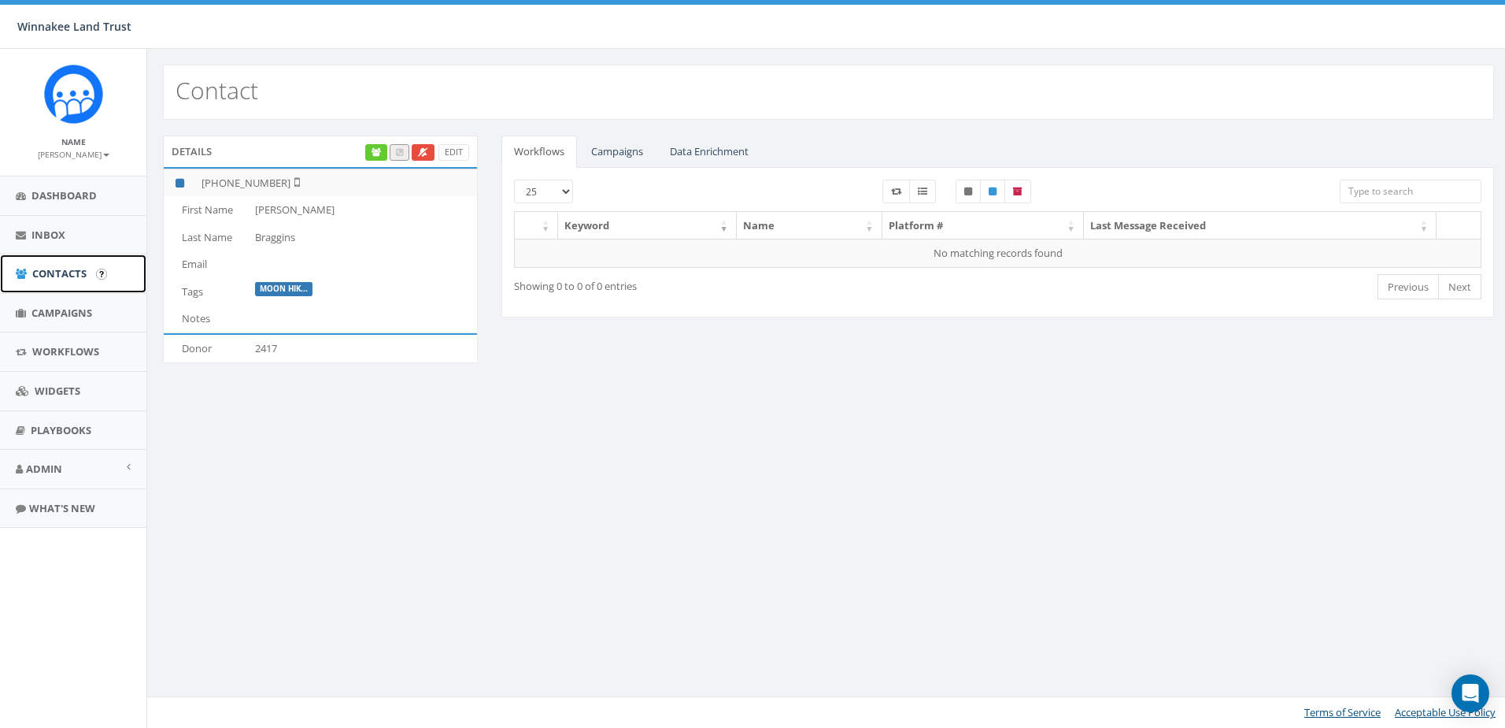
click at [57, 269] on span "Contacts" at bounding box center [59, 273] width 54 height 14
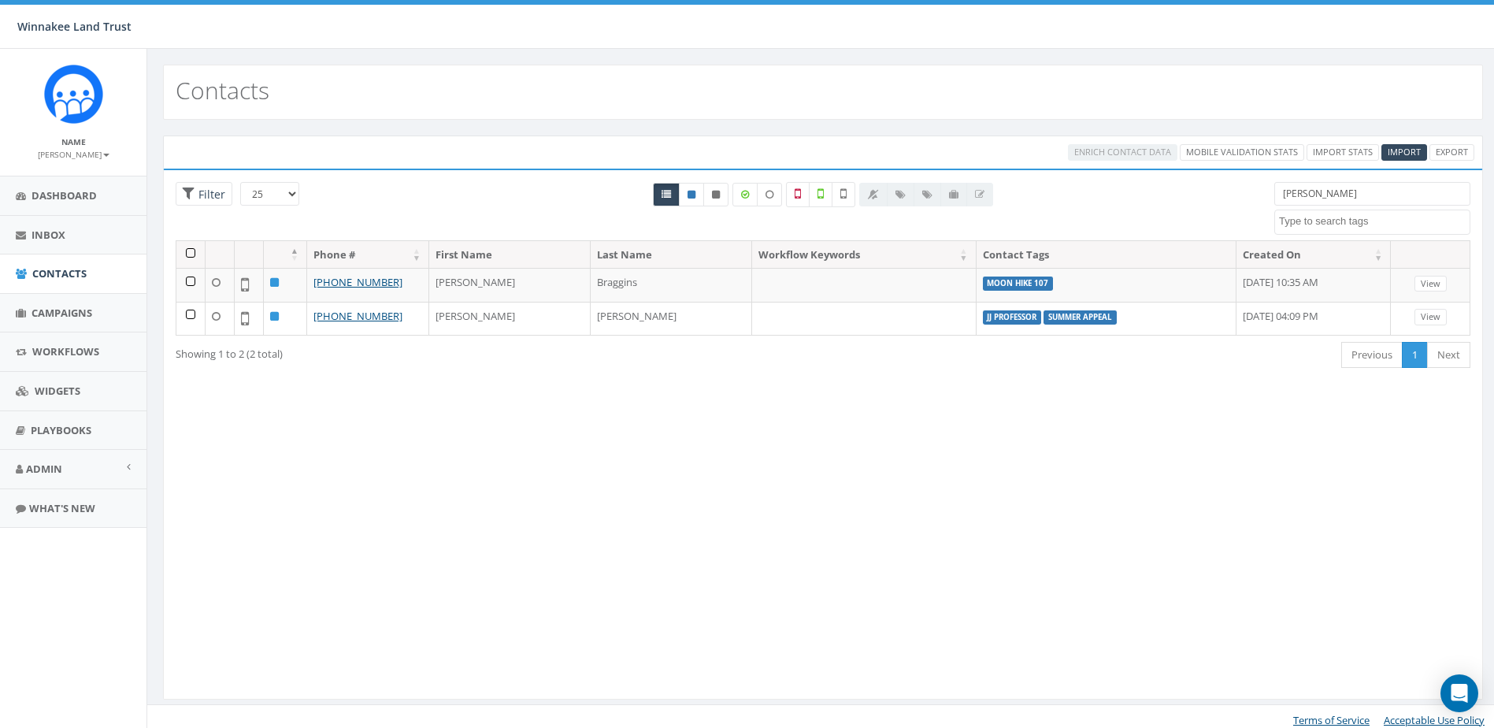
select select
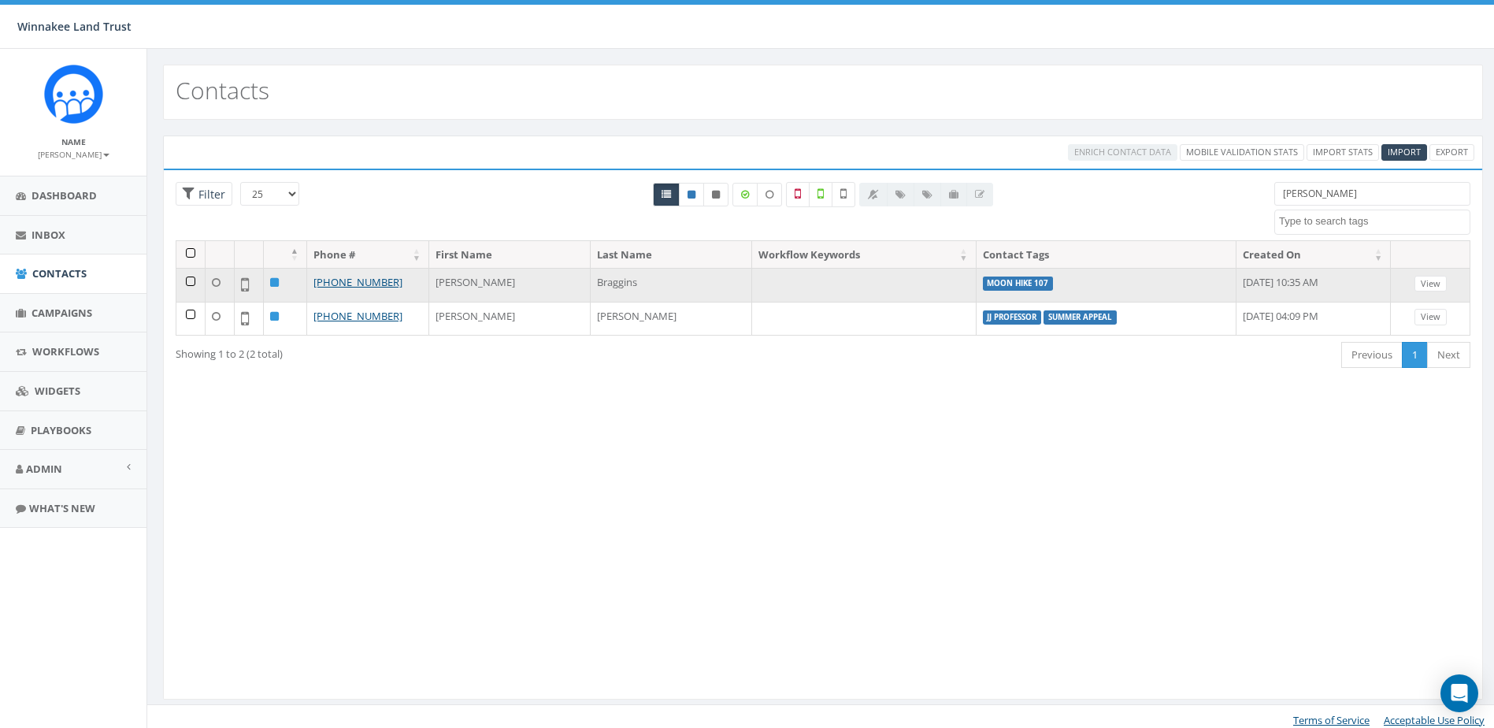
click at [189, 280] on td at bounding box center [190, 285] width 29 height 34
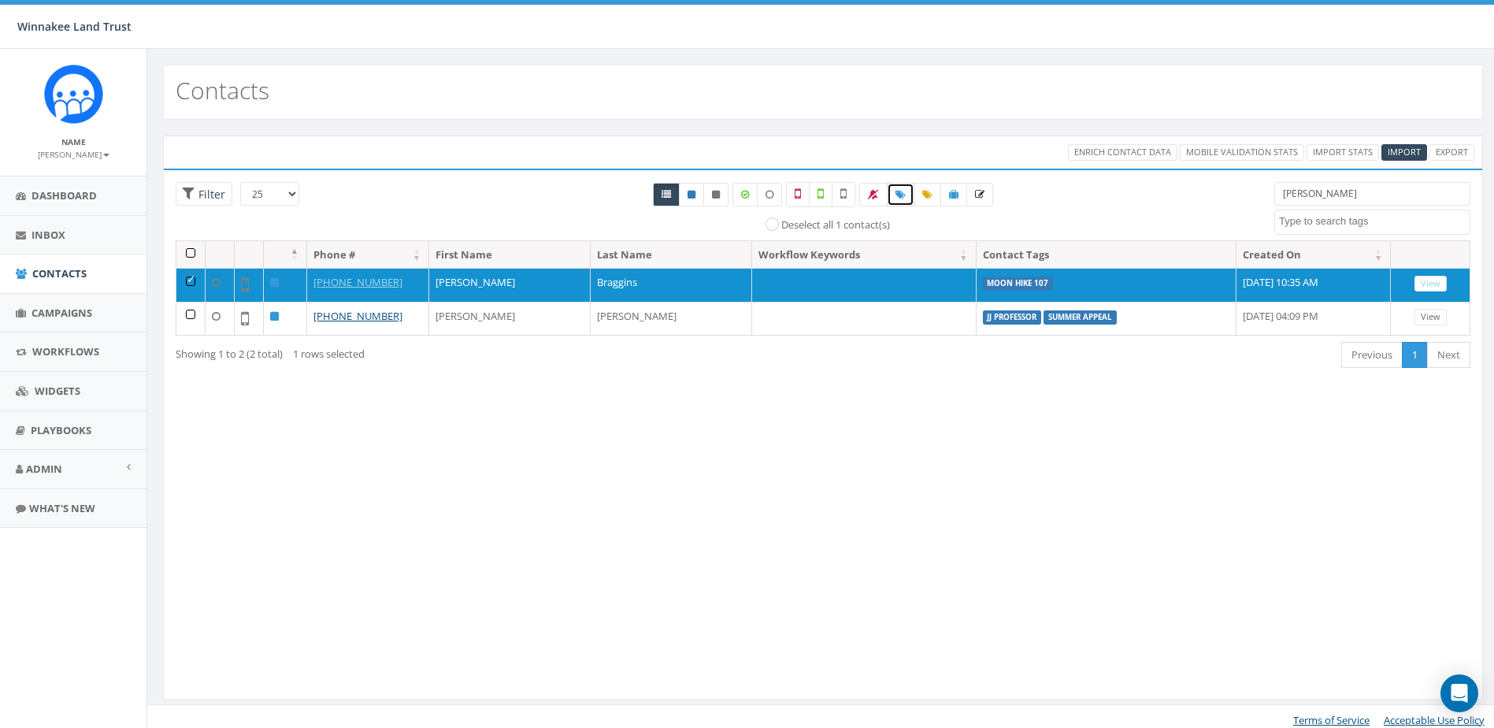
click at [903, 194] on icon at bounding box center [900, 194] width 10 height 9
select select
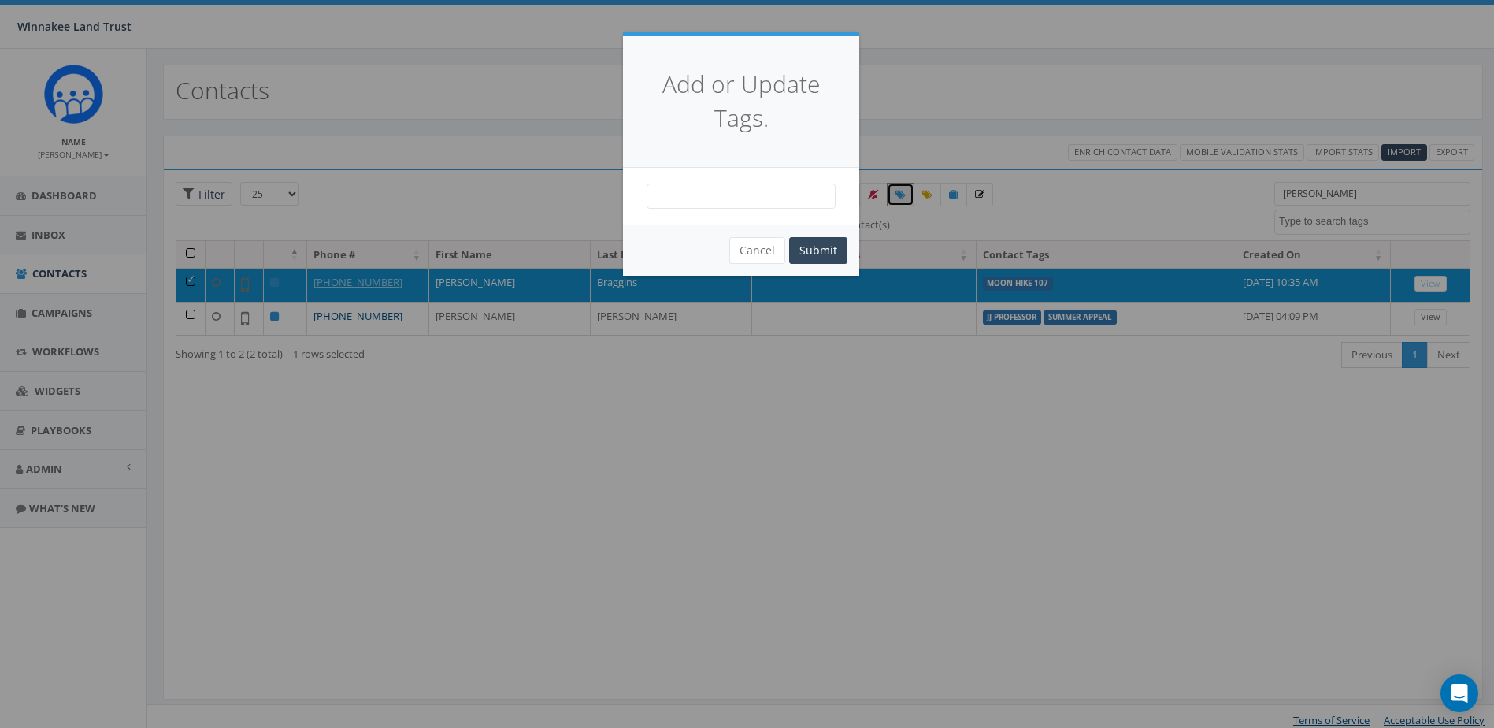
click at [744, 185] on span at bounding box center [740, 195] width 189 height 25
type textarea "jj"
select select "JJ Professor"
click at [820, 243] on button "Submit" at bounding box center [818, 250] width 58 height 27
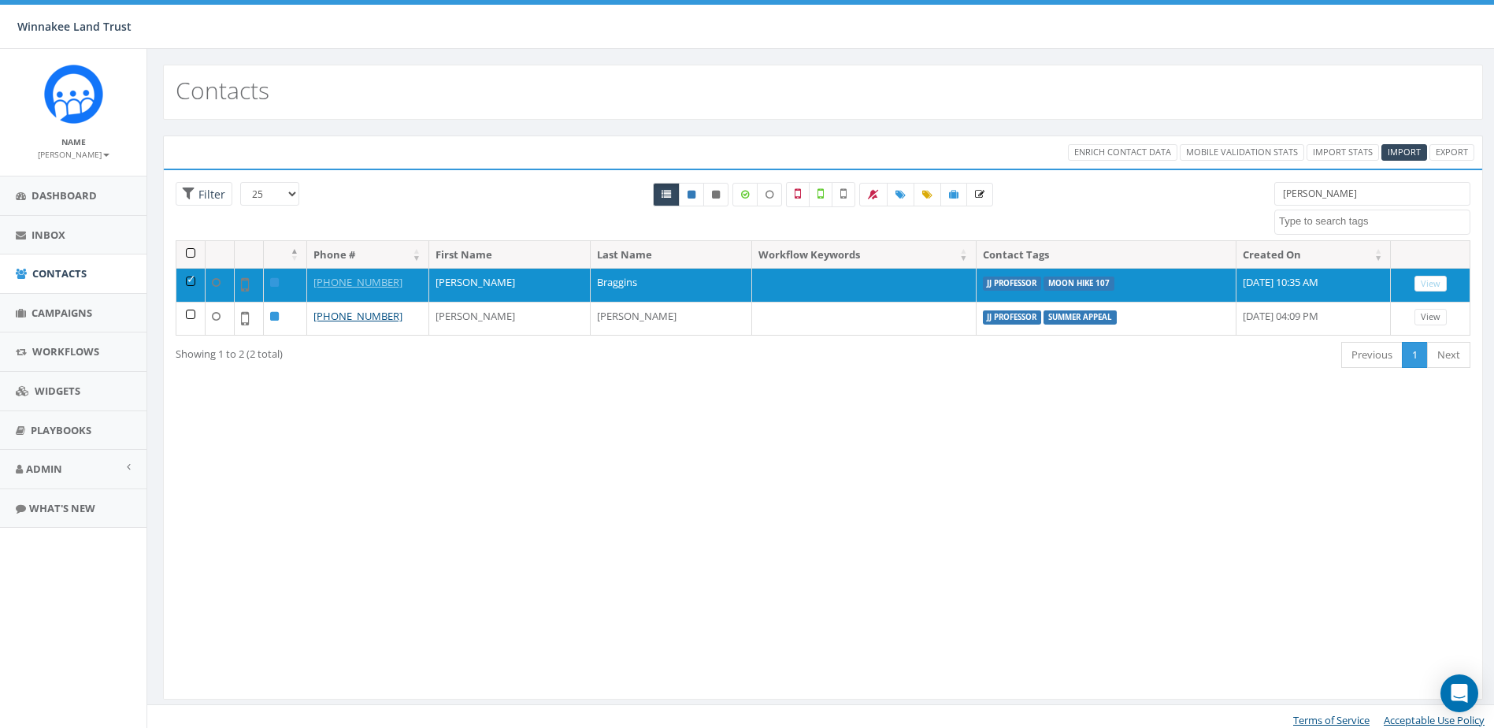
select select
click at [53, 203] on link "Dashboard" at bounding box center [73, 195] width 146 height 39
